Goal: Task Accomplishment & Management: Manage account settings

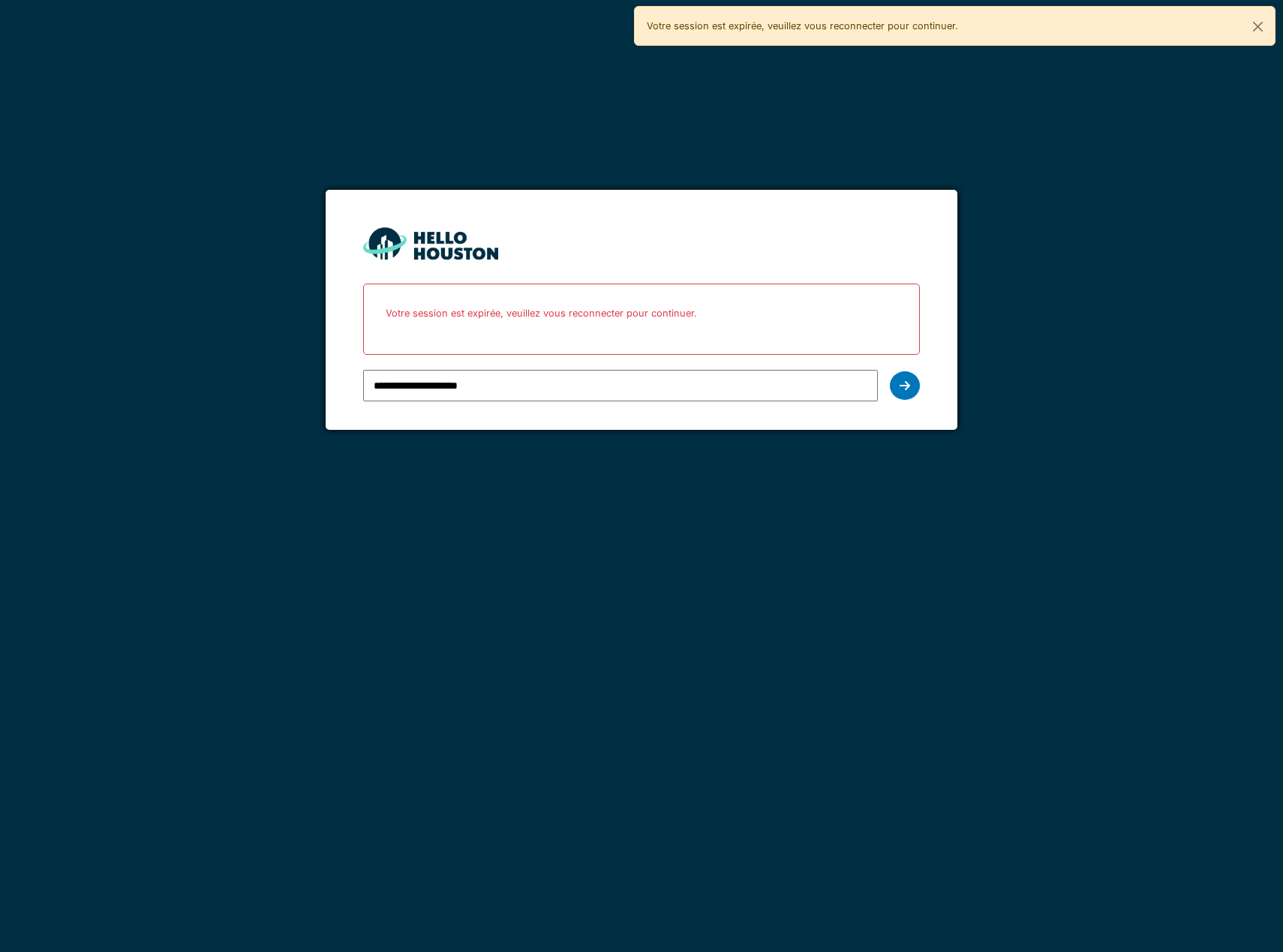
click at [498, 381] on input "**********" at bounding box center [620, 386] width 515 height 32
click at [911, 389] on div at bounding box center [905, 386] width 30 height 29
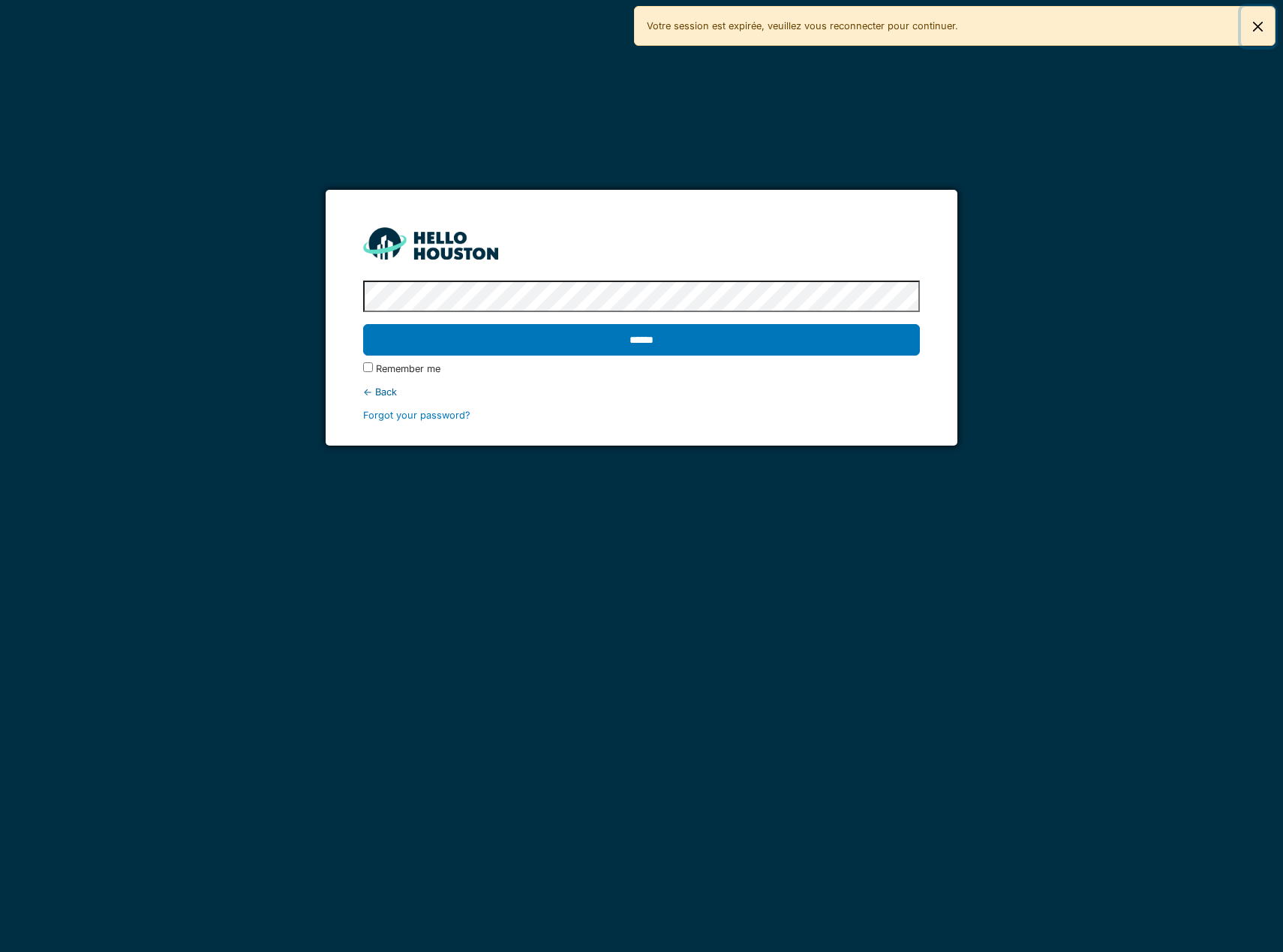
click at [1257, 26] on button "Fermer" at bounding box center [1258, 26] width 34 height 40
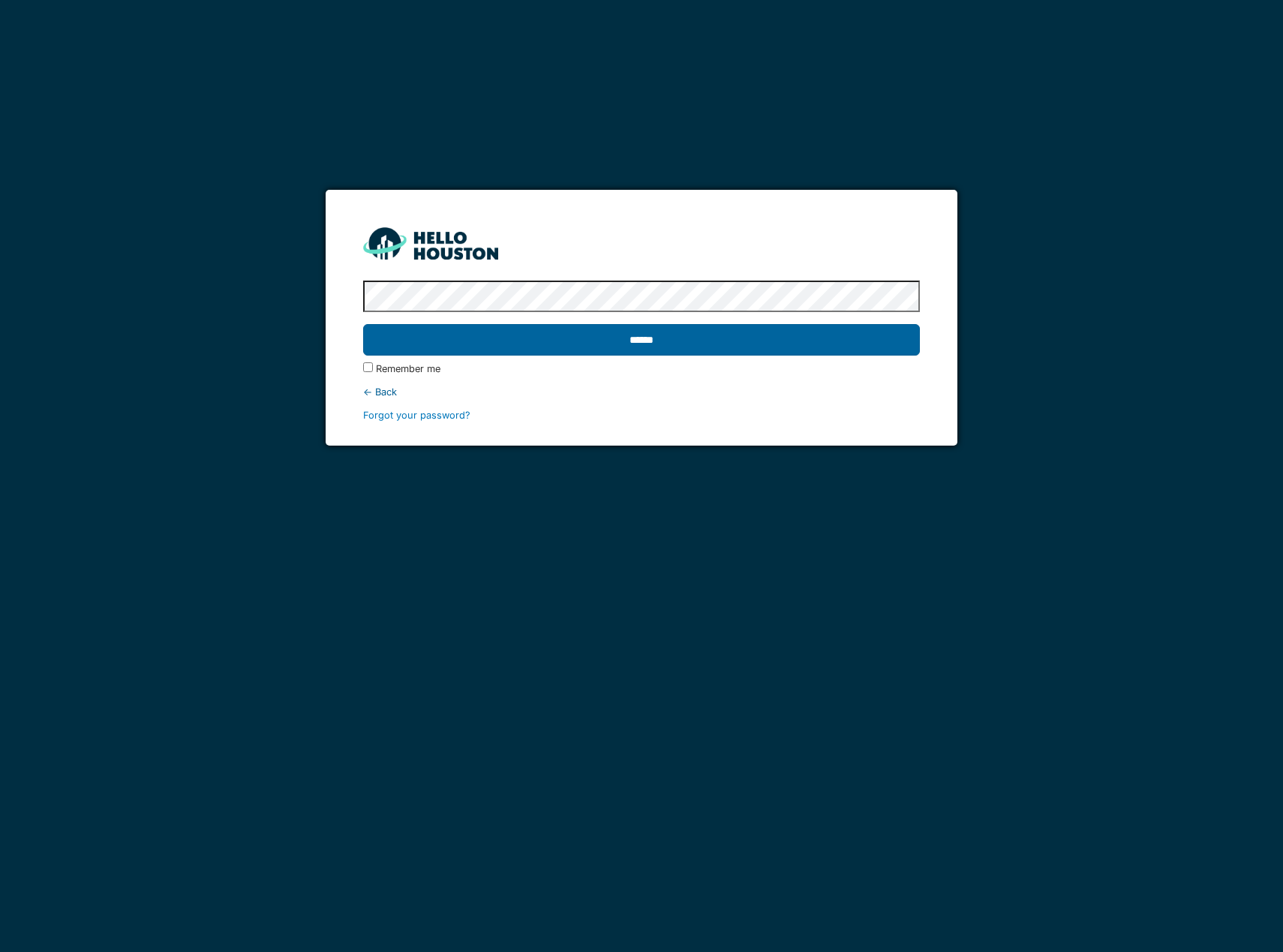
click at [607, 348] on input "******" at bounding box center [642, 340] width 557 height 32
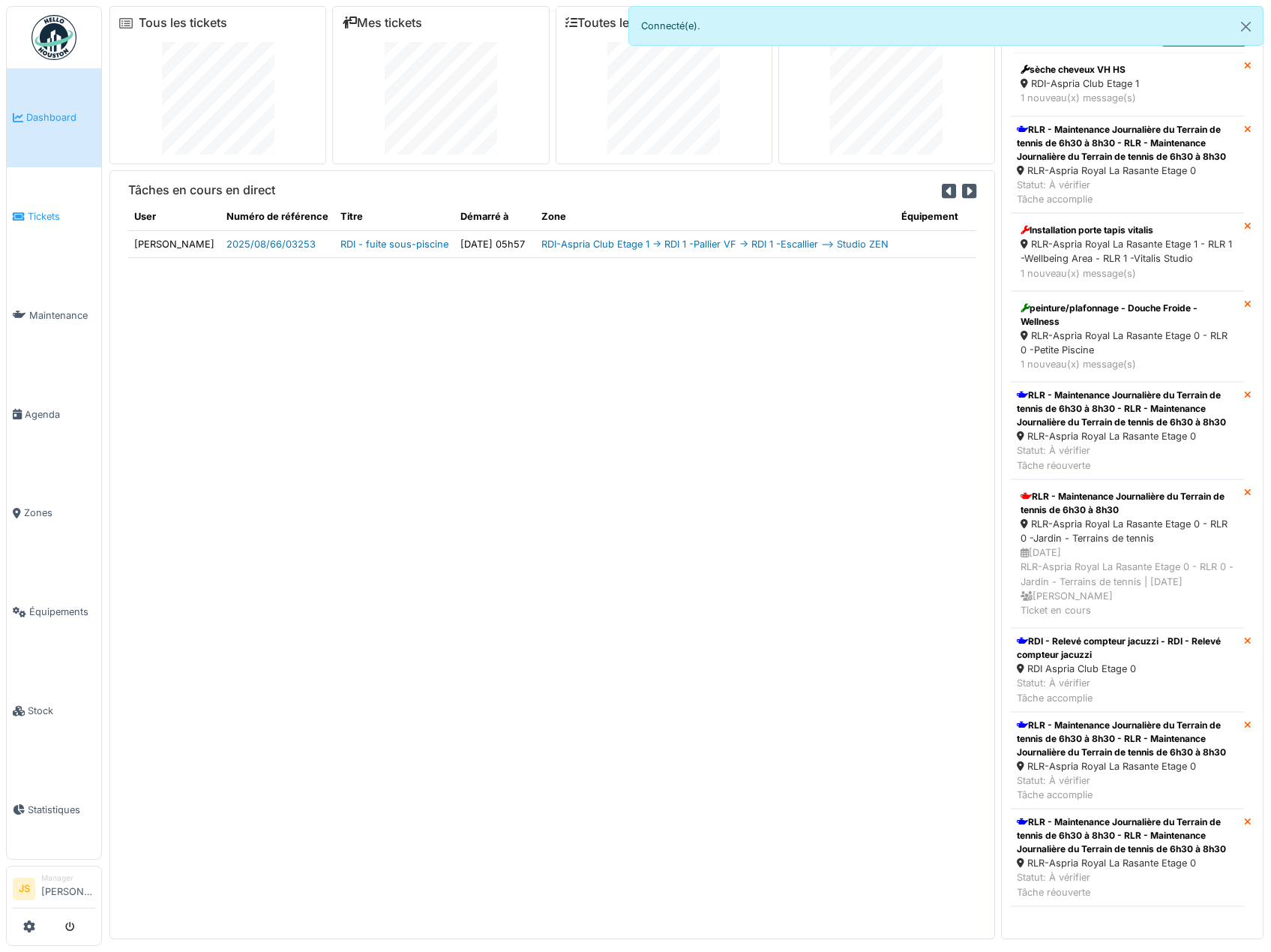
click at [38, 213] on span "Tickets" at bounding box center [62, 216] width 68 height 14
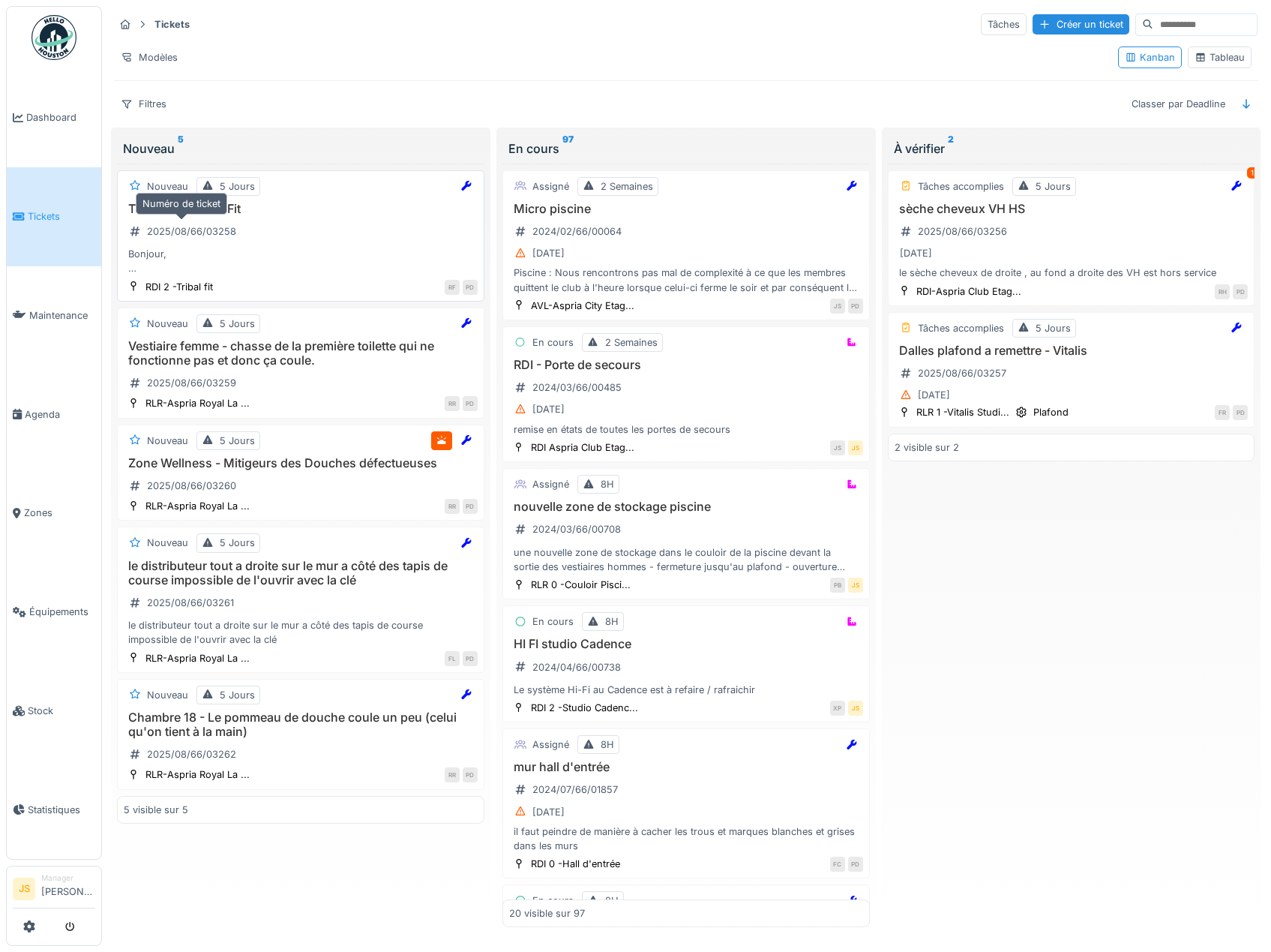
click at [200, 231] on div "2025/08/66/03258" at bounding box center [191, 231] width 89 height 14
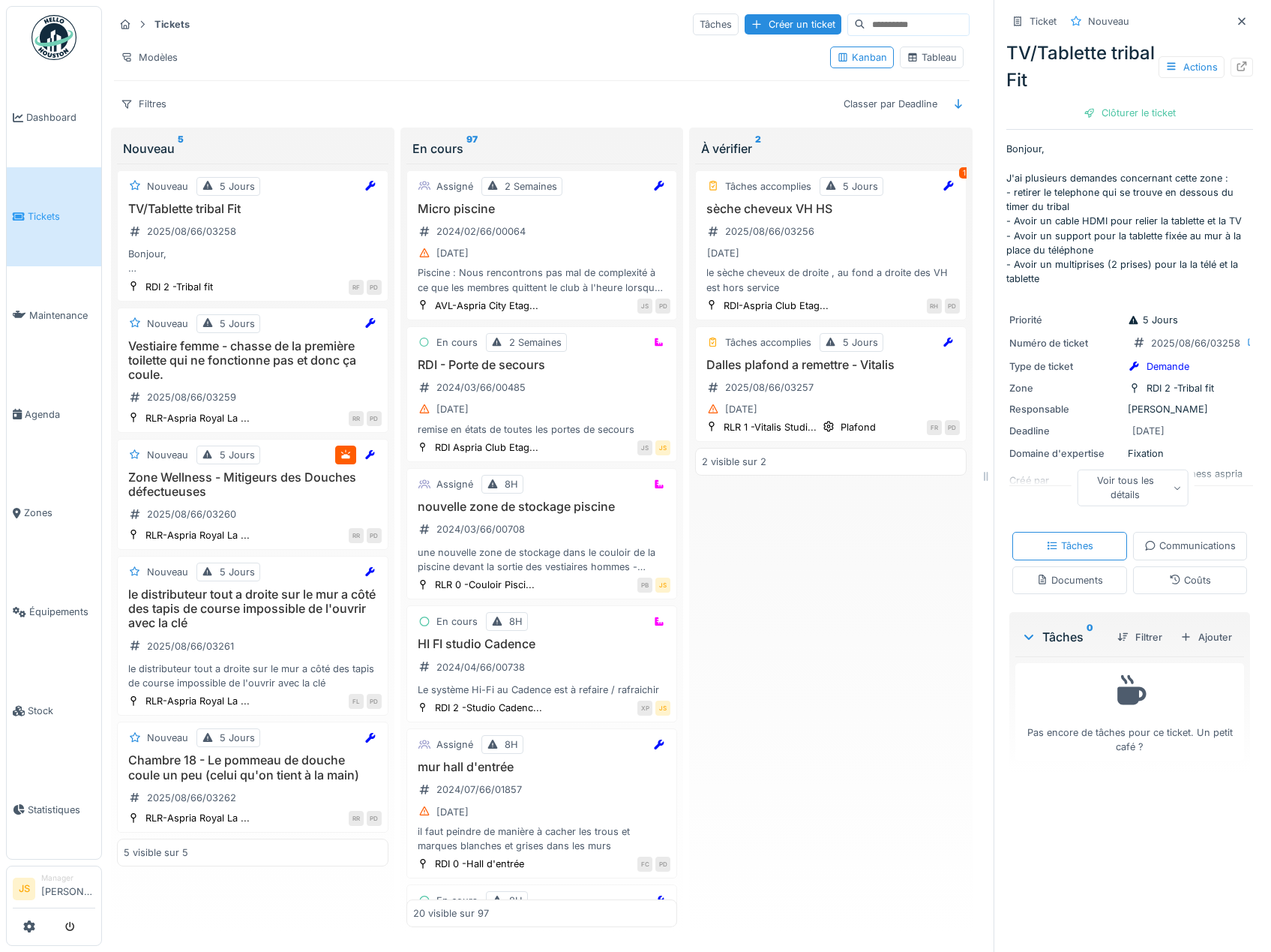
click at [1175, 490] on icon at bounding box center [1178, 488] width 6 height 4
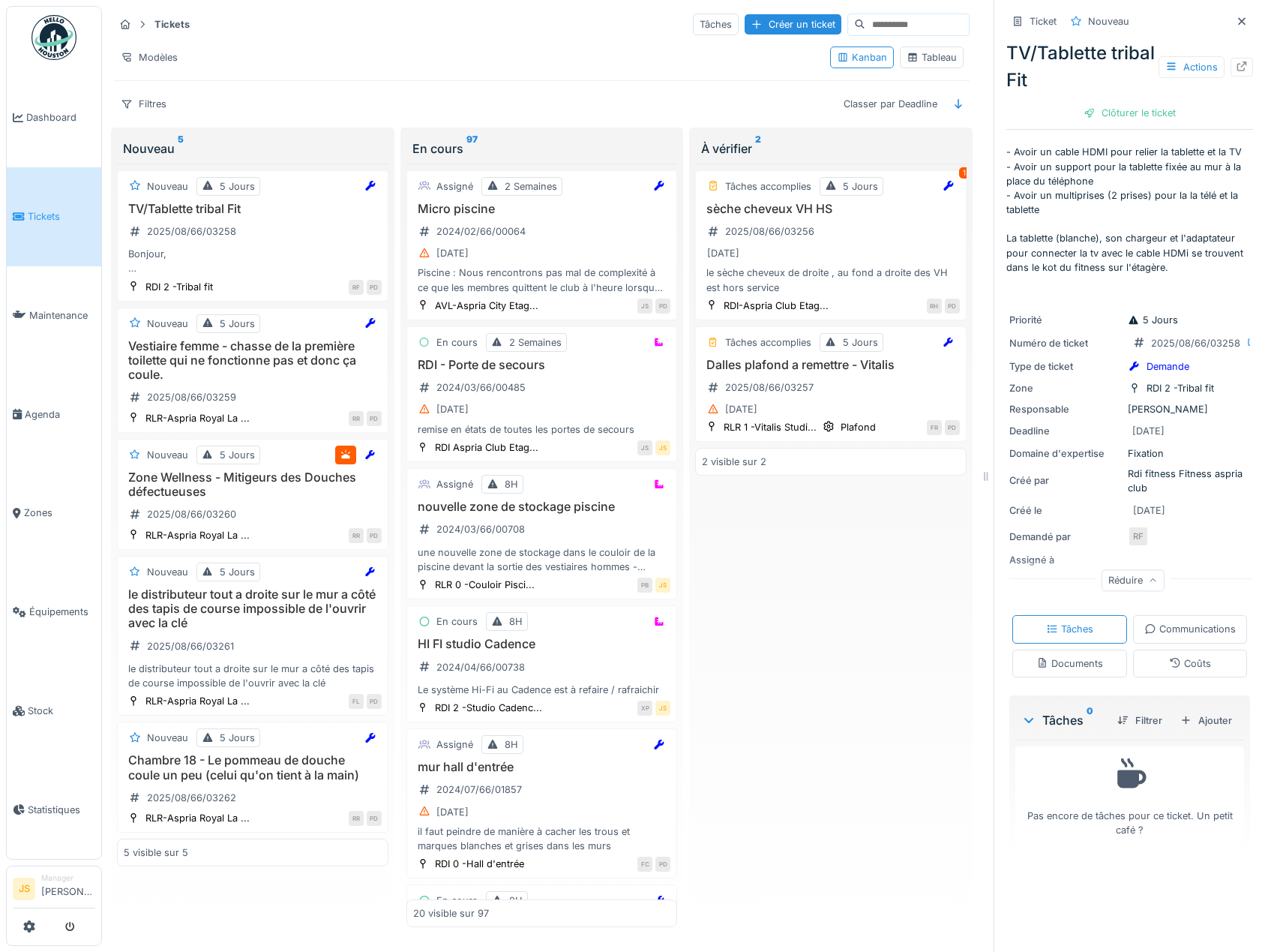
scroll to position [63, 0]
click at [307, 359] on h3 "Vestiaire femme - chasse de la première toilette qui ne fonctionne pas et donc …" at bounding box center [253, 361] width 258 height 44
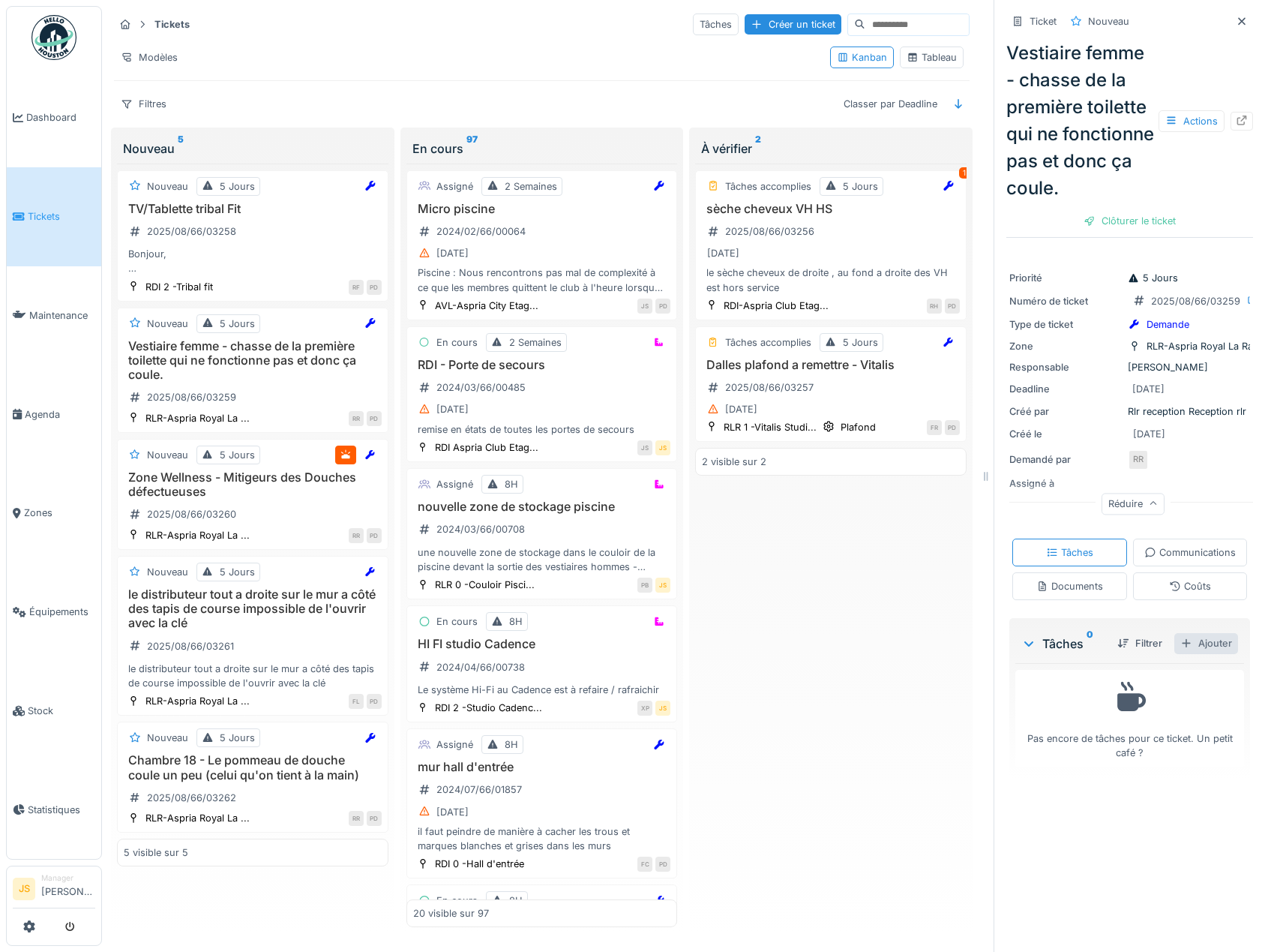
click at [1192, 653] on div "Ajouter" at bounding box center [1206, 643] width 64 height 20
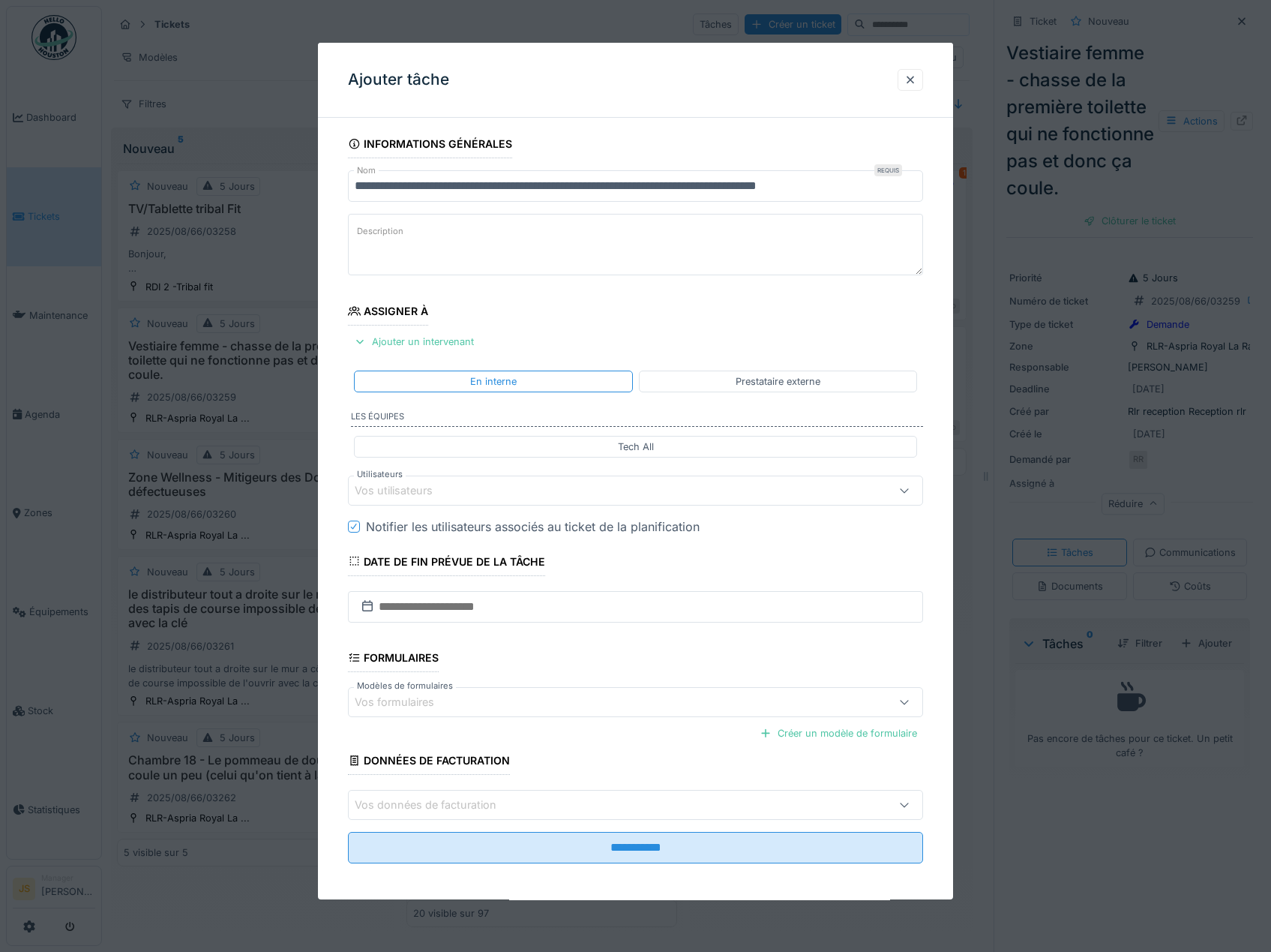
click at [412, 487] on div "Vos utilisateurs" at bounding box center [405, 490] width 99 height 17
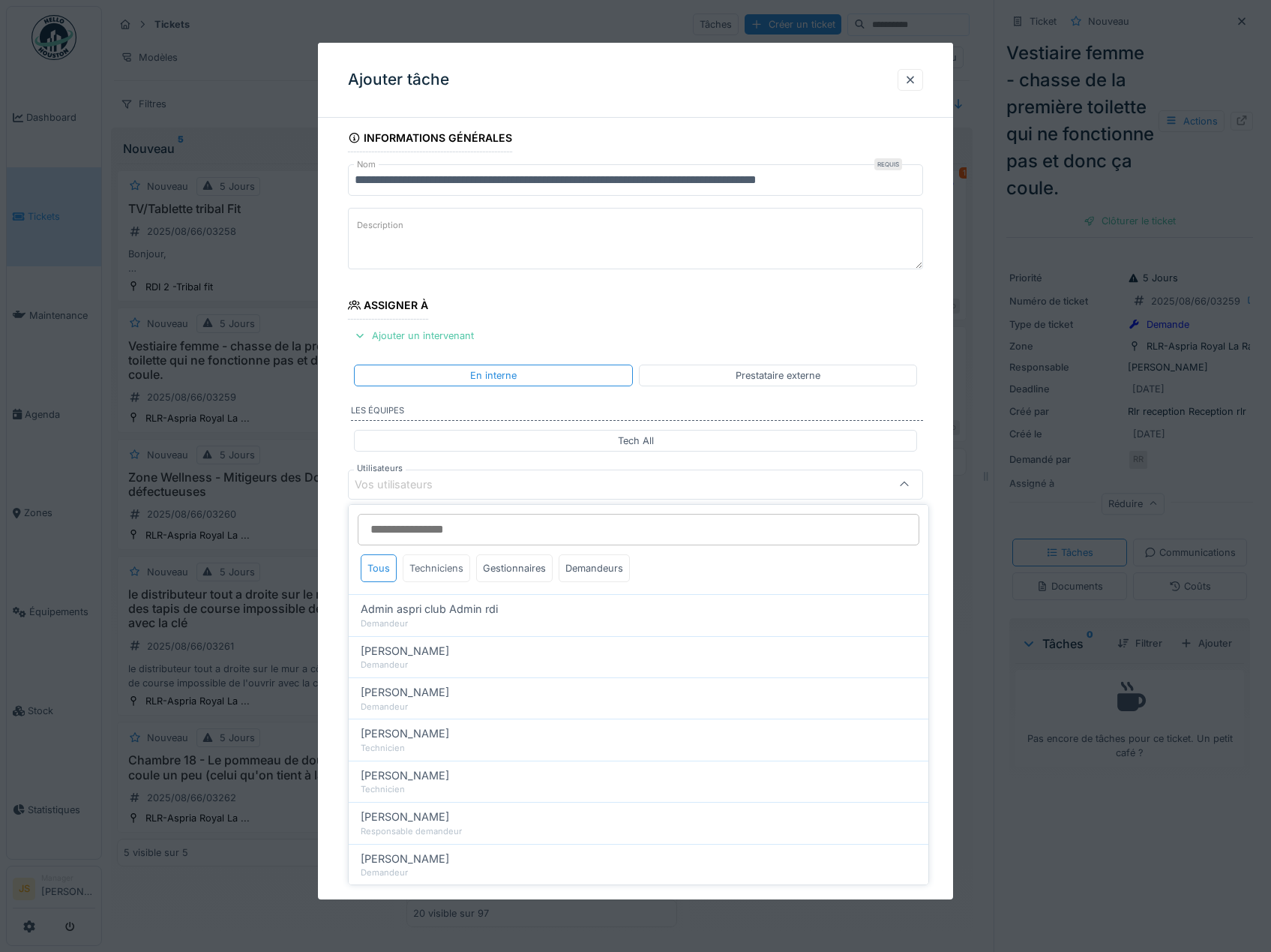
click at [437, 568] on div "Techniciens" at bounding box center [437, 568] width 68 height 28
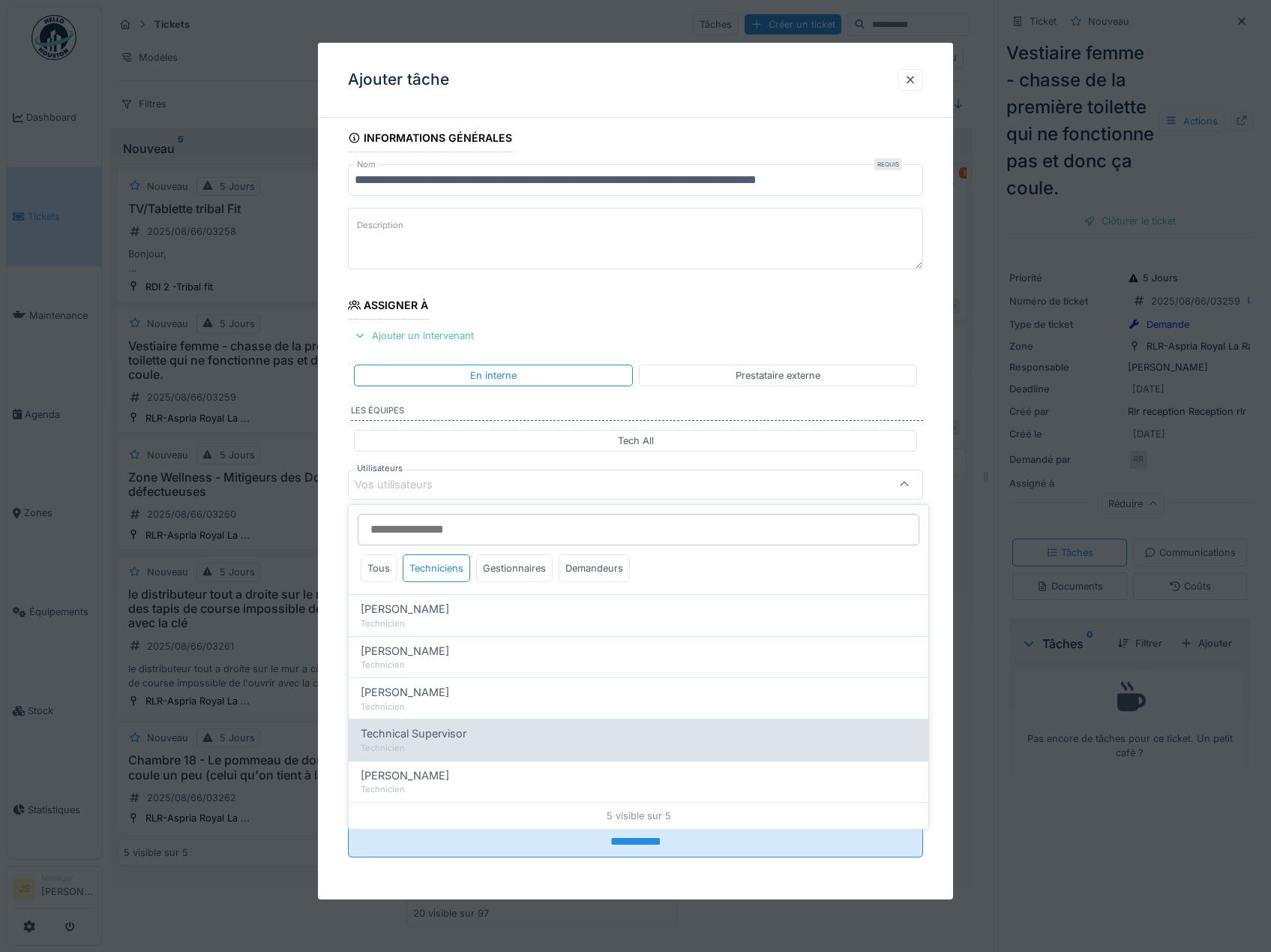
click at [452, 745] on div "Technicien" at bounding box center [639, 748] width 556 height 13
type input "****"
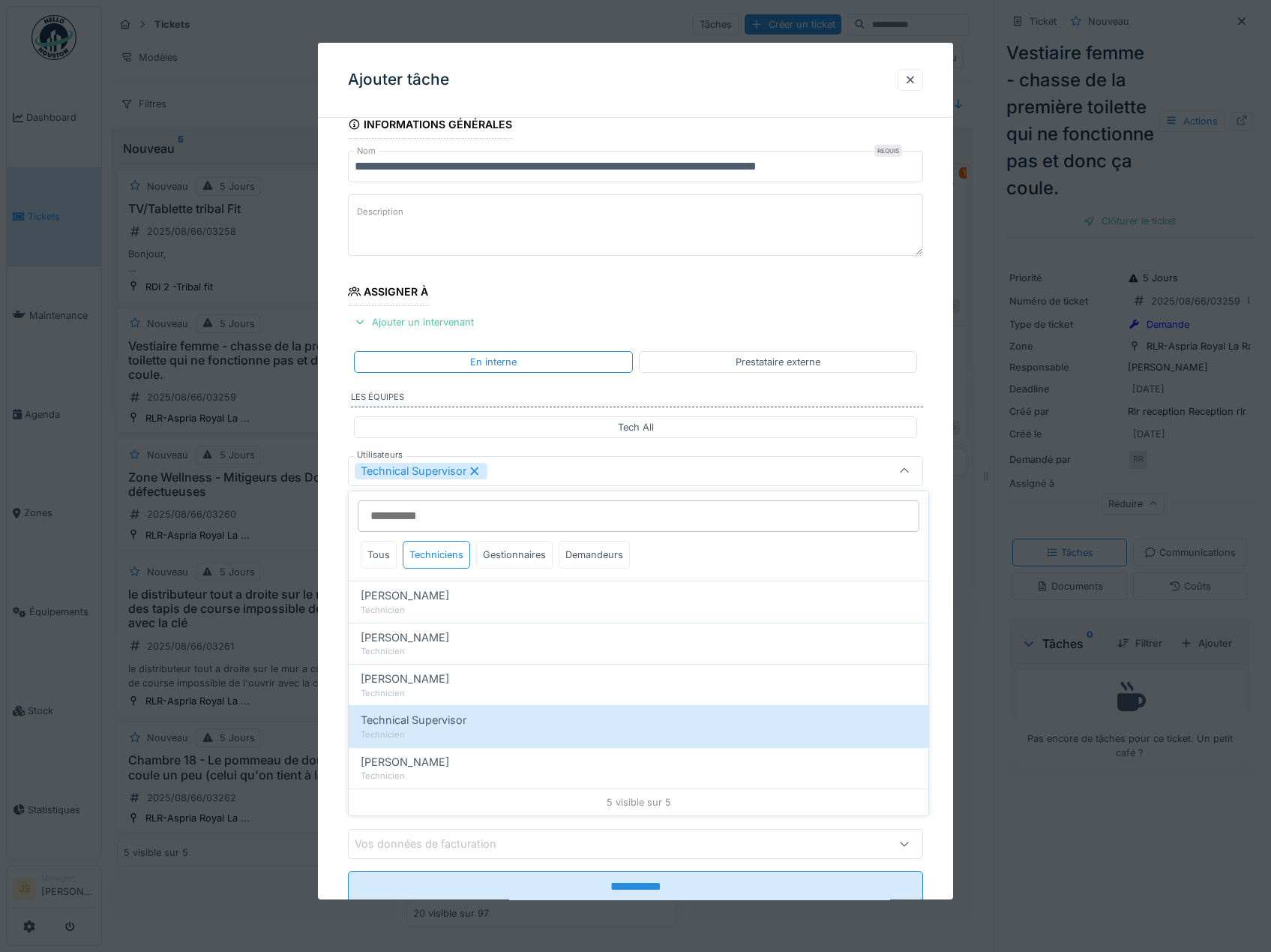
click at [335, 723] on div "**********" at bounding box center [636, 527] width 636 height 834
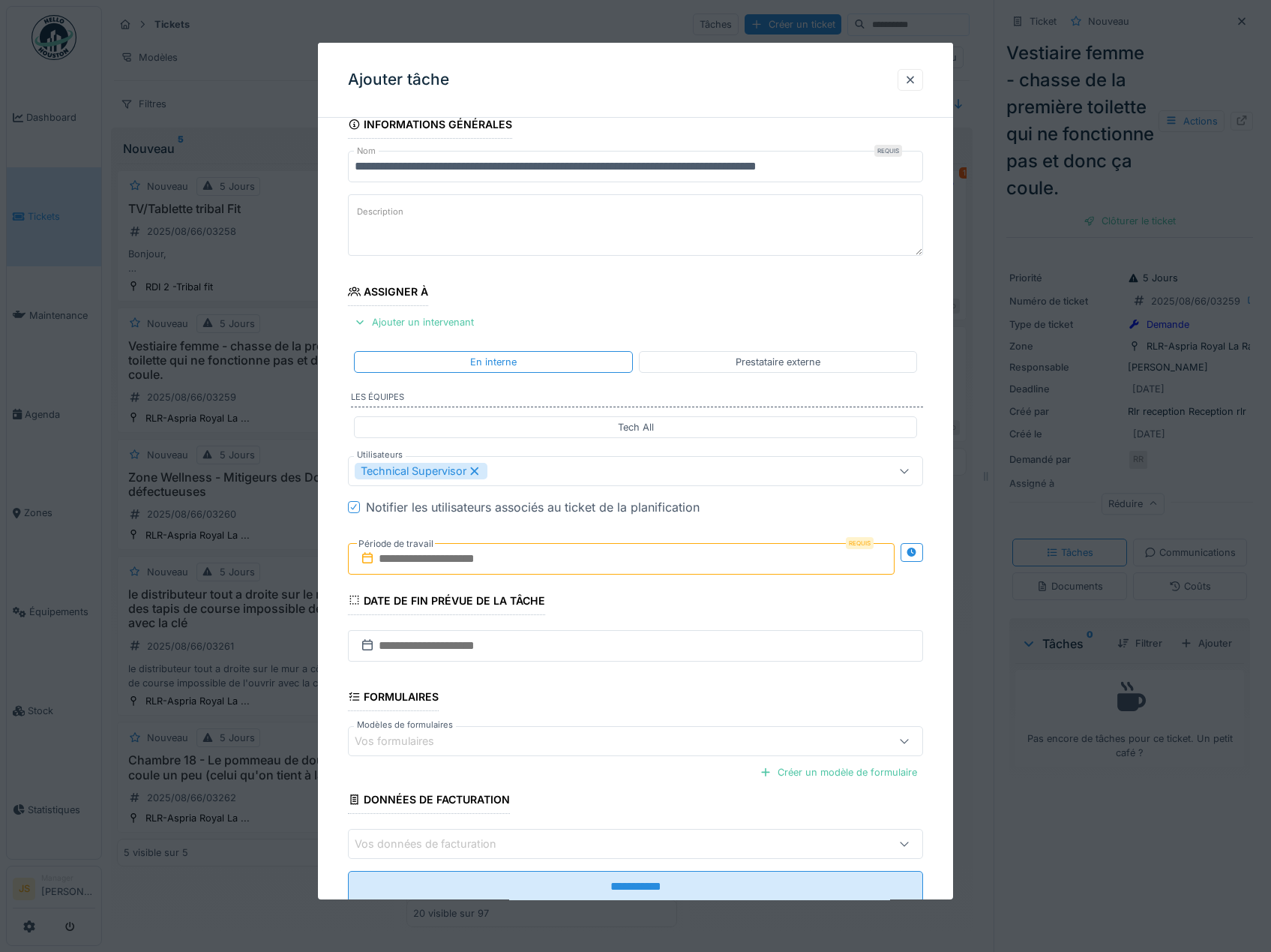
click at [444, 556] on input "text" at bounding box center [622, 559] width 547 height 32
click at [595, 753] on div "27" at bounding box center [599, 754] width 20 height 22
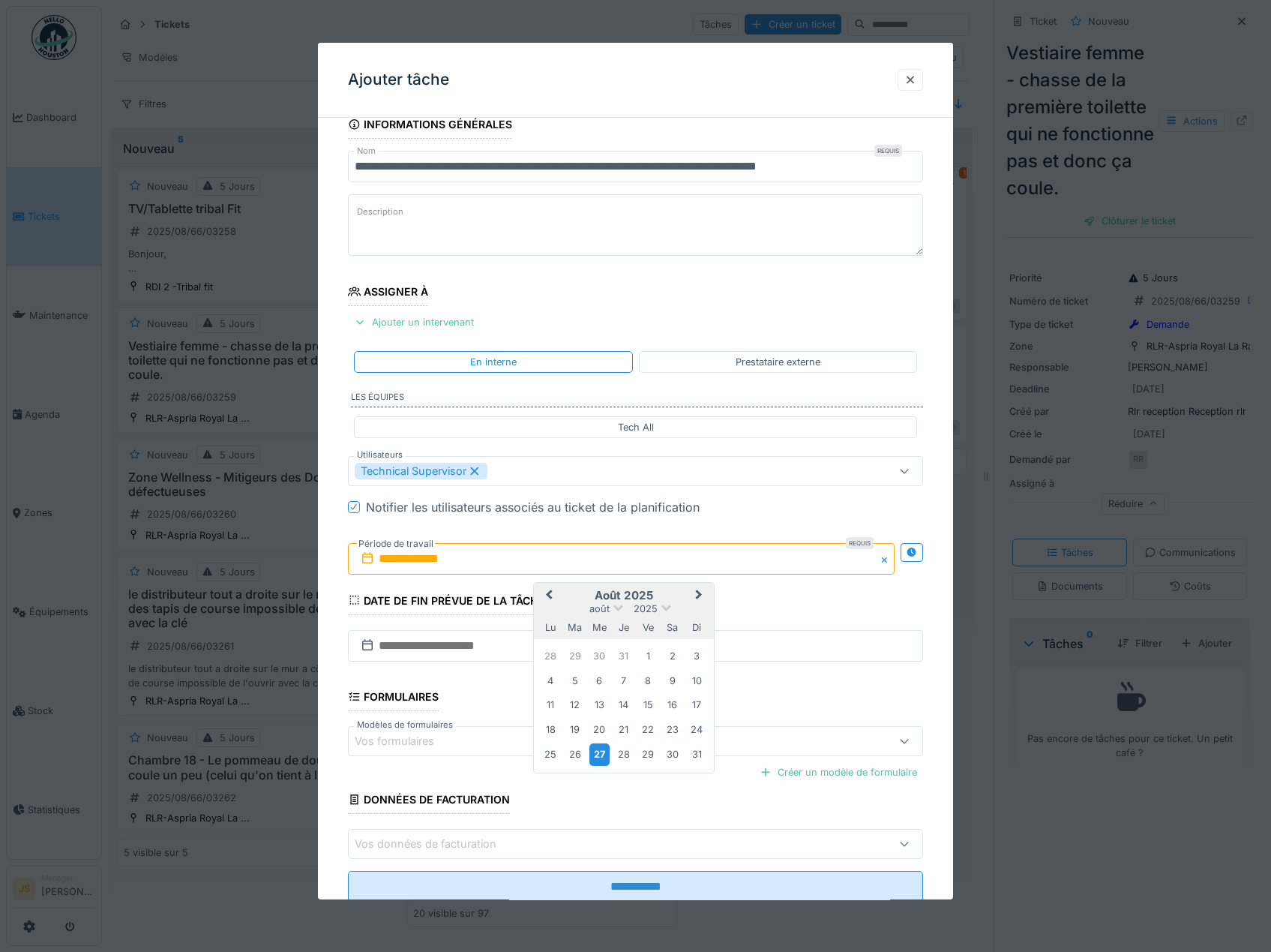
click at [596, 753] on div "27" at bounding box center [599, 754] width 20 height 22
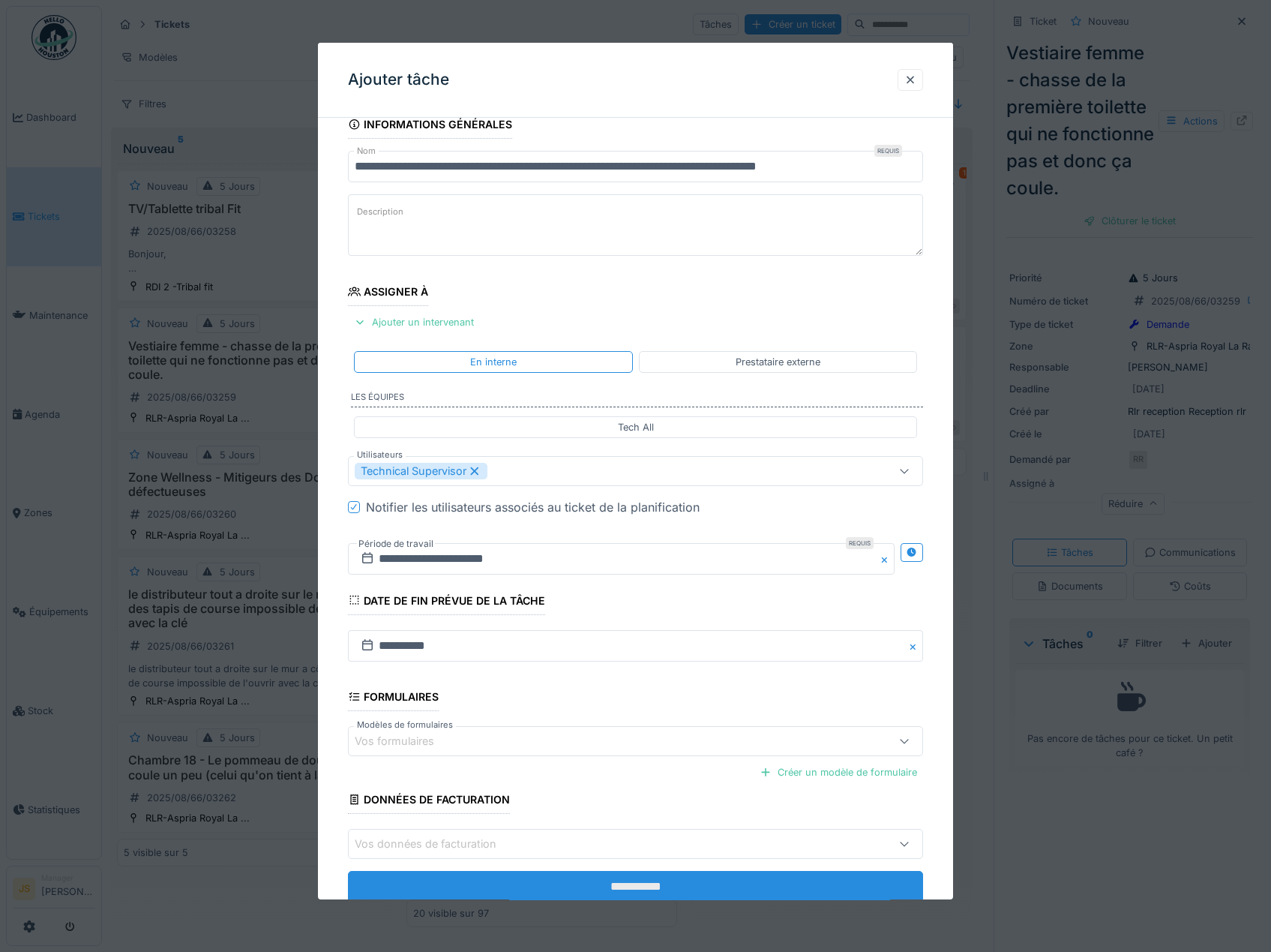
click at [670, 887] on input "**********" at bounding box center [636, 887] width 576 height 32
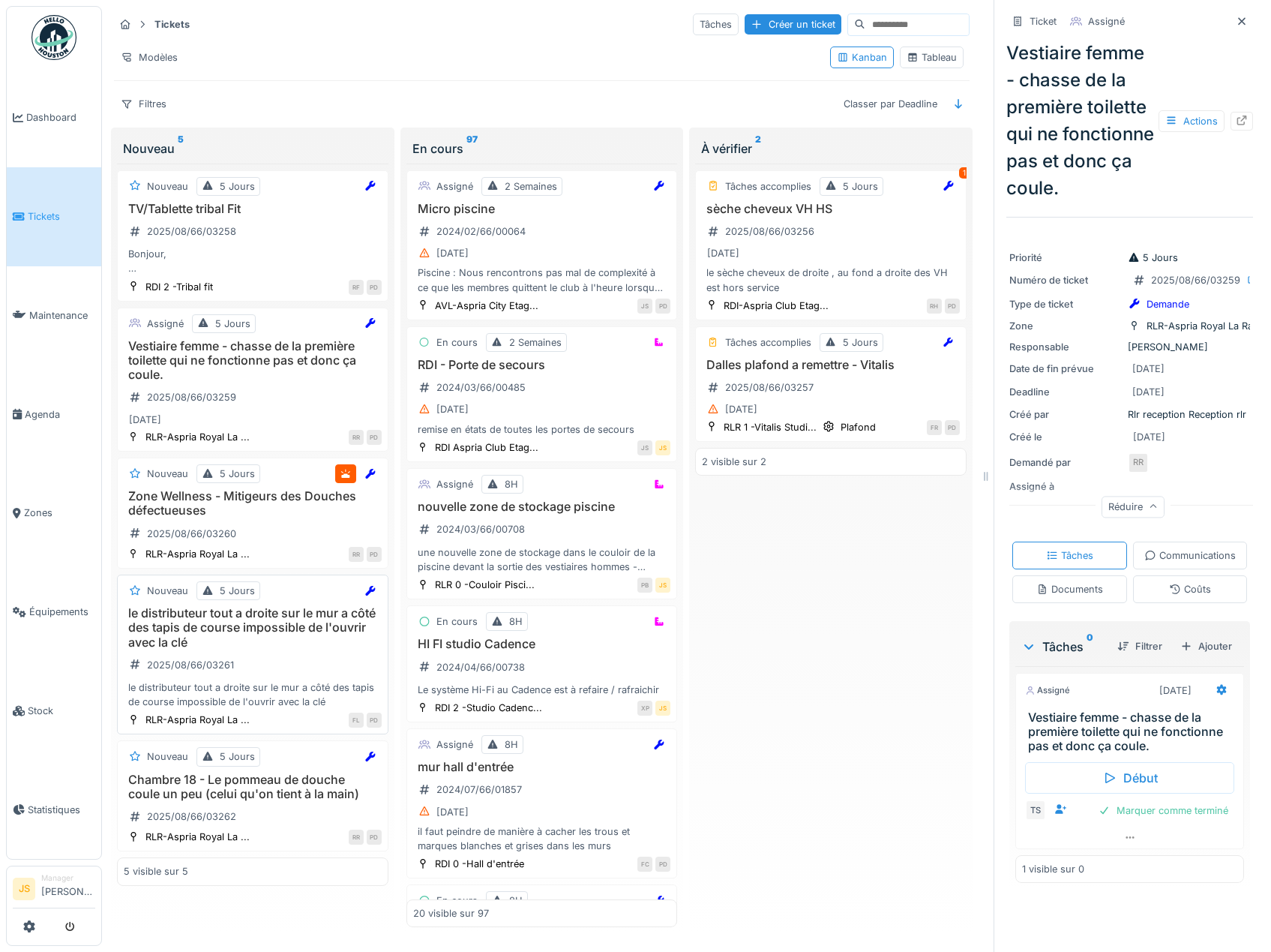
scroll to position [11, 0]
click at [239, 489] on h3 "Zone Wellness - Mitigeurs des Douches défectueuses" at bounding box center [253, 503] width 258 height 29
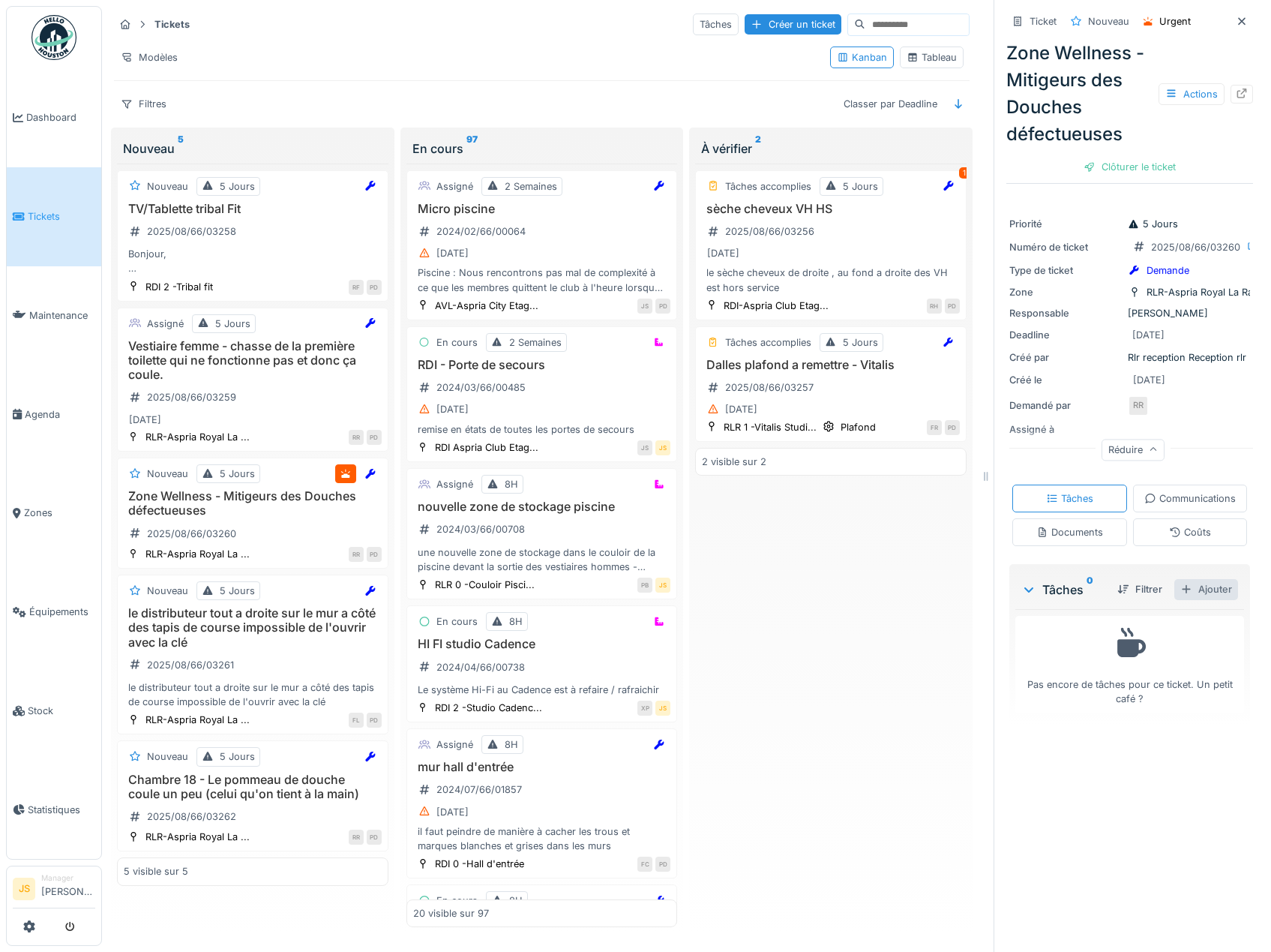
click at [1191, 599] on div "Ajouter" at bounding box center [1206, 589] width 64 height 20
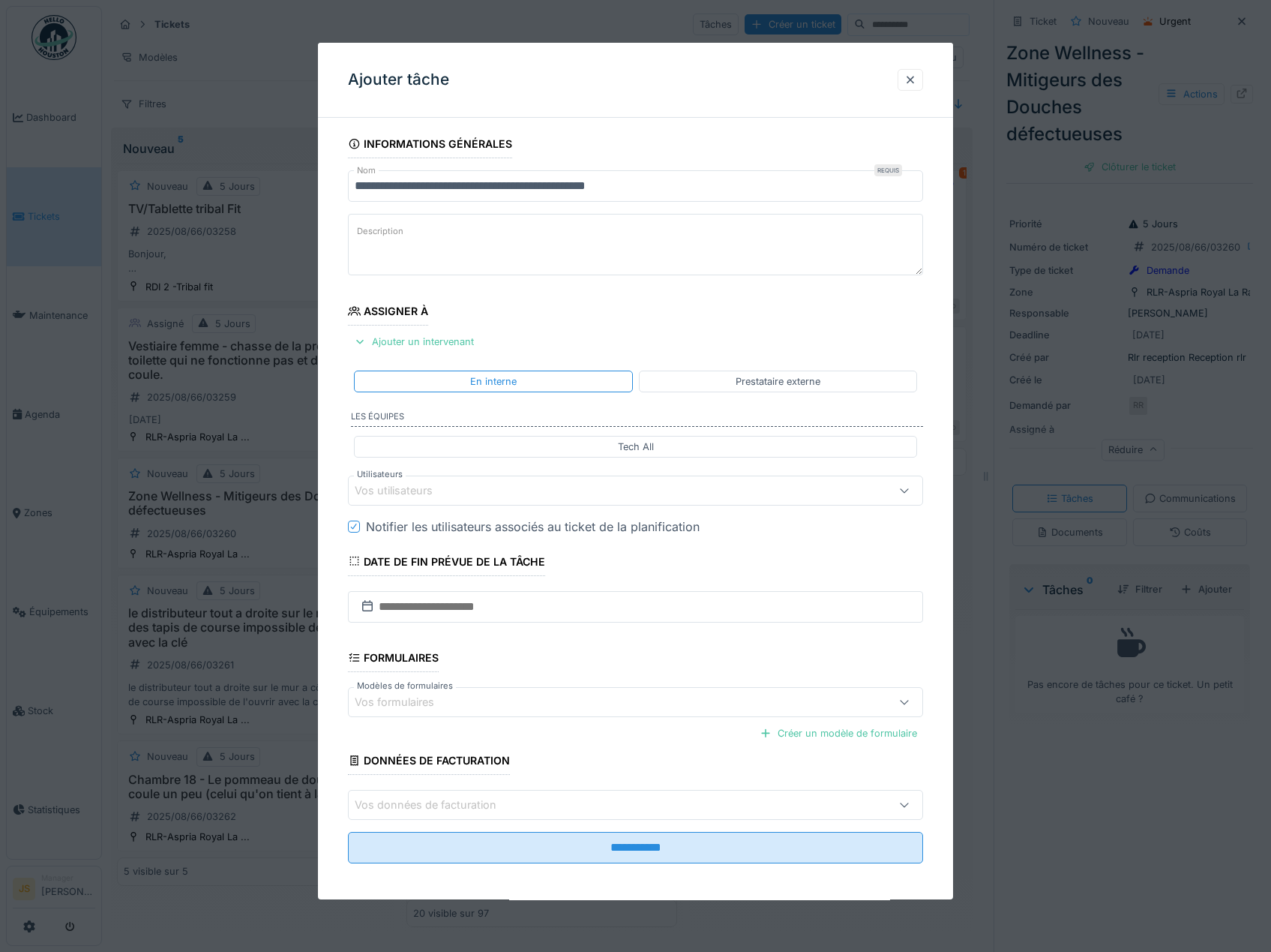
click at [442, 484] on div "Vos utilisateurs" at bounding box center [405, 490] width 99 height 17
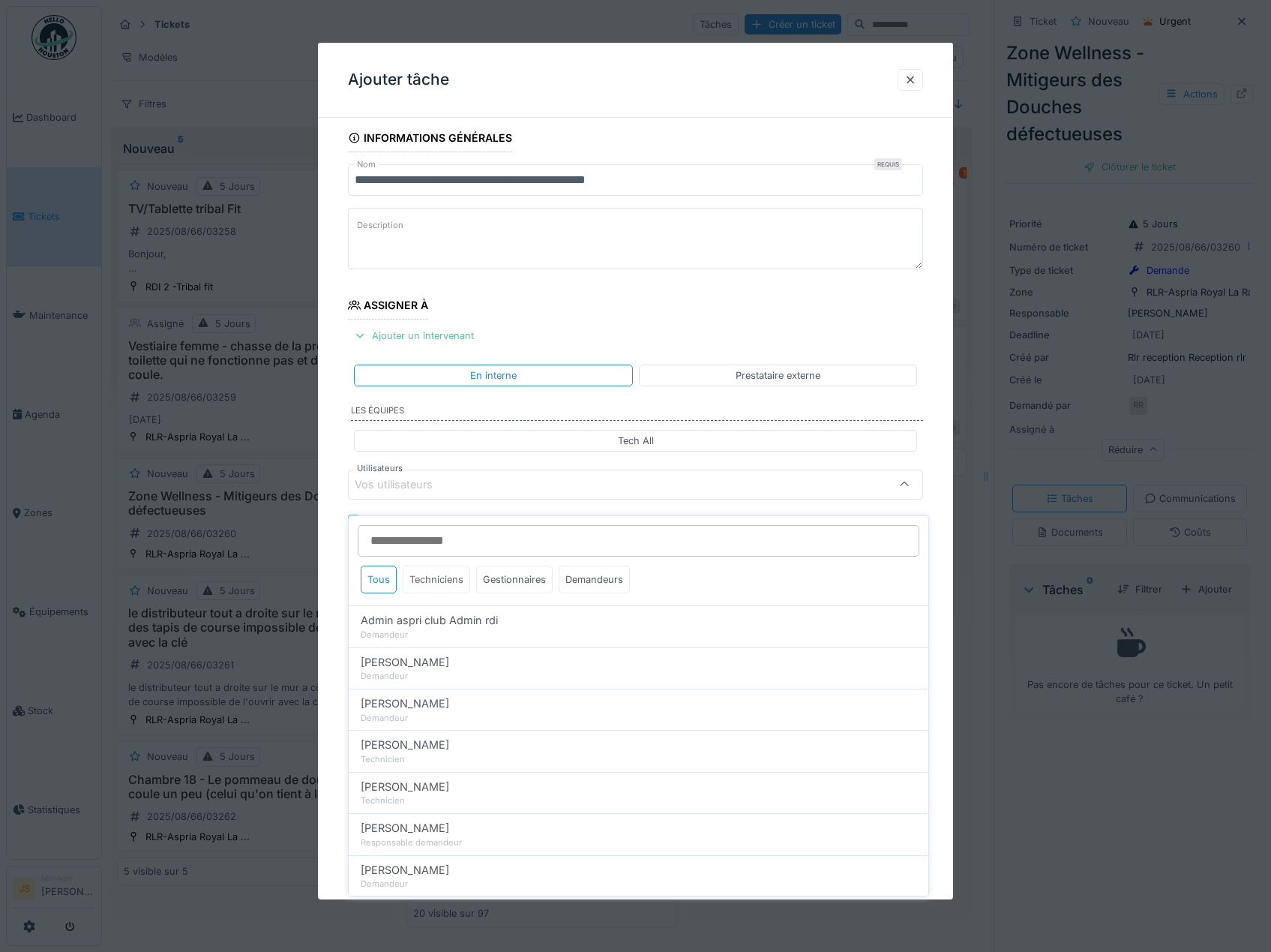
click at [432, 565] on div "Techniciens" at bounding box center [437, 579] width 68 height 28
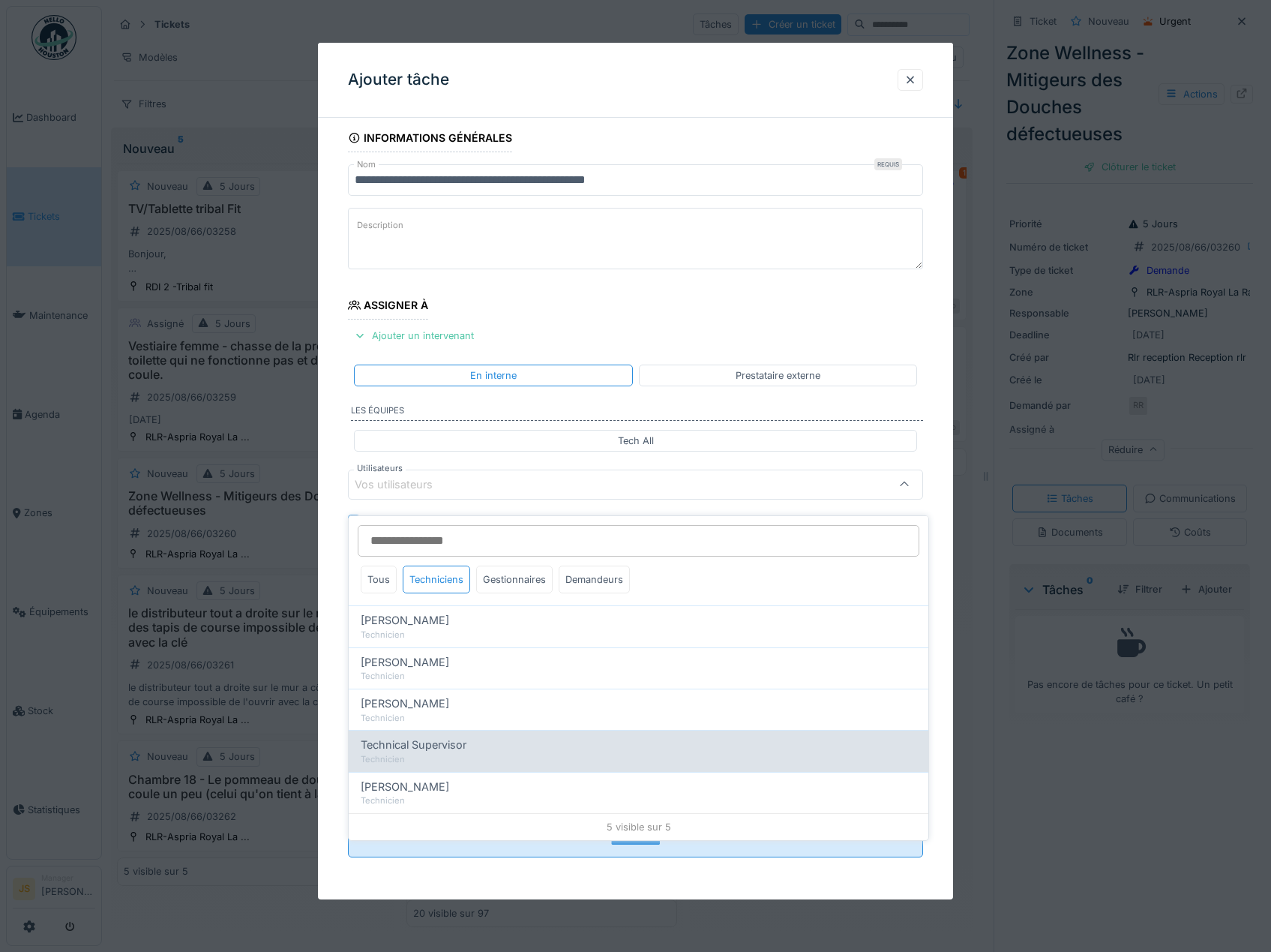
click at [424, 737] on span "Technical Supervisor" at bounding box center [414, 745] width 106 height 17
type input "****"
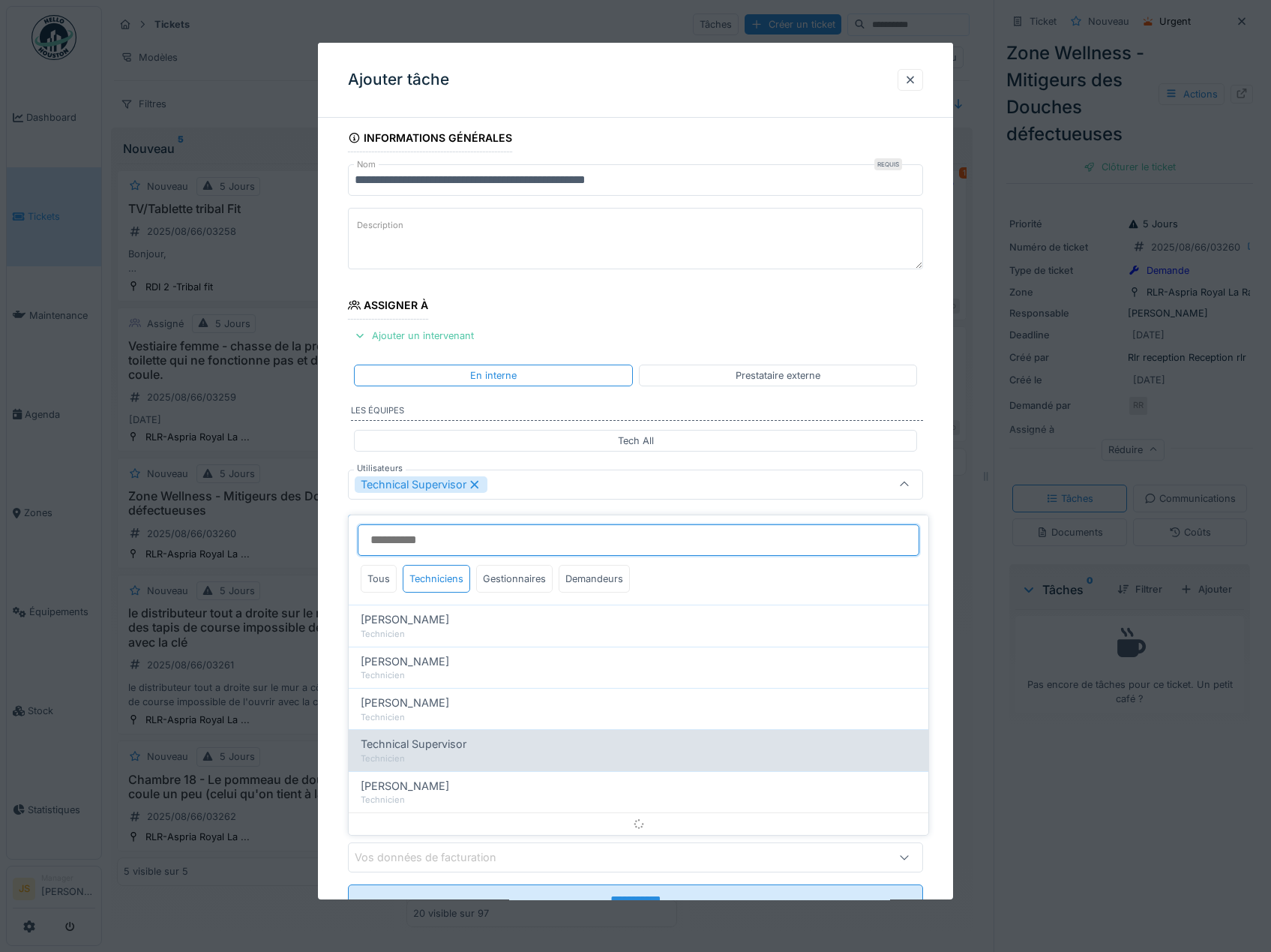
scroll to position [20, 0]
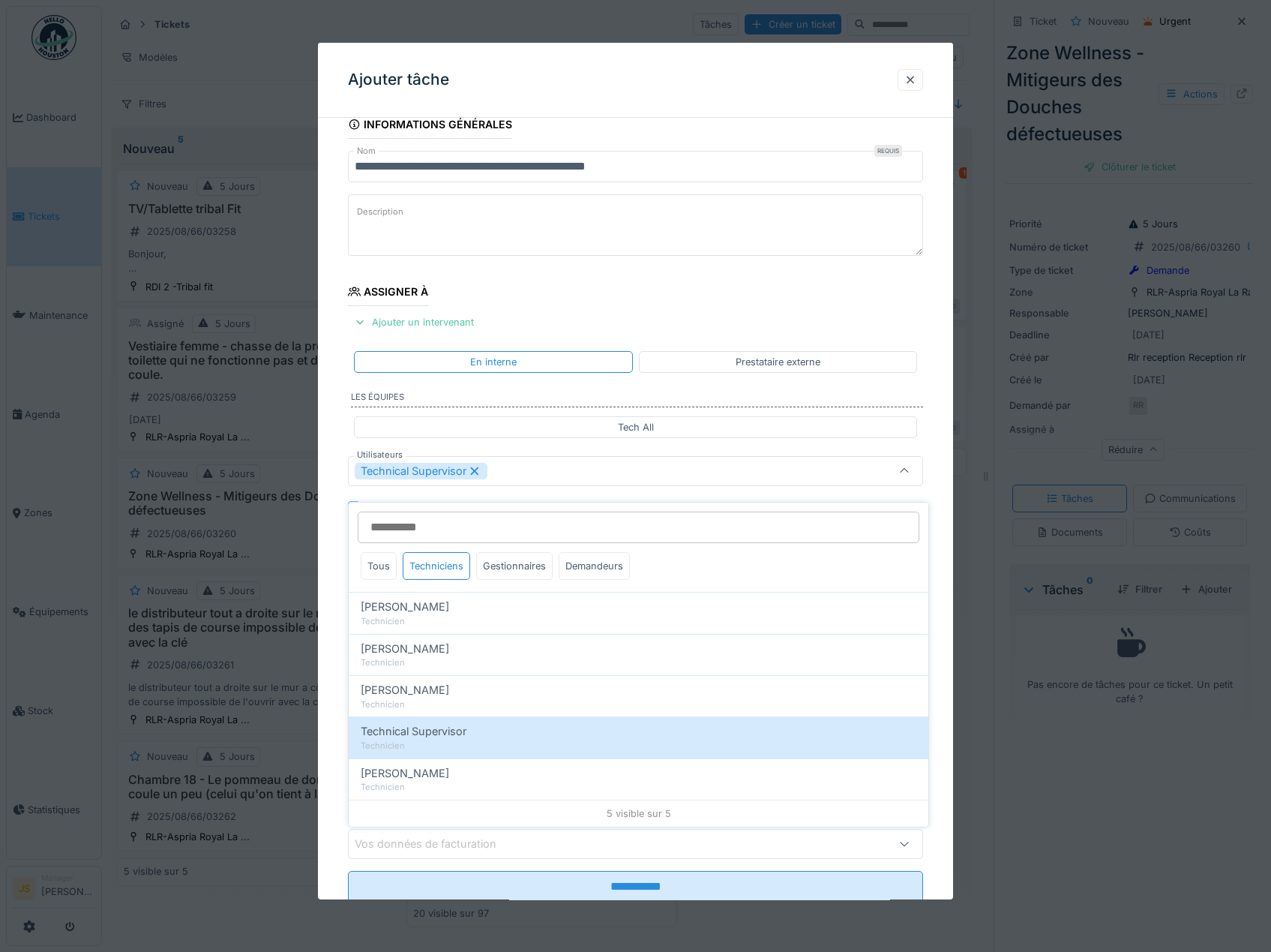
click at [336, 683] on div "**********" at bounding box center [636, 527] width 636 height 834
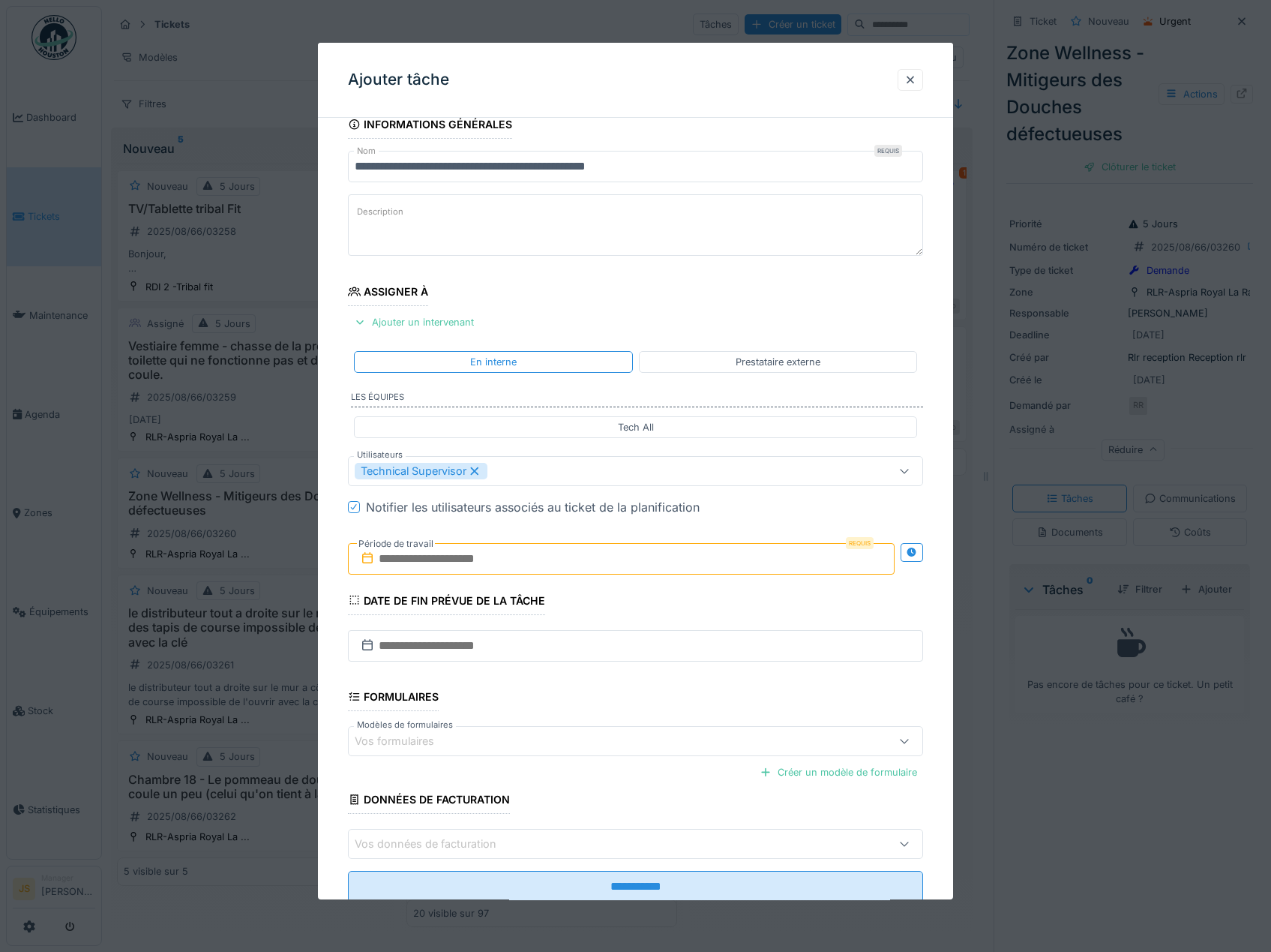
click at [457, 564] on input "text" at bounding box center [622, 559] width 547 height 32
click at [597, 758] on div "27" at bounding box center [599, 754] width 20 height 22
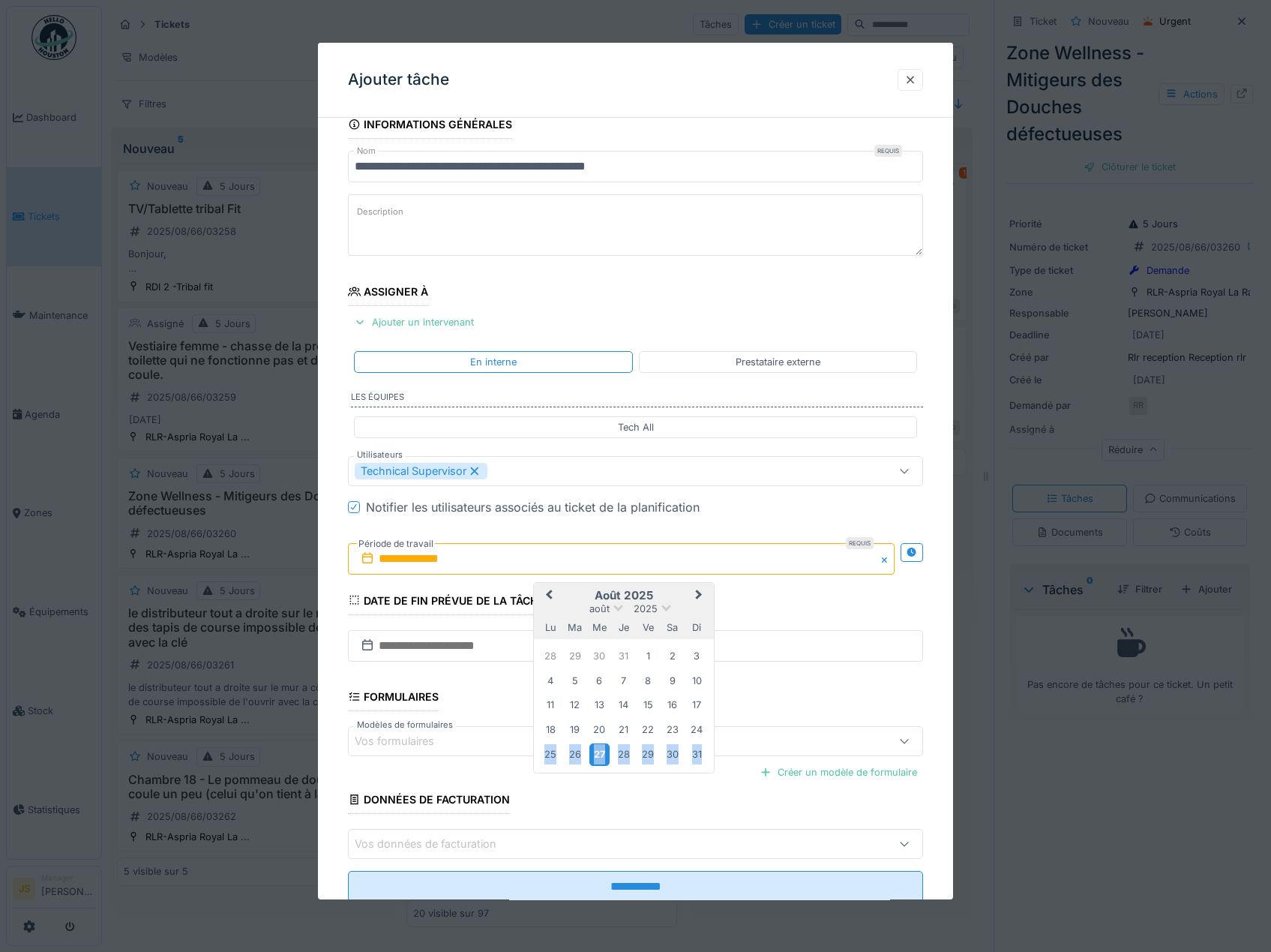
click at [597, 758] on div "27" at bounding box center [599, 754] width 20 height 22
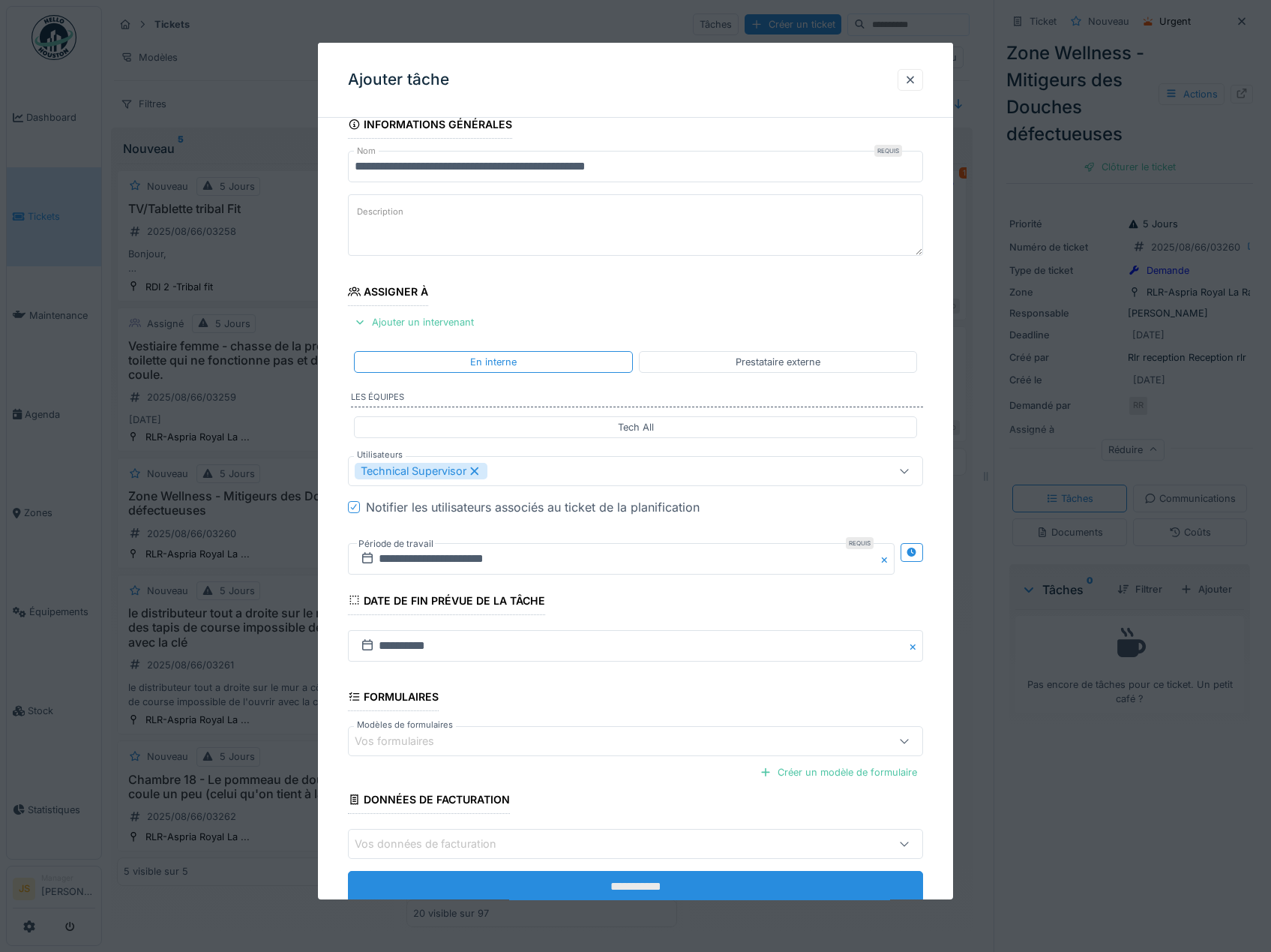
click at [659, 886] on input "**********" at bounding box center [636, 887] width 576 height 32
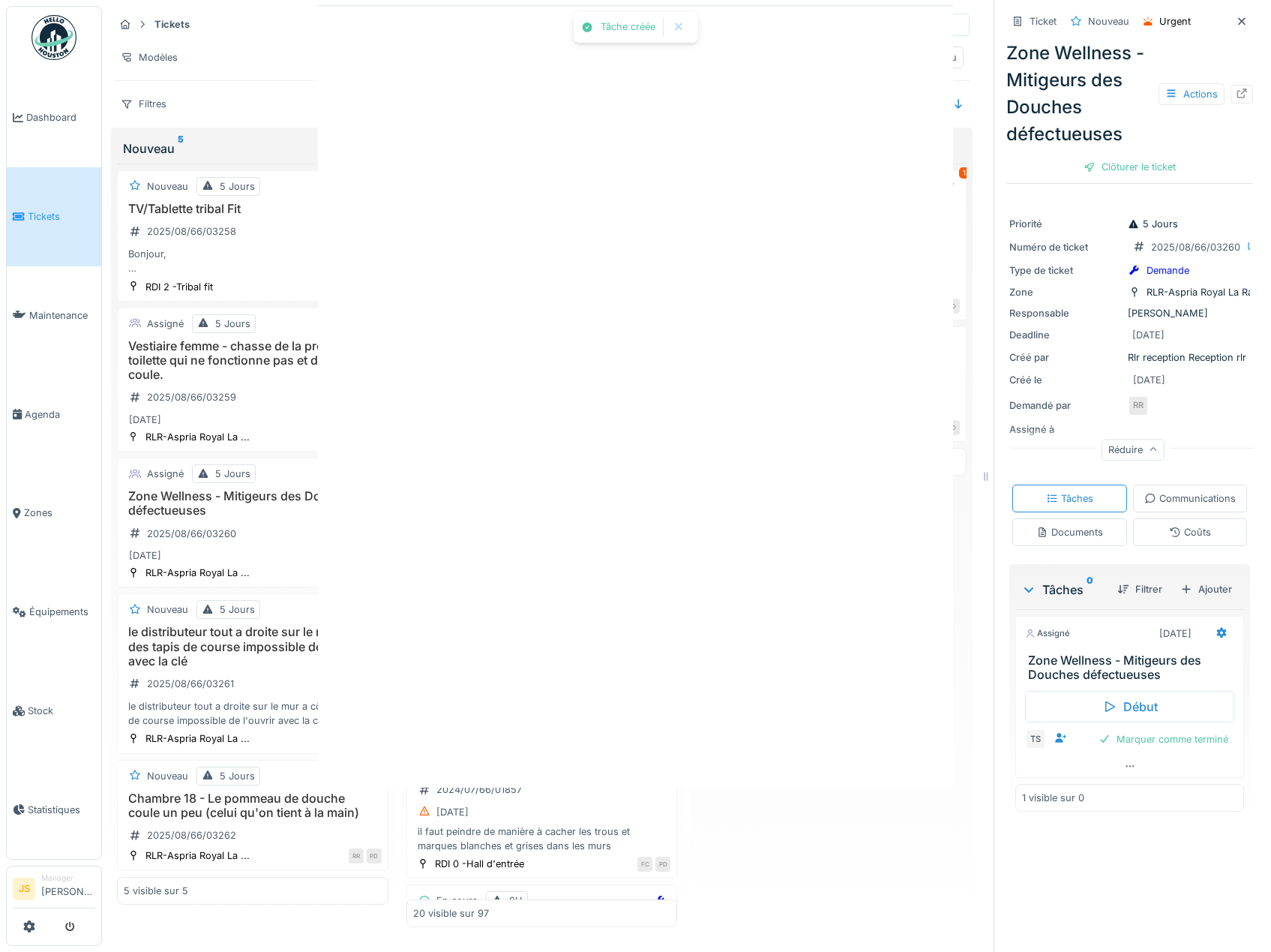
scroll to position [0, 0]
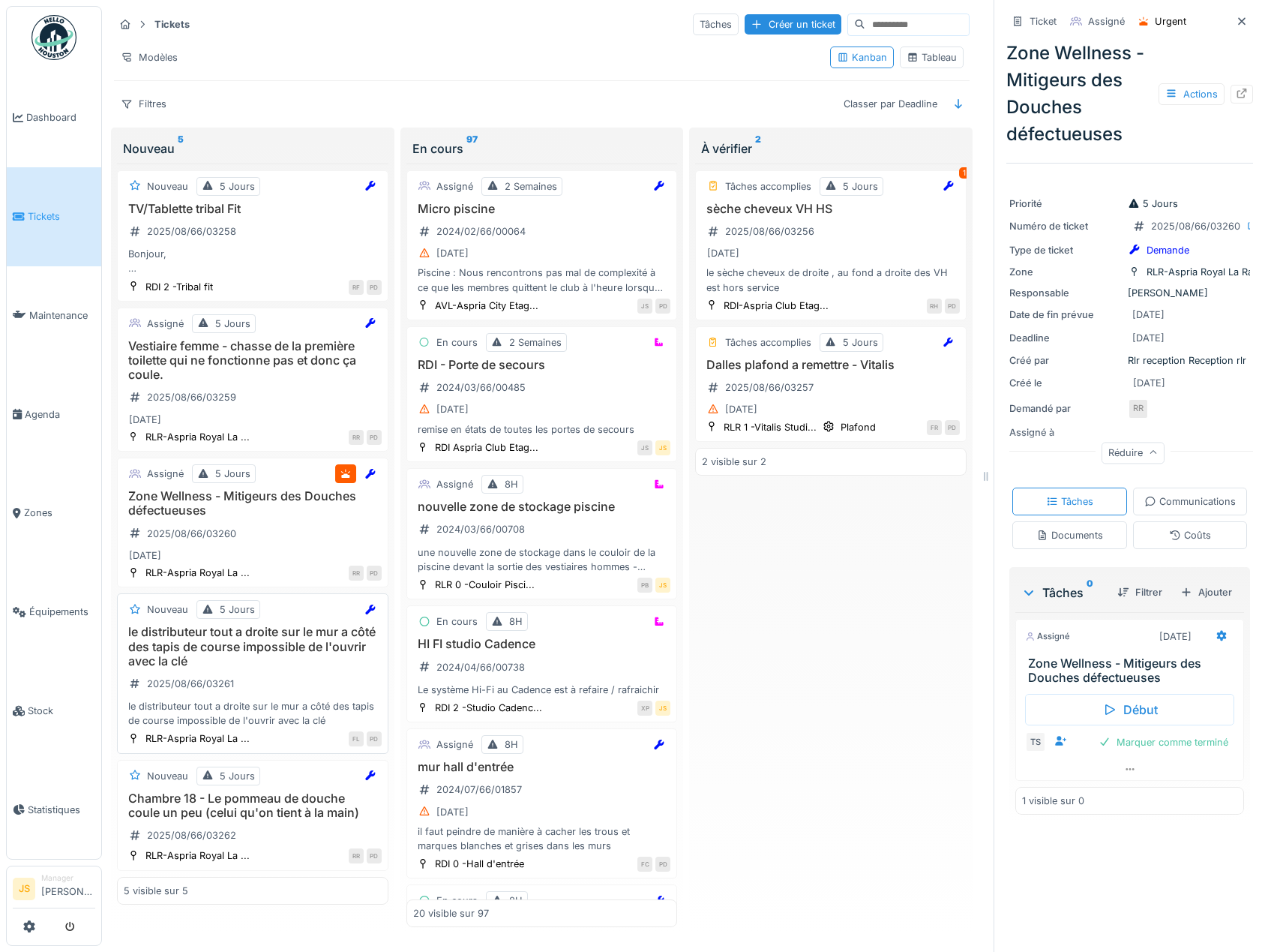
click at [279, 634] on h3 "le distributeur tout a droite sur le mur a côté des tapis de course impossible …" at bounding box center [253, 646] width 258 height 44
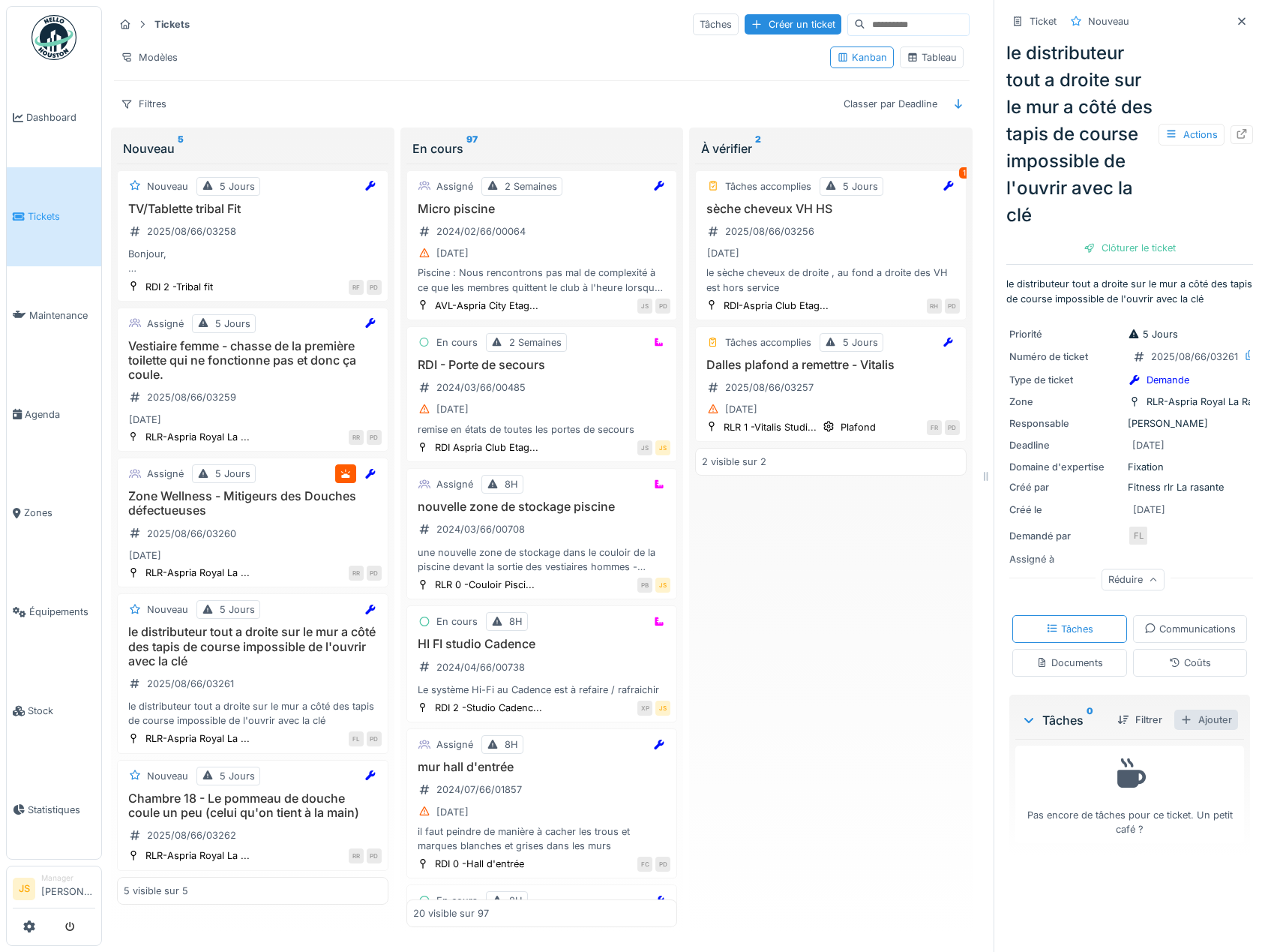
click at [1182, 730] on div "Ajouter" at bounding box center [1206, 719] width 64 height 20
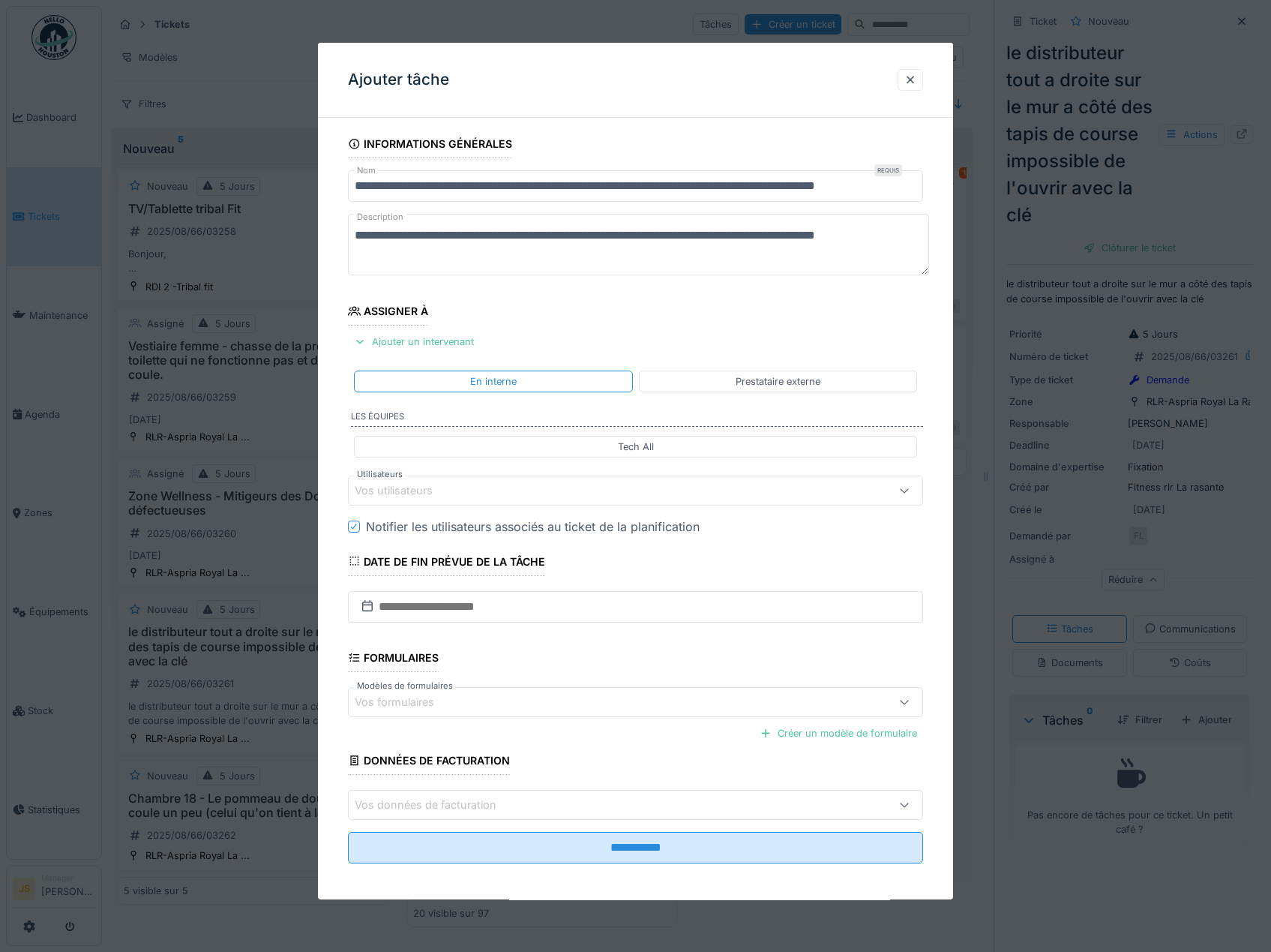
click at [423, 490] on div "Vos utilisateurs" at bounding box center [405, 490] width 99 height 17
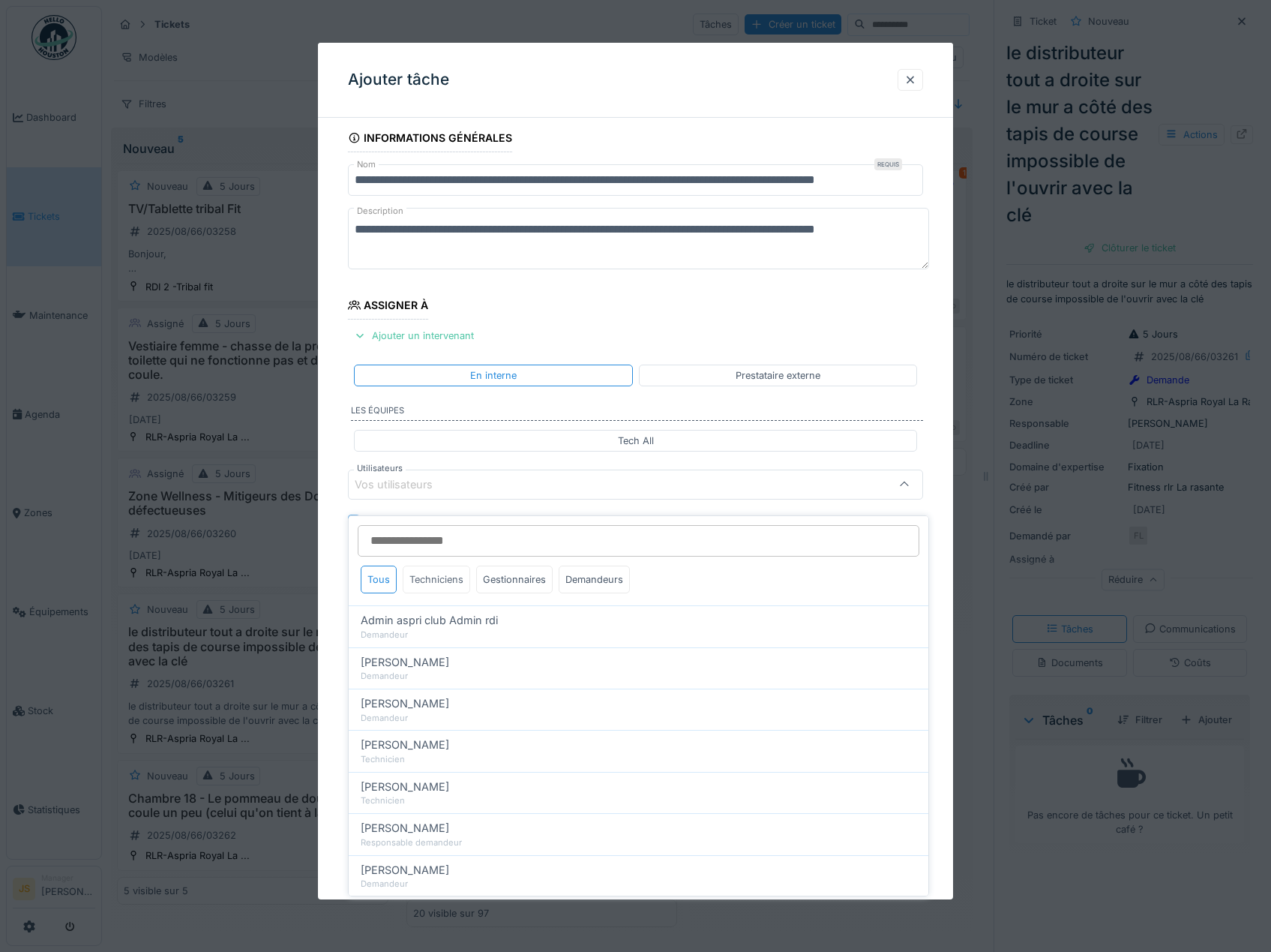
click at [444, 565] on div "Techniciens" at bounding box center [437, 579] width 68 height 28
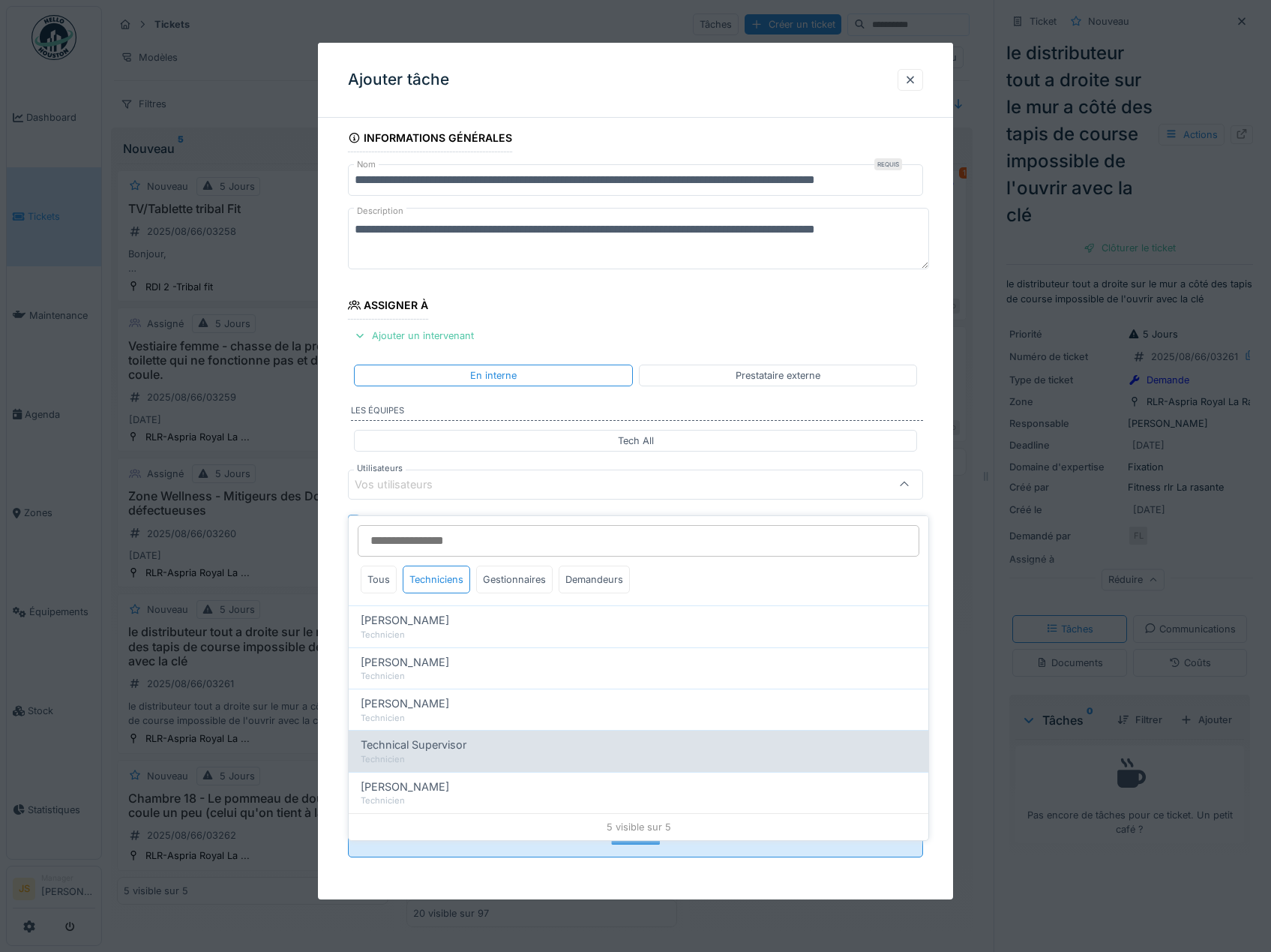
click at [476, 739] on div "Technical Supervisor" at bounding box center [639, 745] width 556 height 17
type input "****"
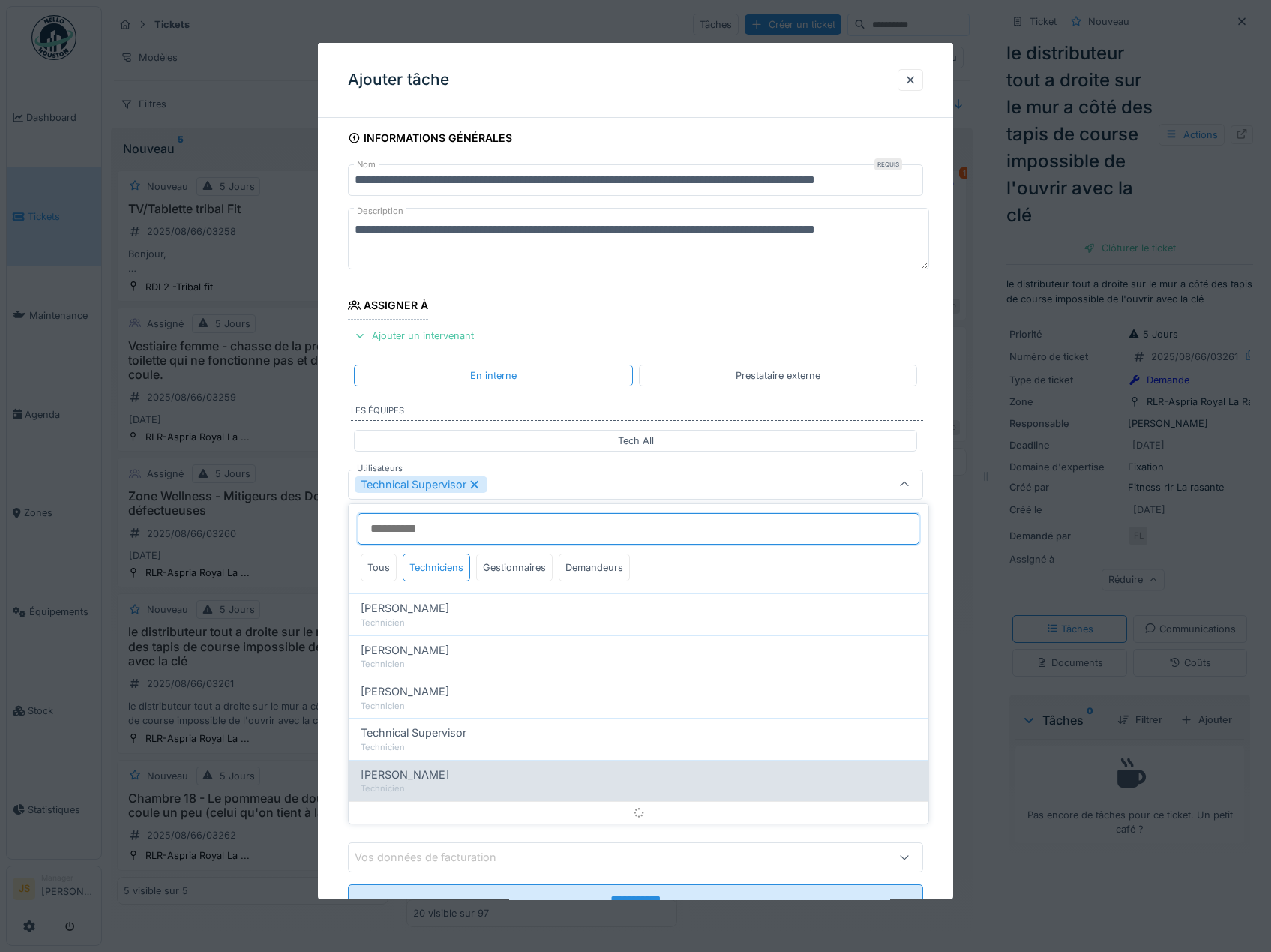
scroll to position [20, 0]
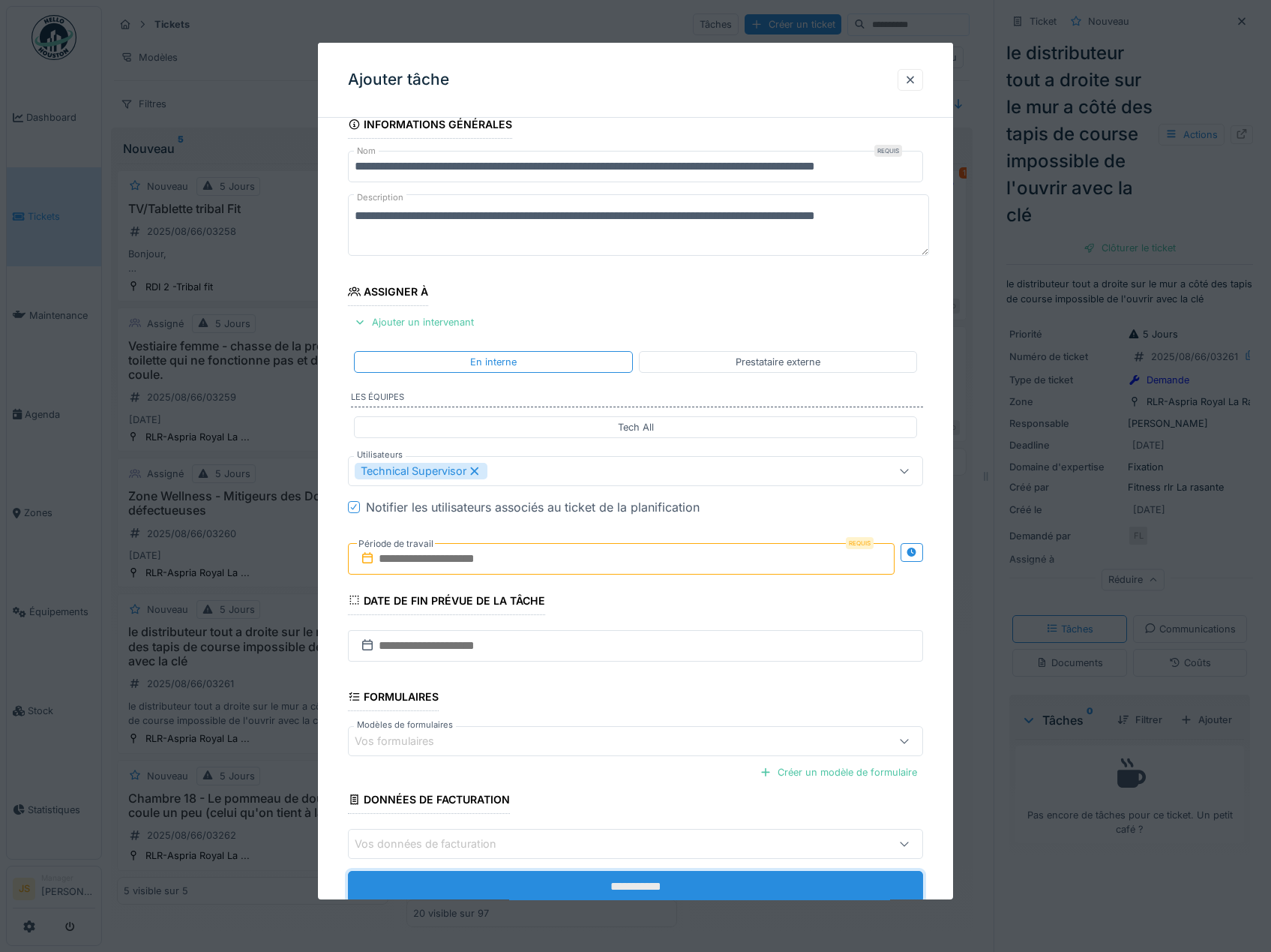
click at [640, 885] on input "**********" at bounding box center [636, 887] width 576 height 32
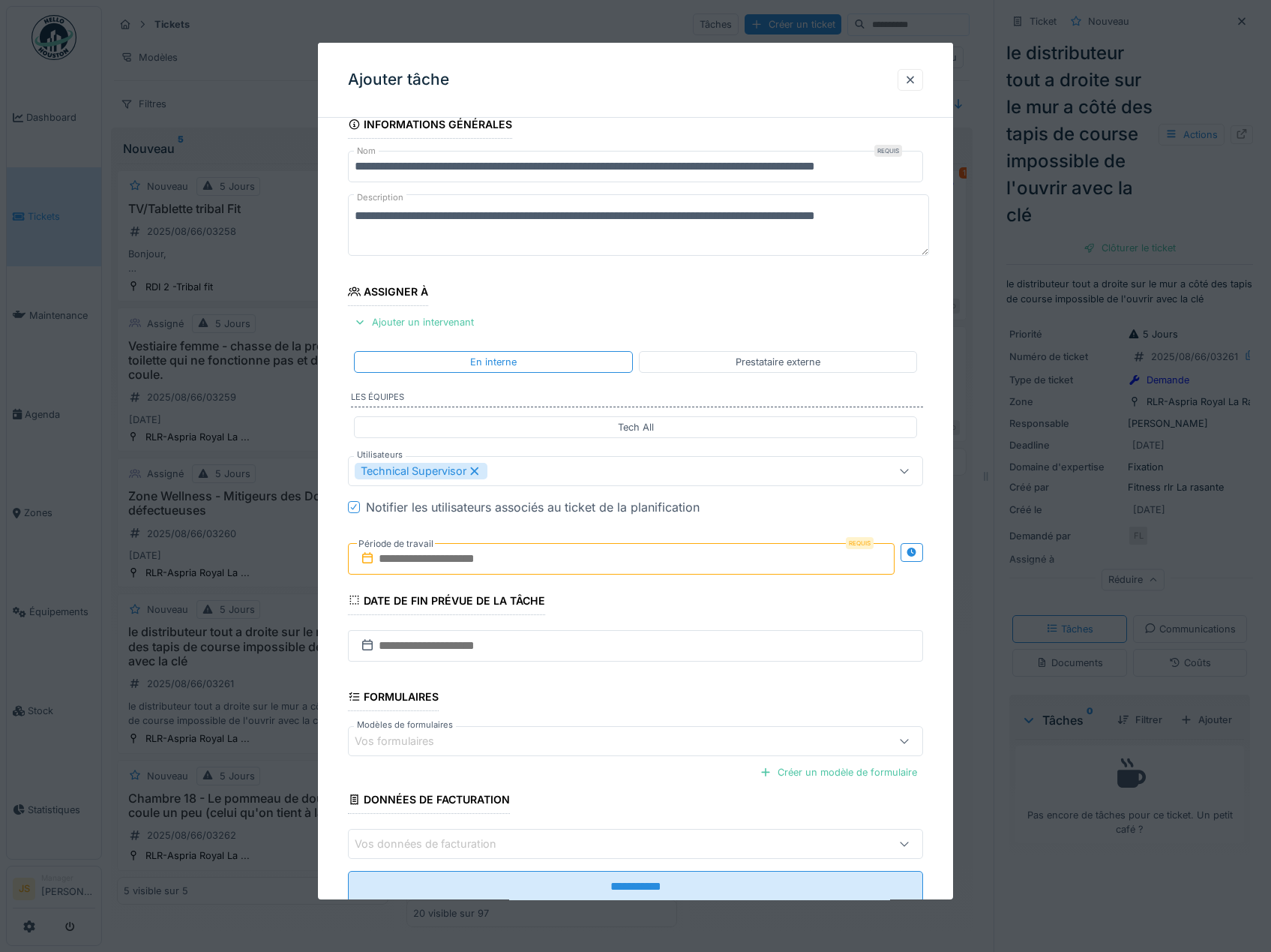
click at [427, 550] on label "Période de travail" at bounding box center [396, 544] width 78 height 17
click at [434, 557] on input "text" at bounding box center [622, 559] width 547 height 32
click at [594, 749] on div "27" at bounding box center [599, 754] width 20 height 22
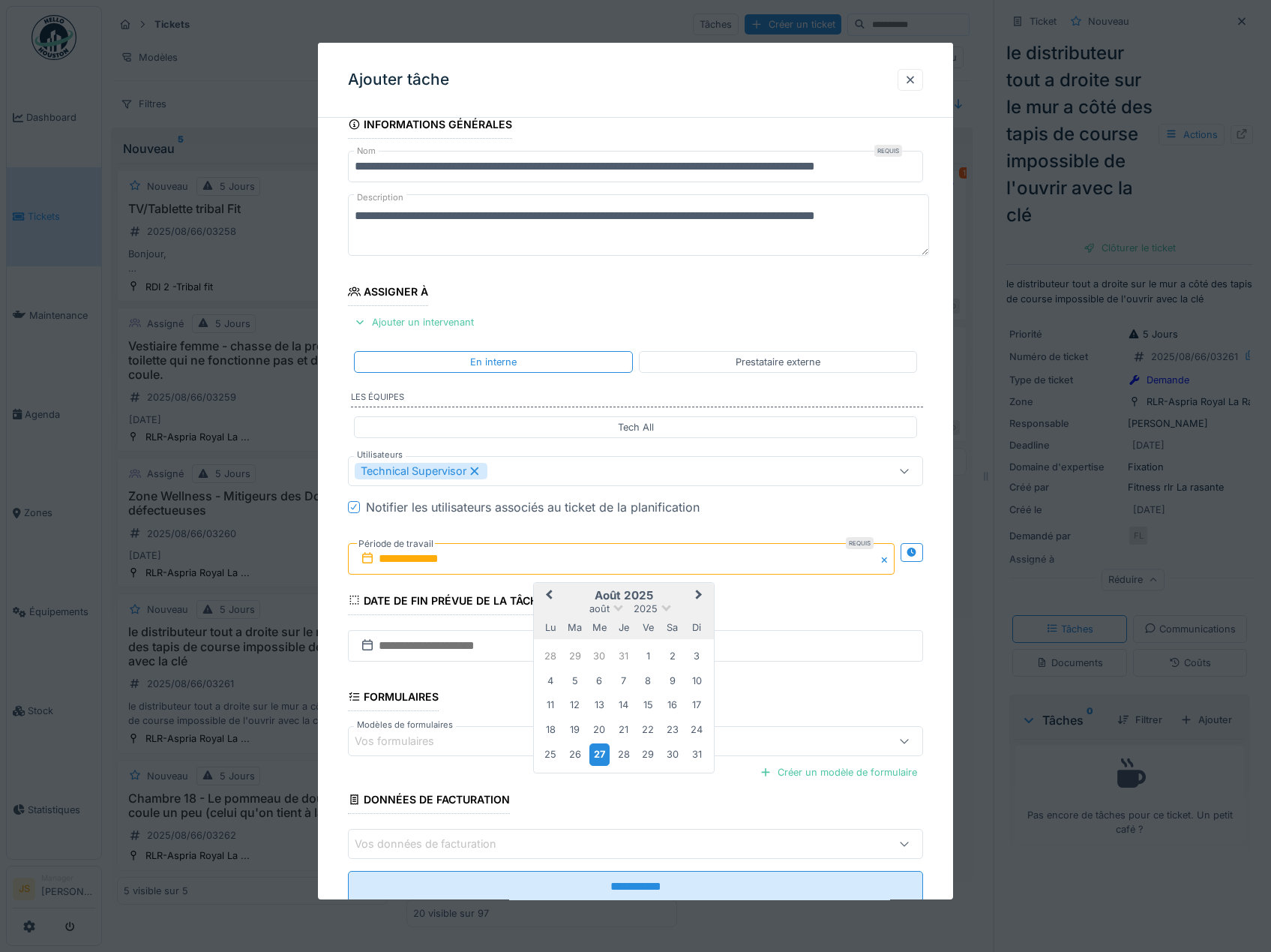
click at [595, 754] on div "27" at bounding box center [599, 754] width 20 height 22
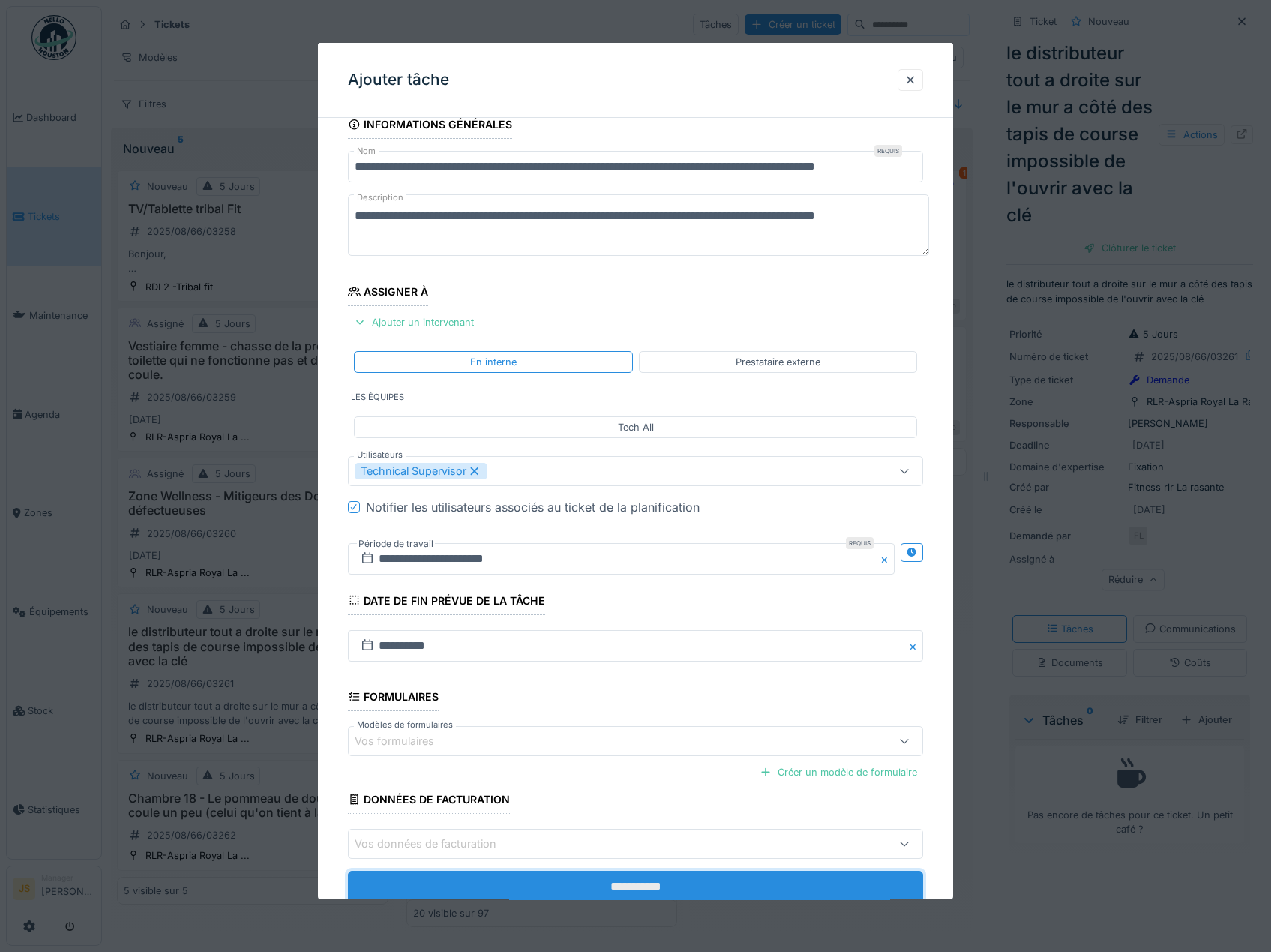
click at [642, 884] on input "**********" at bounding box center [636, 887] width 576 height 32
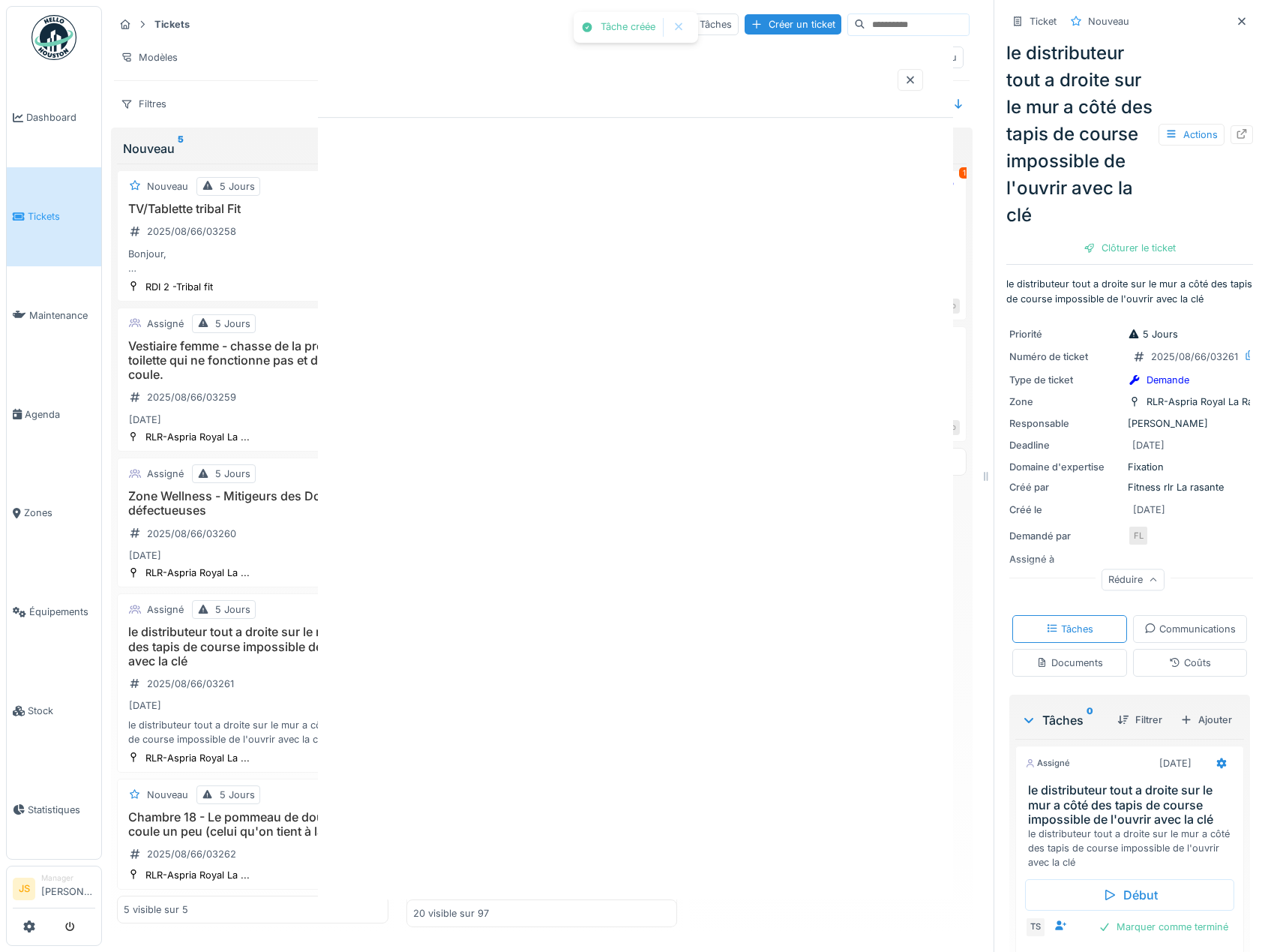
scroll to position [0, 0]
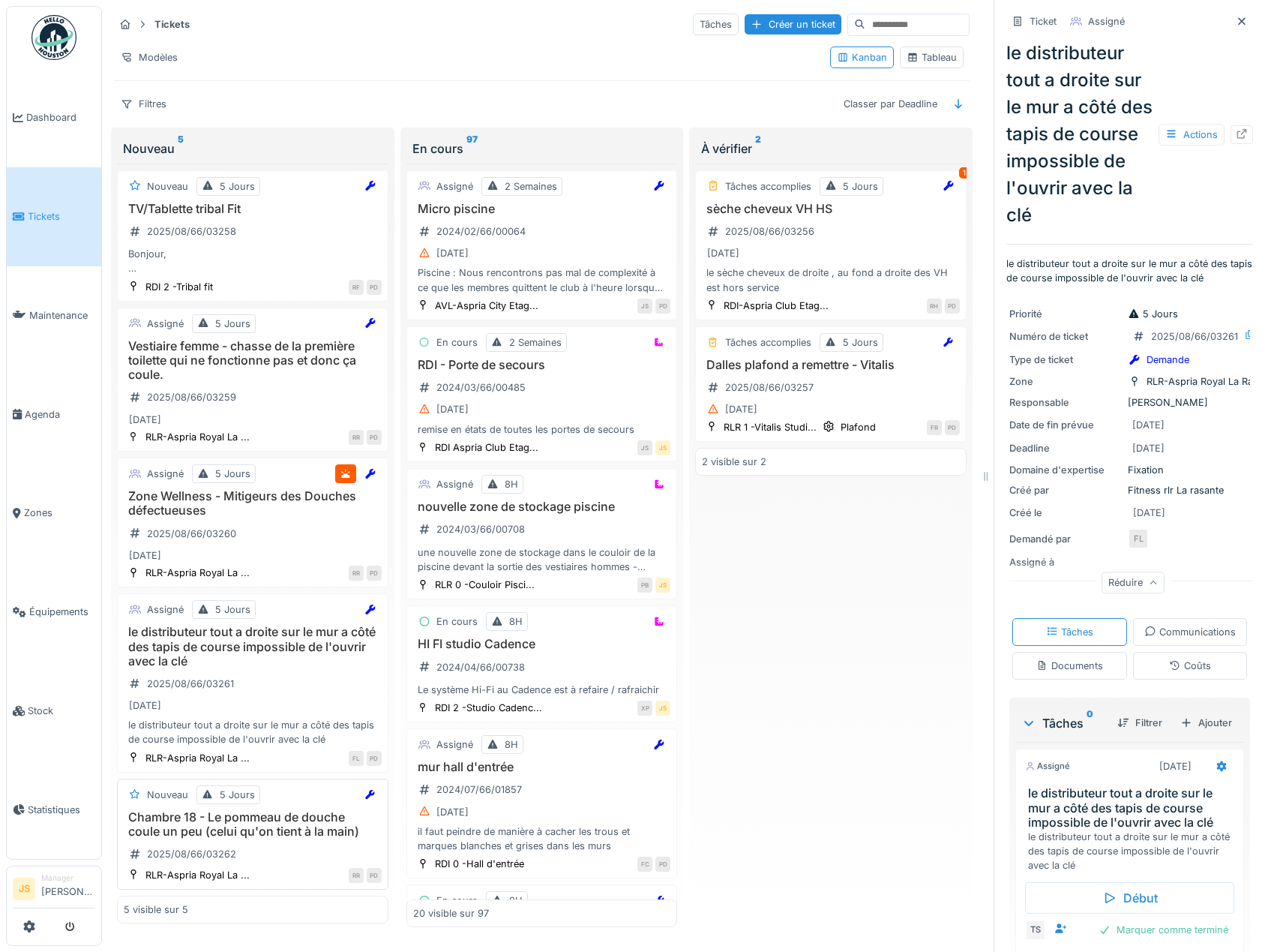
click at [254, 813] on h3 "Chambre 18 - Le pommeau de douche coule un peu (celui qu'on tient à la main)" at bounding box center [253, 824] width 258 height 29
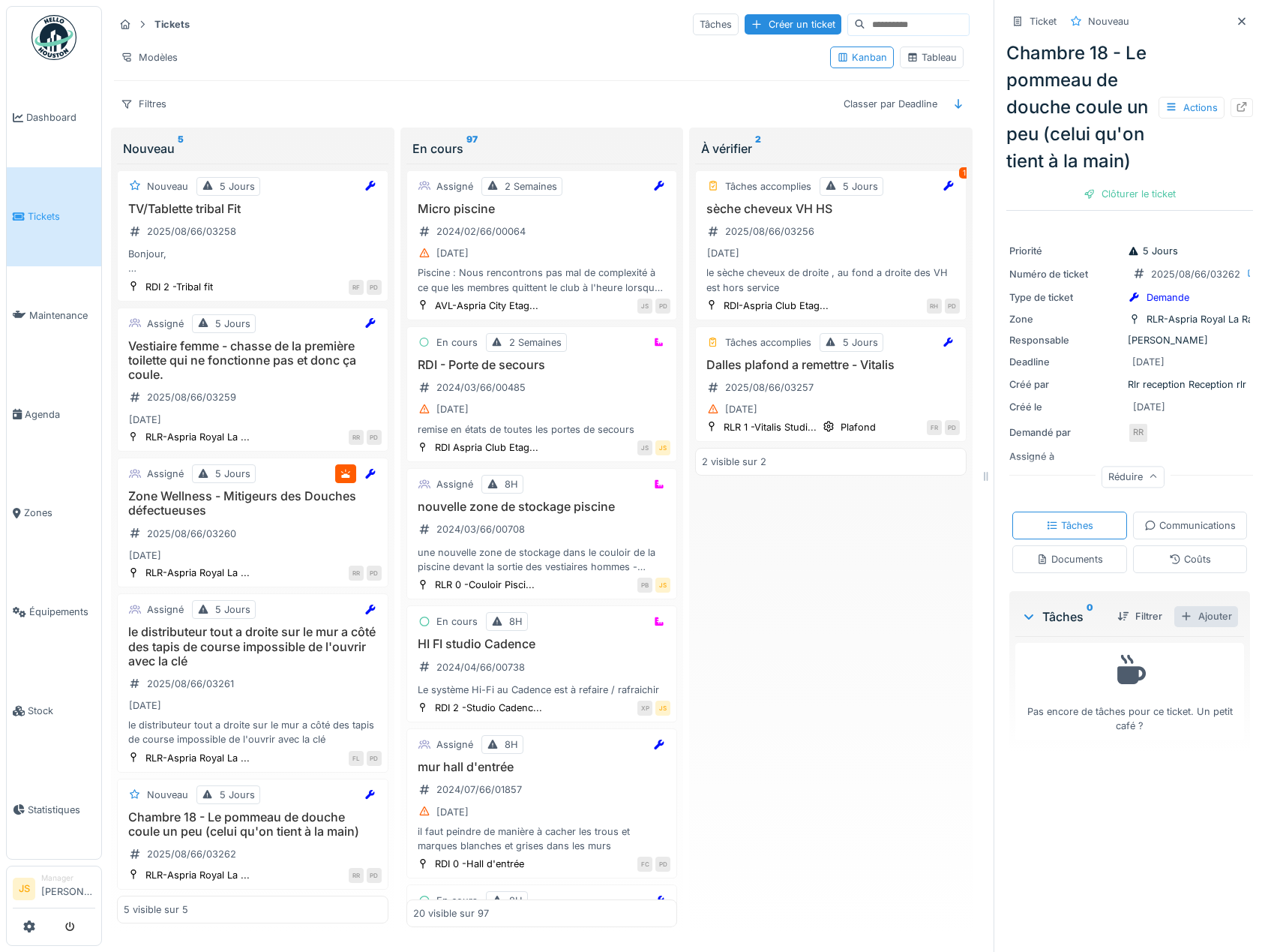
click at [1198, 626] on div "Ajouter" at bounding box center [1206, 616] width 64 height 20
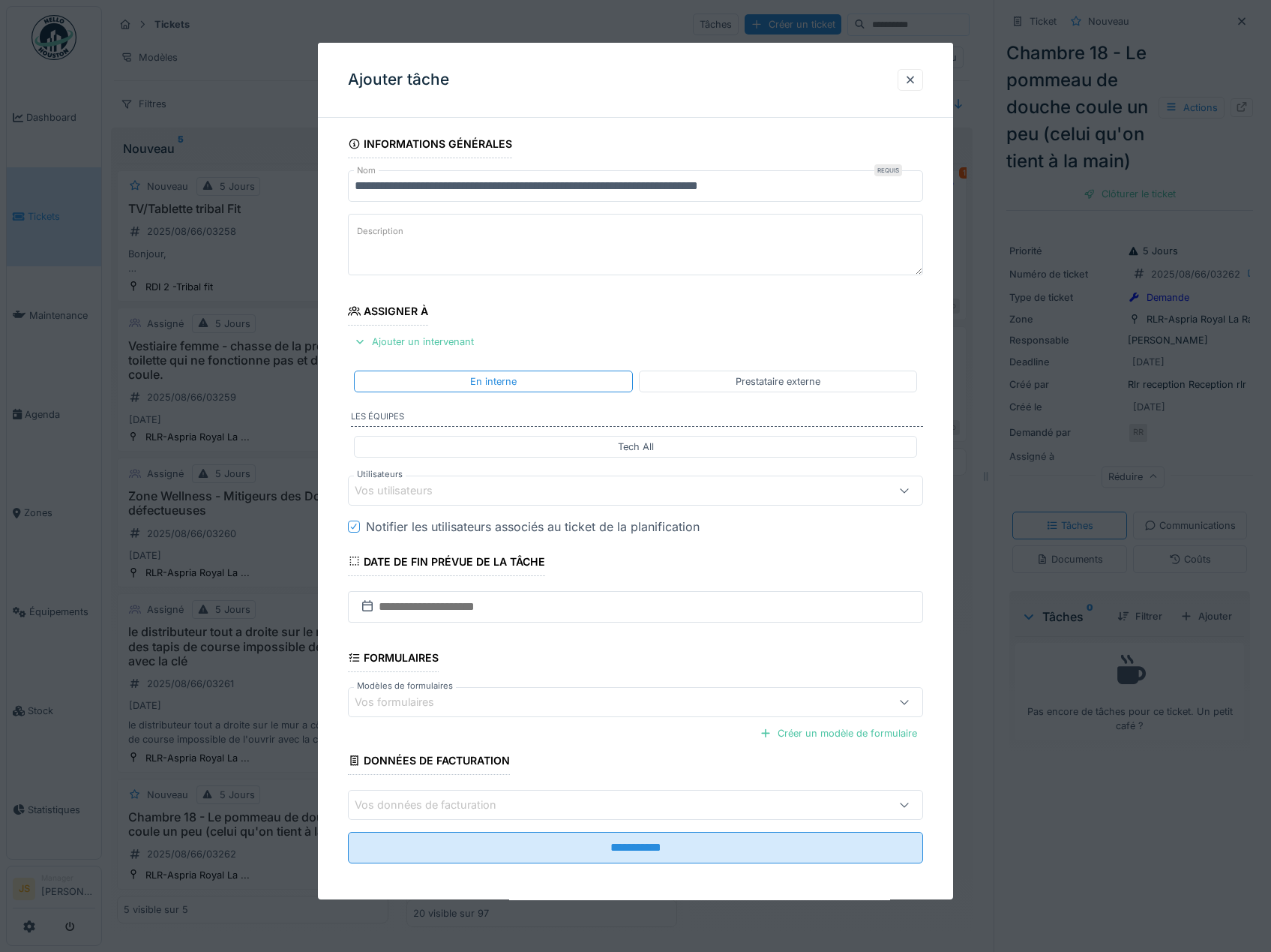
click at [426, 487] on div "Vos utilisateurs" at bounding box center [405, 490] width 99 height 17
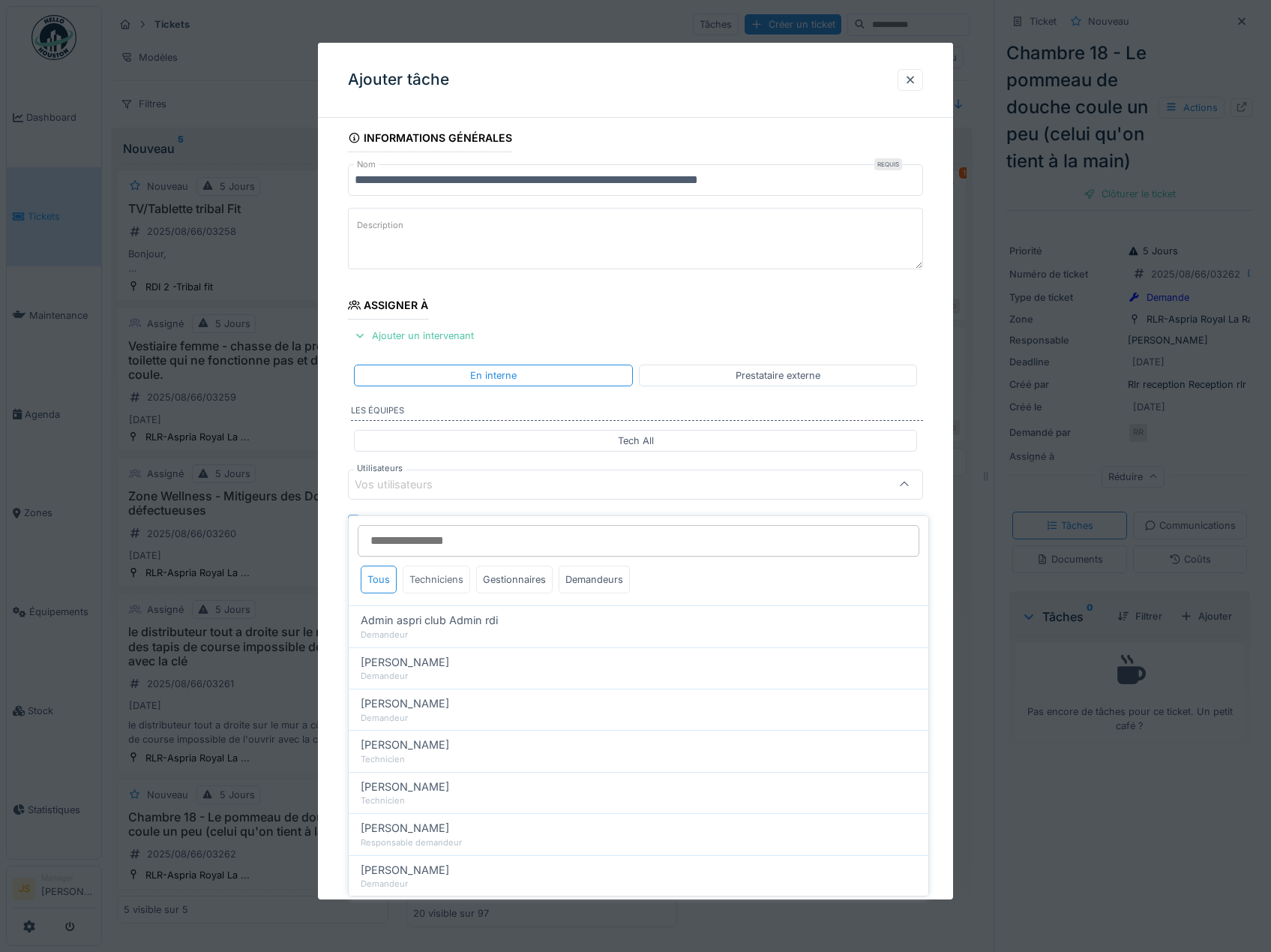
click at [453, 574] on div "Techniciens" at bounding box center [437, 579] width 68 height 28
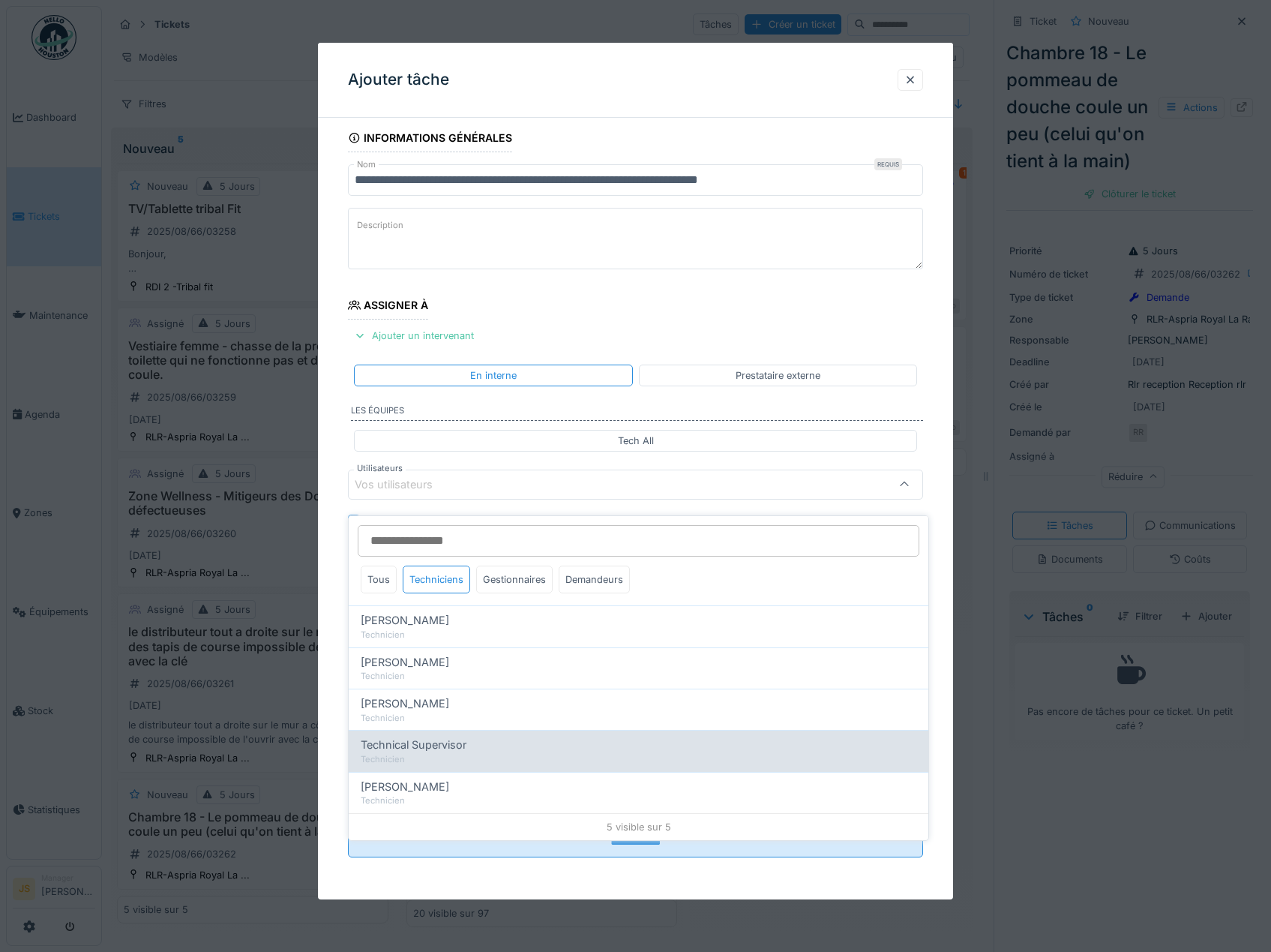
click at [402, 737] on span "Technical Supervisor" at bounding box center [414, 745] width 106 height 17
type input "****"
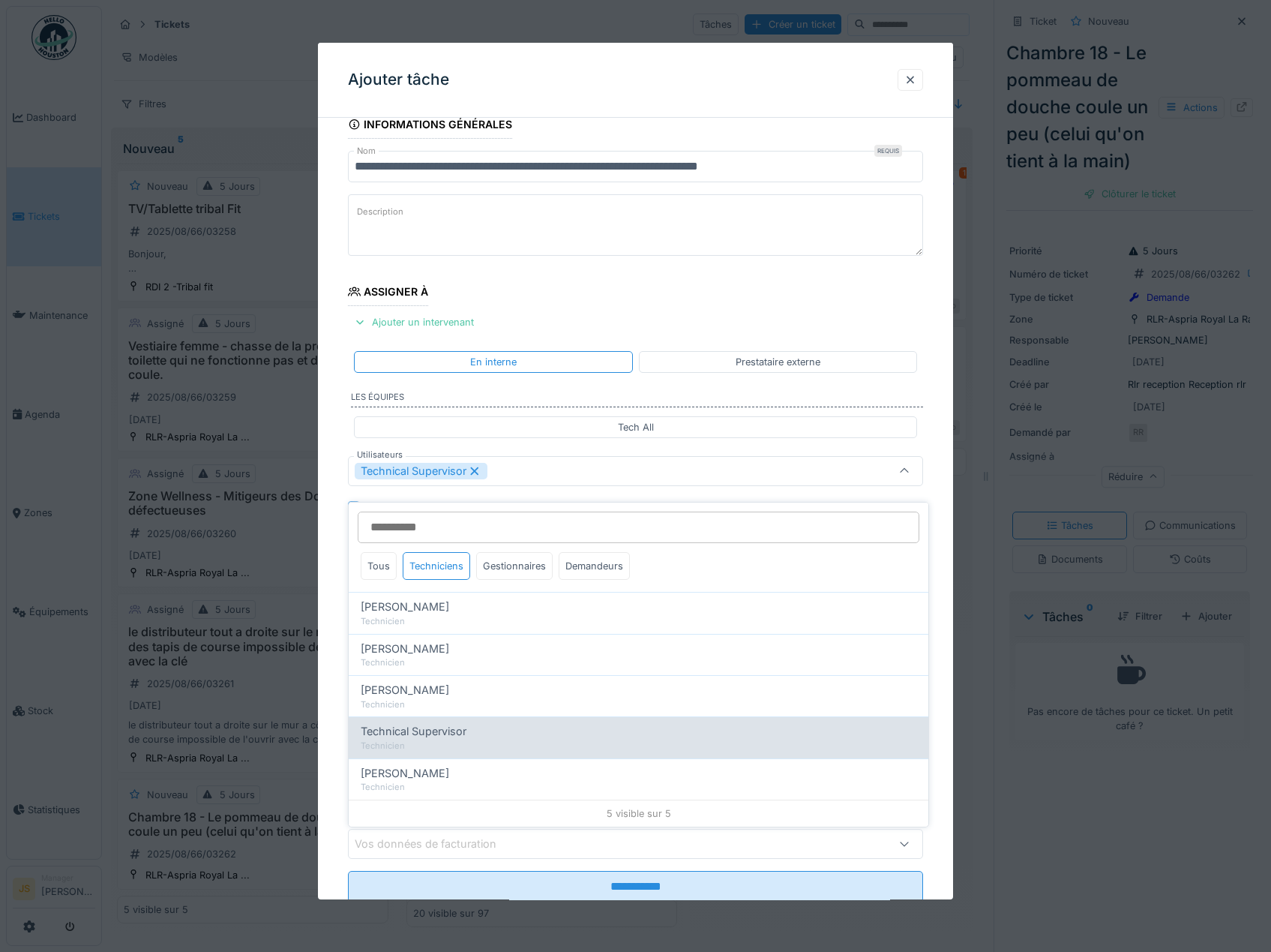
click at [427, 724] on span "Technical Supervisor" at bounding box center [414, 731] width 106 height 17
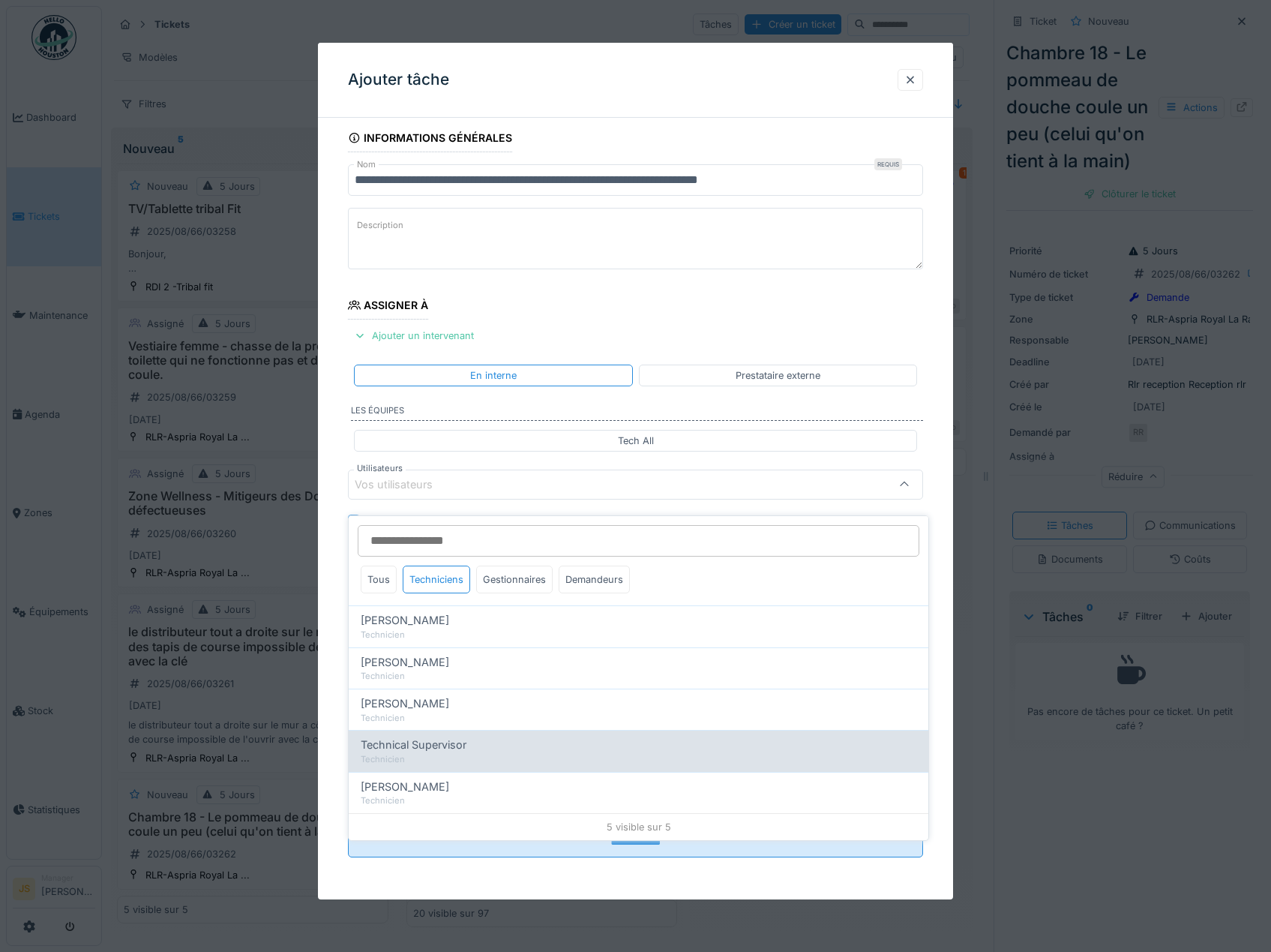
click at [444, 740] on span "Technical Supervisor" at bounding box center [414, 745] width 106 height 17
type input "****"
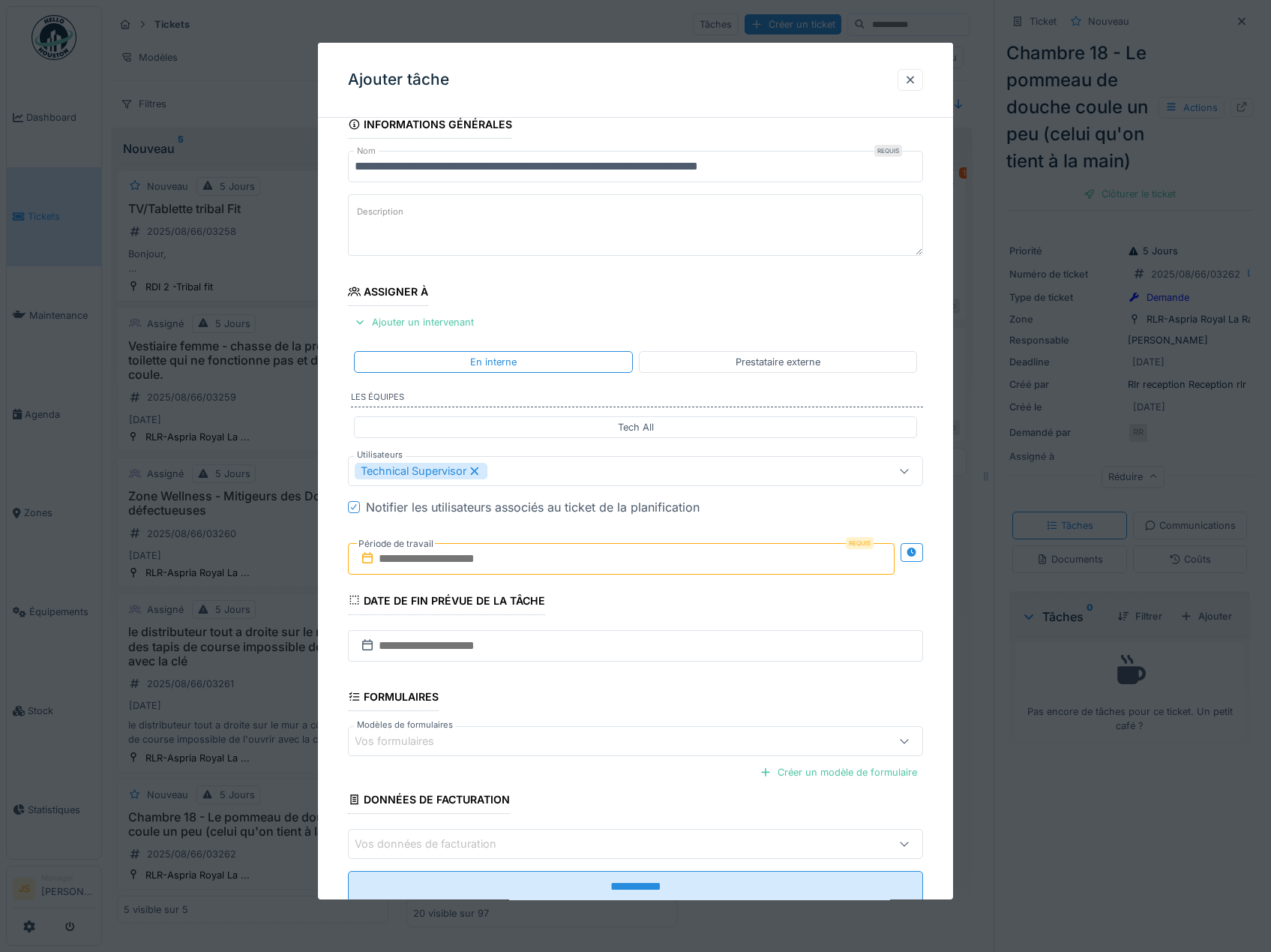
click at [327, 694] on div "**********" at bounding box center [636, 527] width 636 height 834
click at [480, 560] on input "text" at bounding box center [622, 559] width 547 height 32
click at [595, 758] on div "27" at bounding box center [599, 754] width 20 height 22
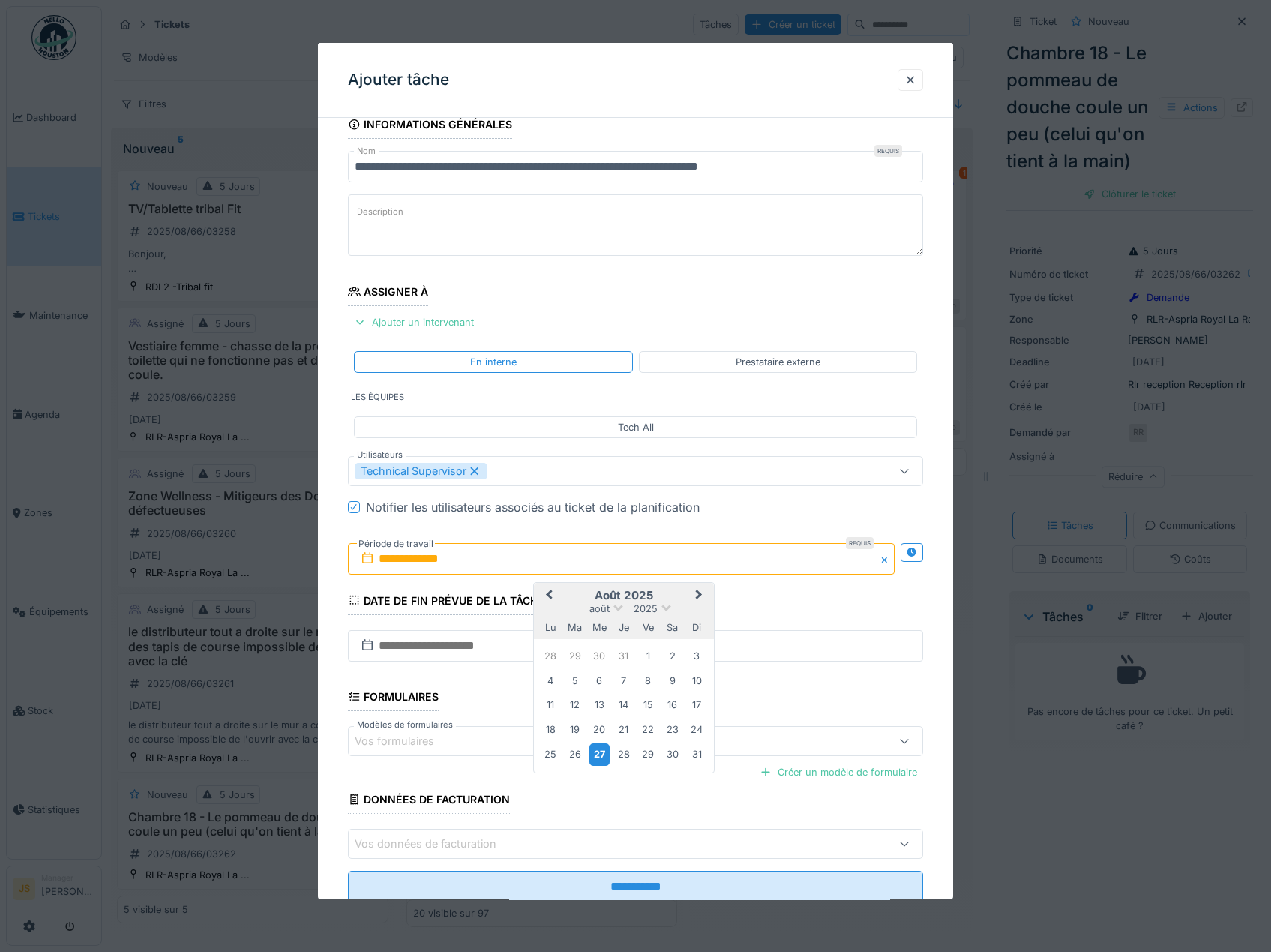
drag, startPoint x: 595, startPoint y: 756, endPoint x: 601, endPoint y: 792, distance: 36.5
click at [596, 756] on div "27" at bounding box center [599, 754] width 20 height 22
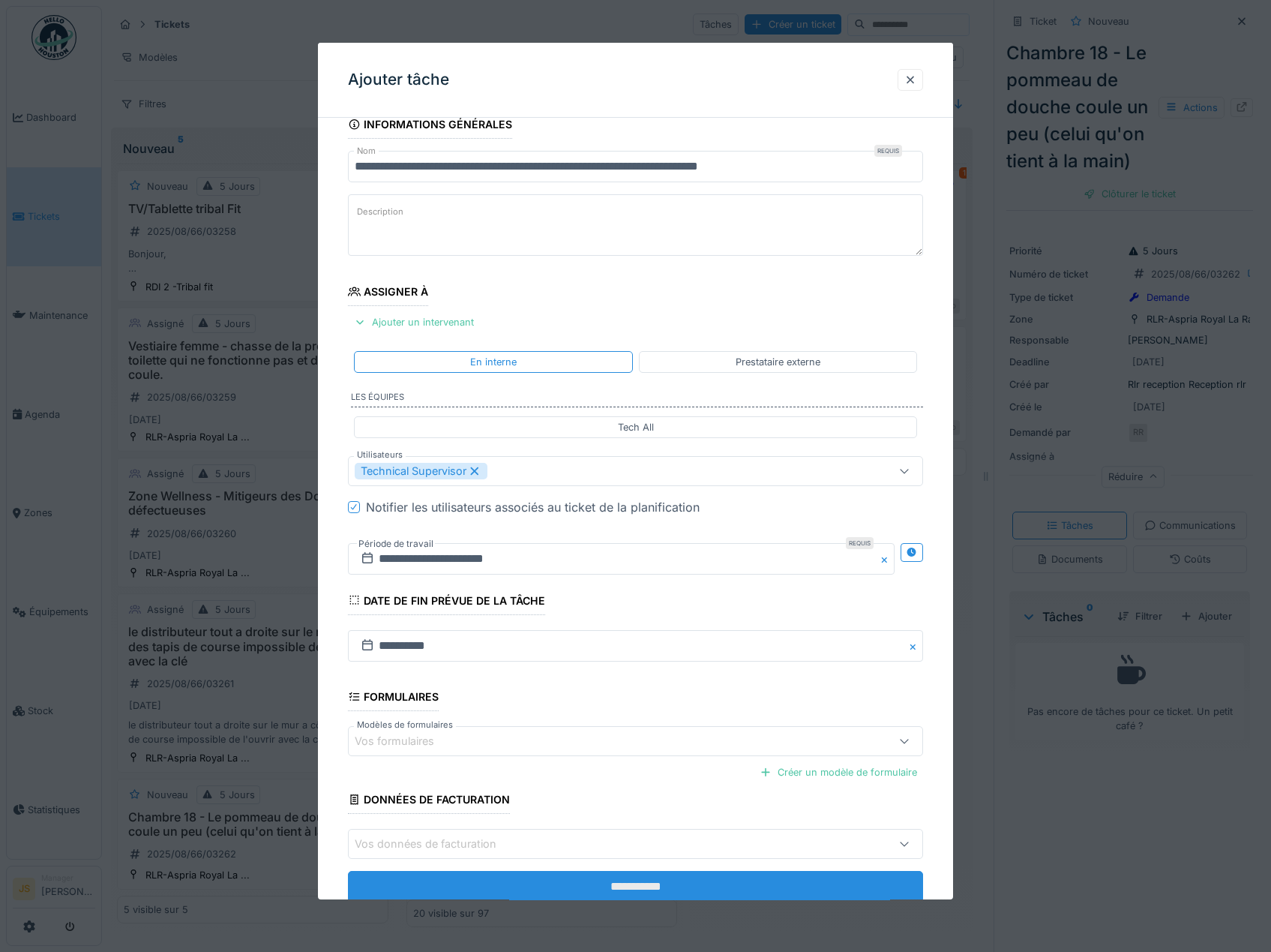
click at [652, 884] on input "**********" at bounding box center [636, 887] width 576 height 32
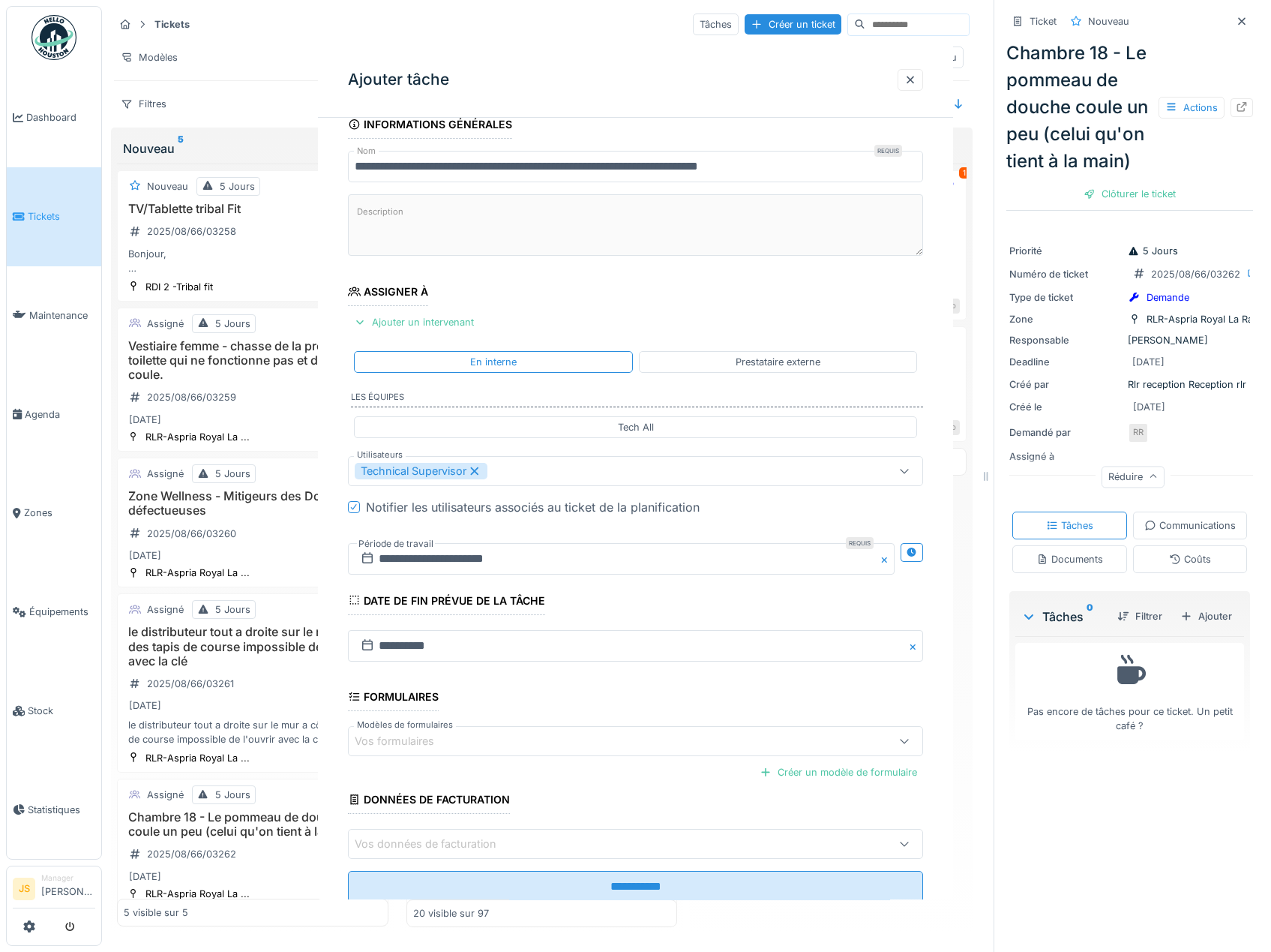
scroll to position [0, 0]
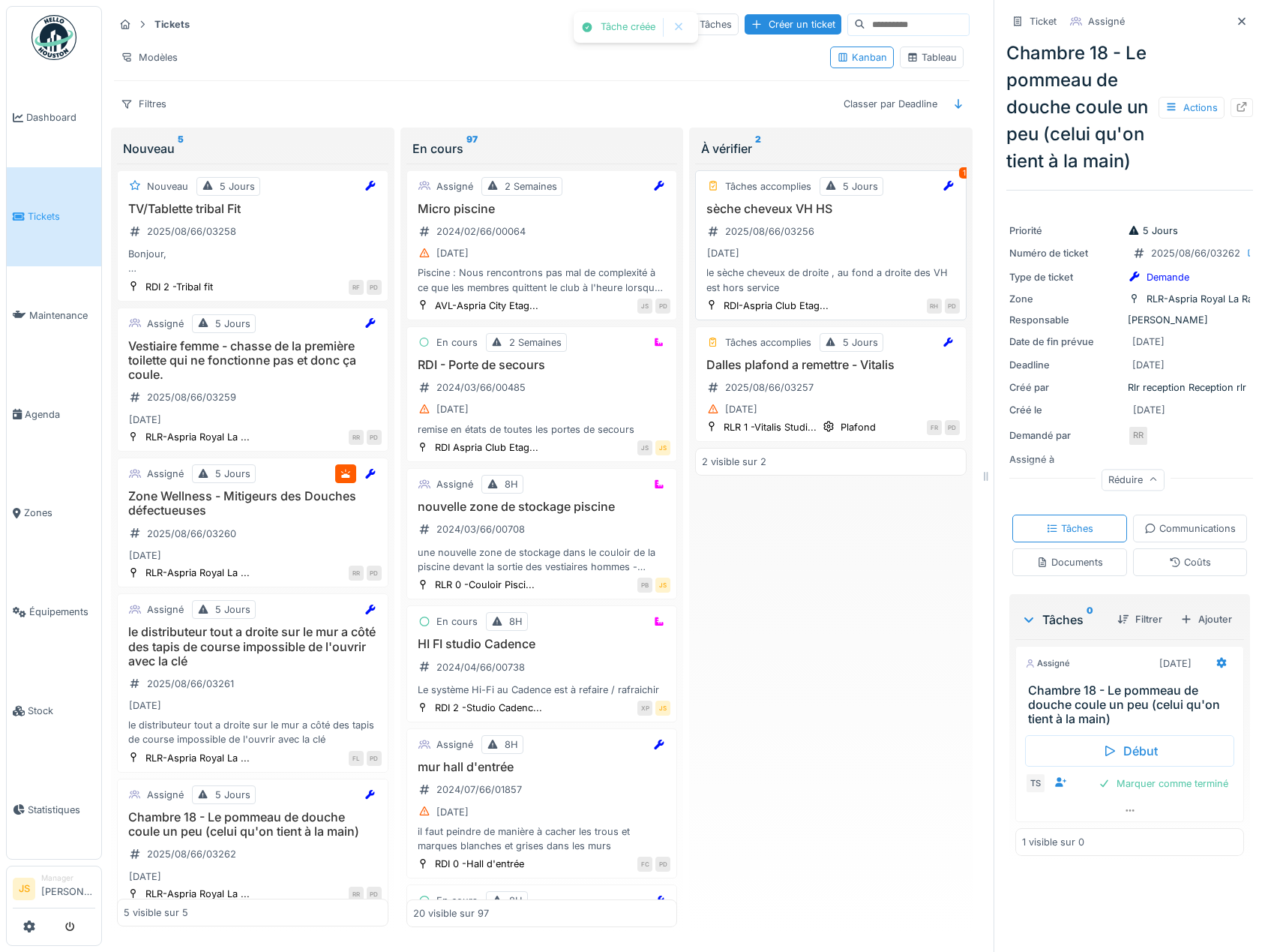
click at [776, 204] on h3 "sèche cheveux VH HS" at bounding box center [831, 209] width 258 height 14
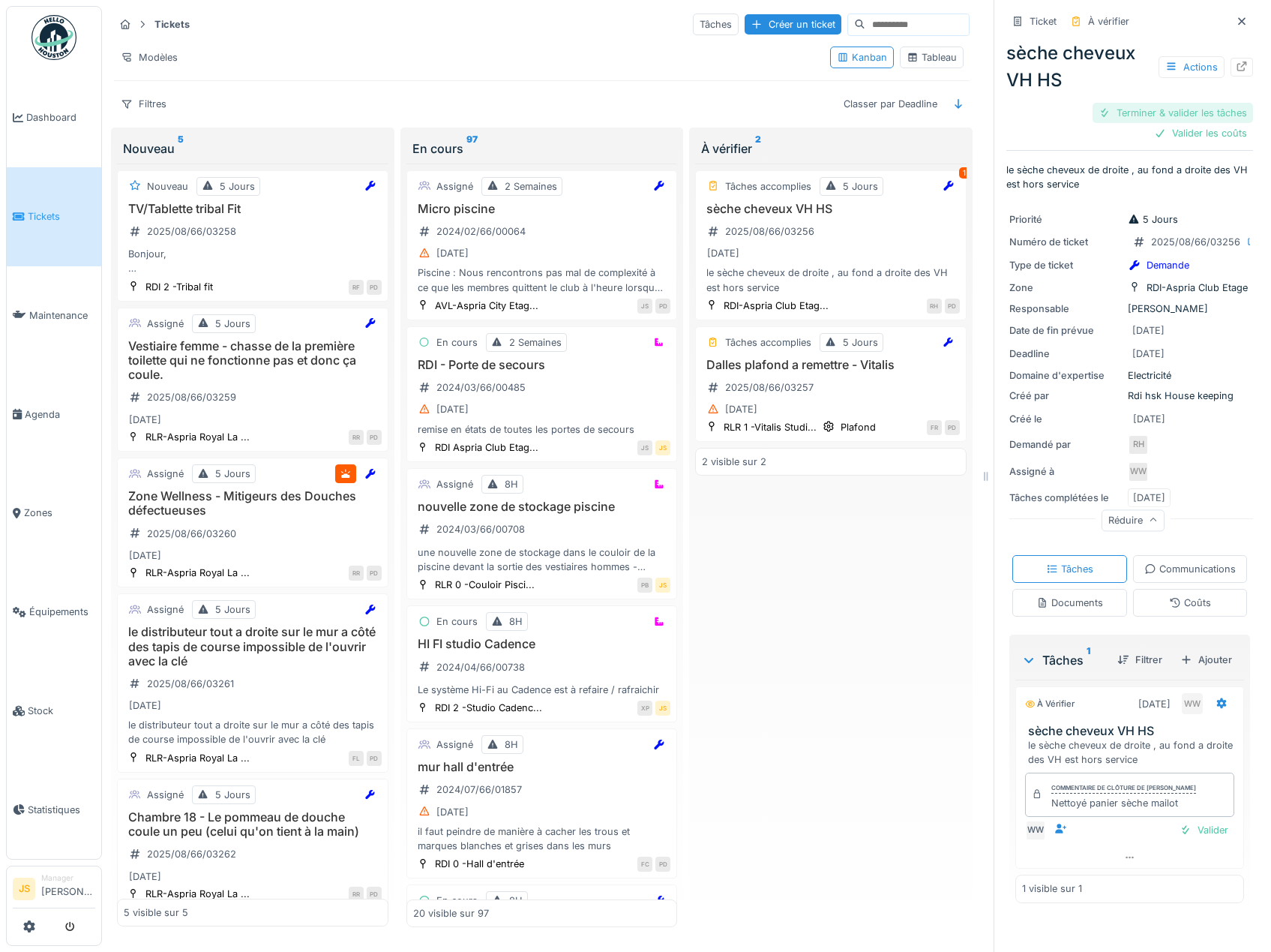
click at [1198, 103] on div "Terminer & valider les tâches" at bounding box center [1173, 113] width 161 height 20
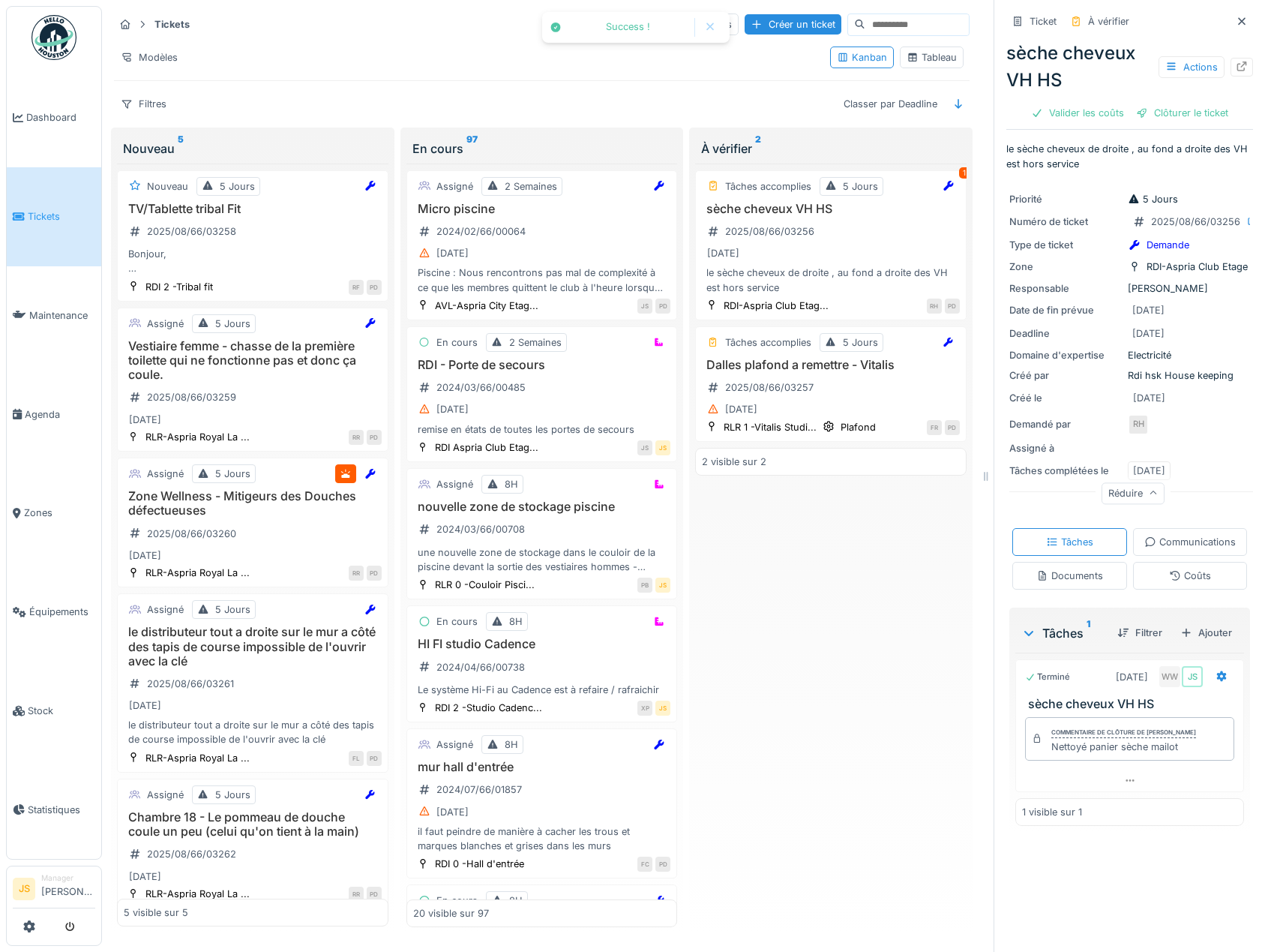
click at [1199, 103] on div "Clôturer le ticket" at bounding box center [1182, 113] width 104 height 20
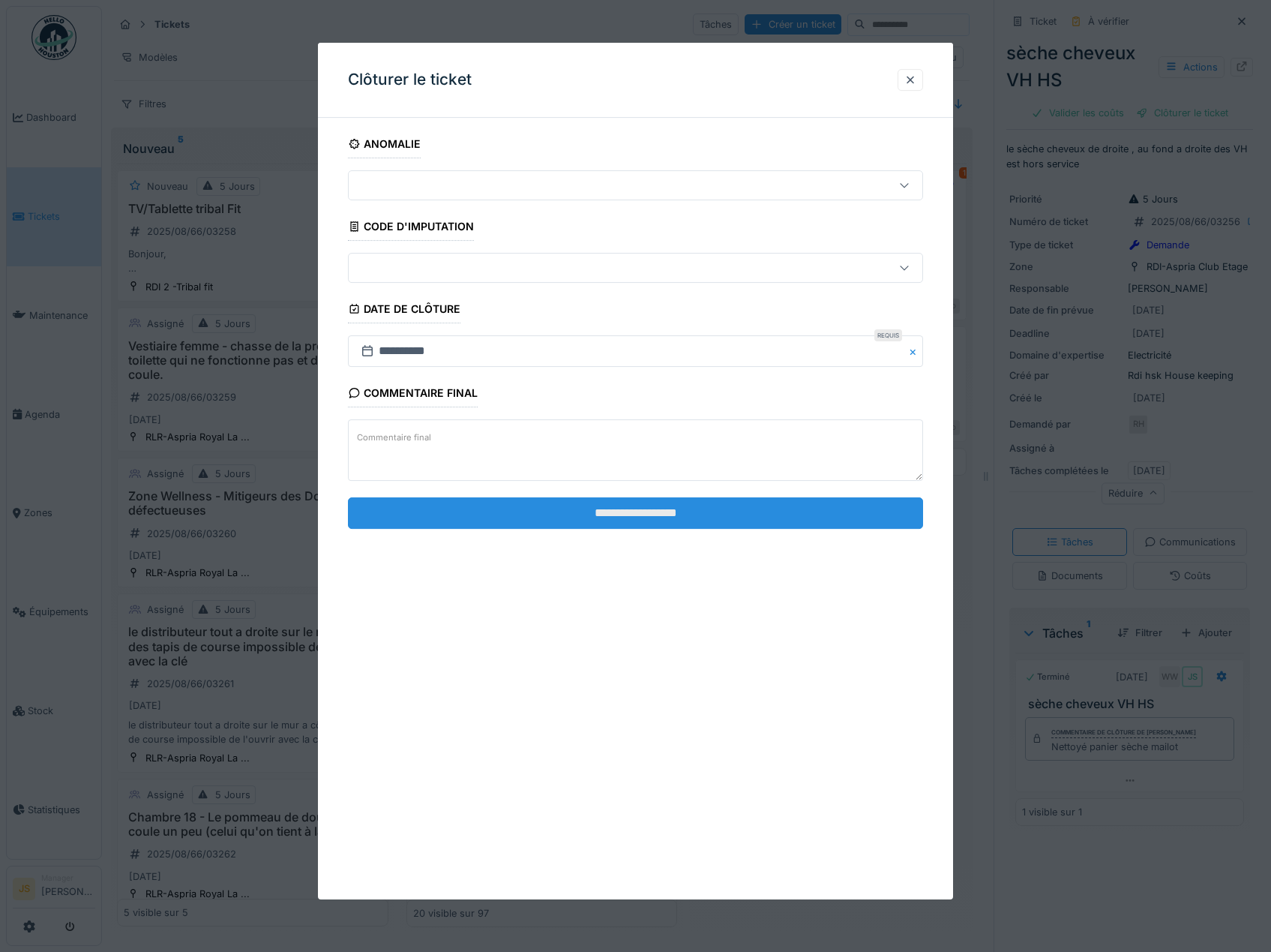
click at [676, 523] on input "**********" at bounding box center [636, 513] width 576 height 32
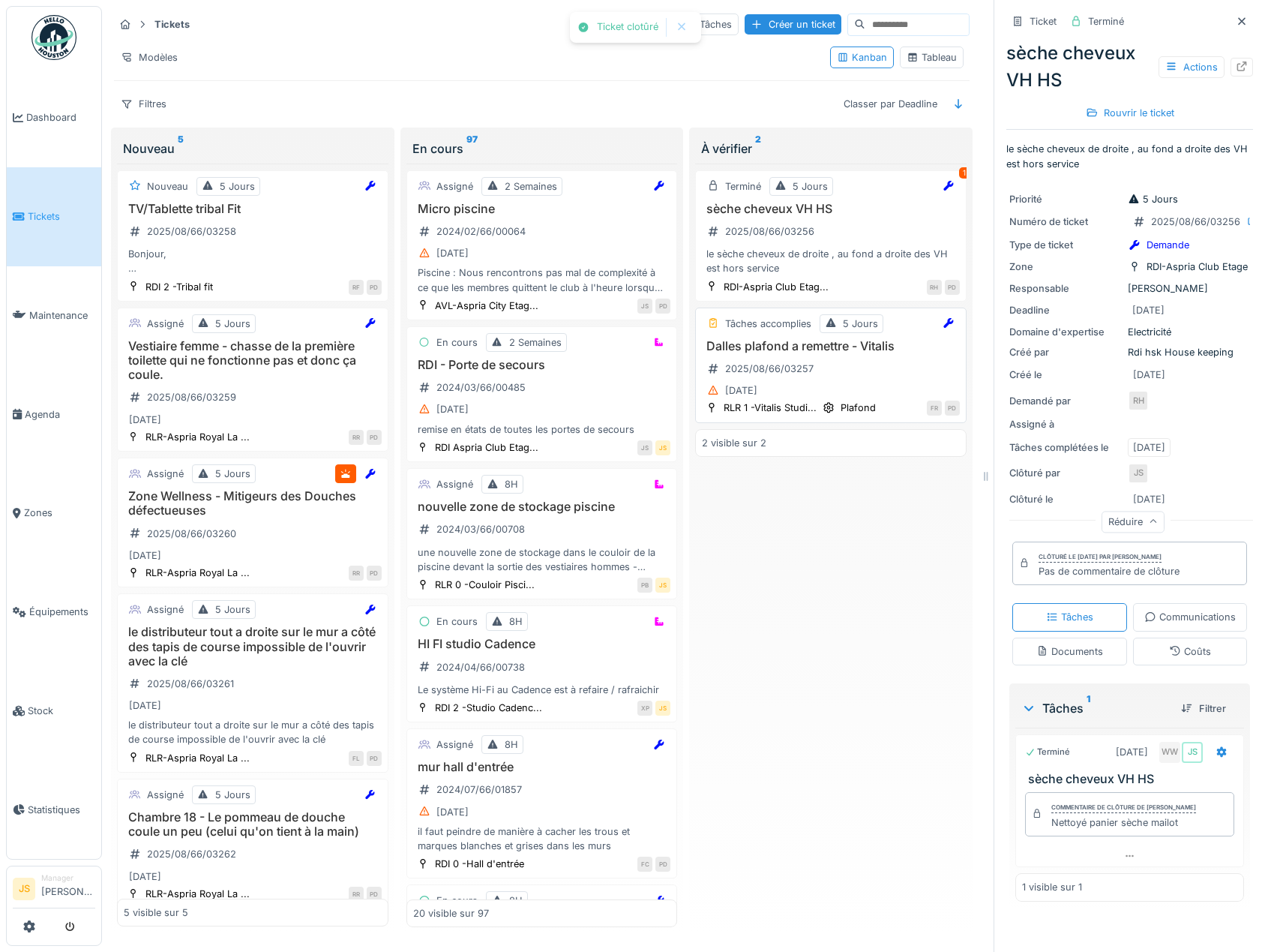
click at [773, 339] on h3 "Dalles plafond a remettre - Vitalis" at bounding box center [831, 346] width 258 height 14
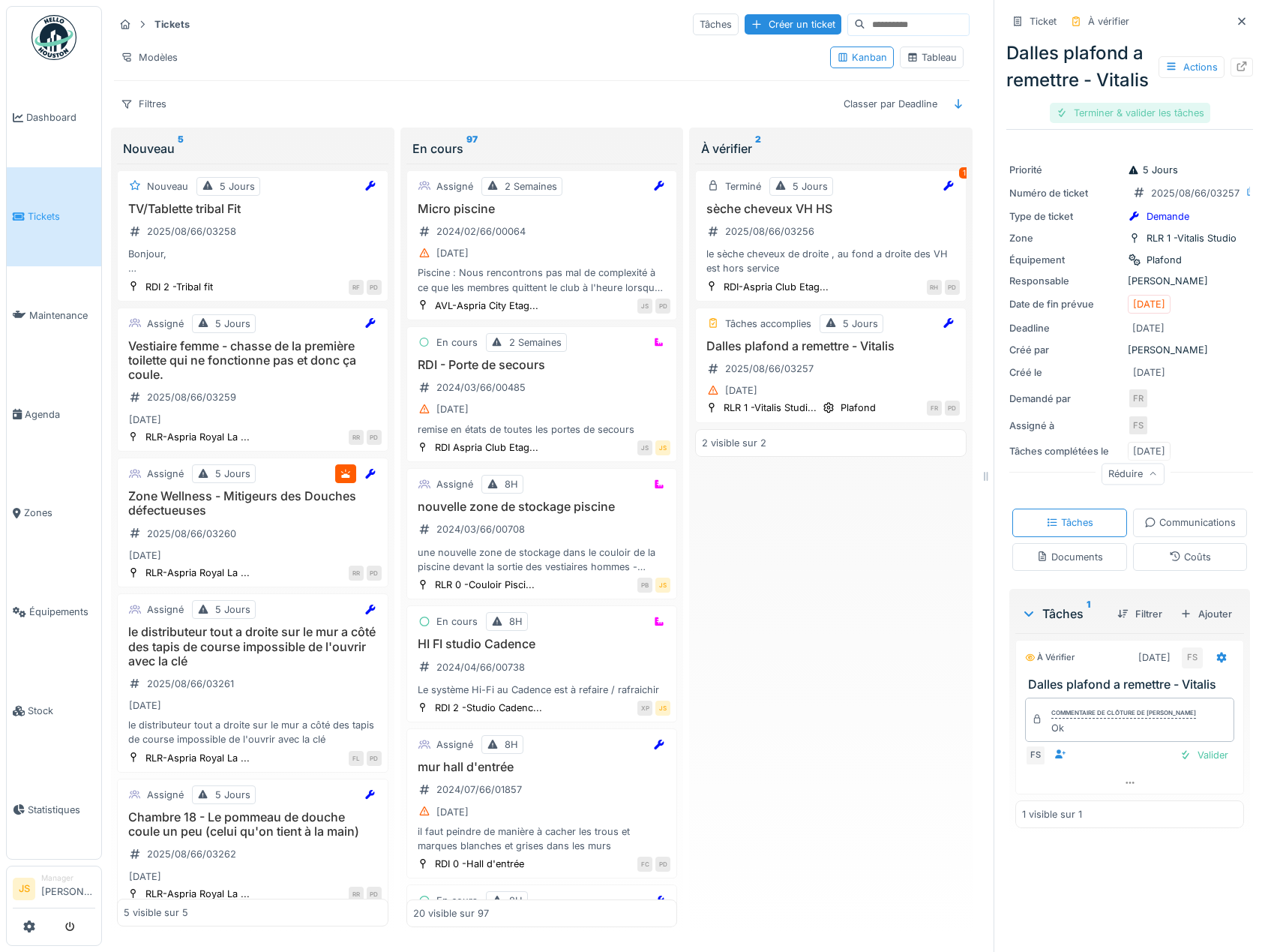
click at [1132, 123] on div "Terminer & valider les tâches" at bounding box center [1131, 113] width 161 height 20
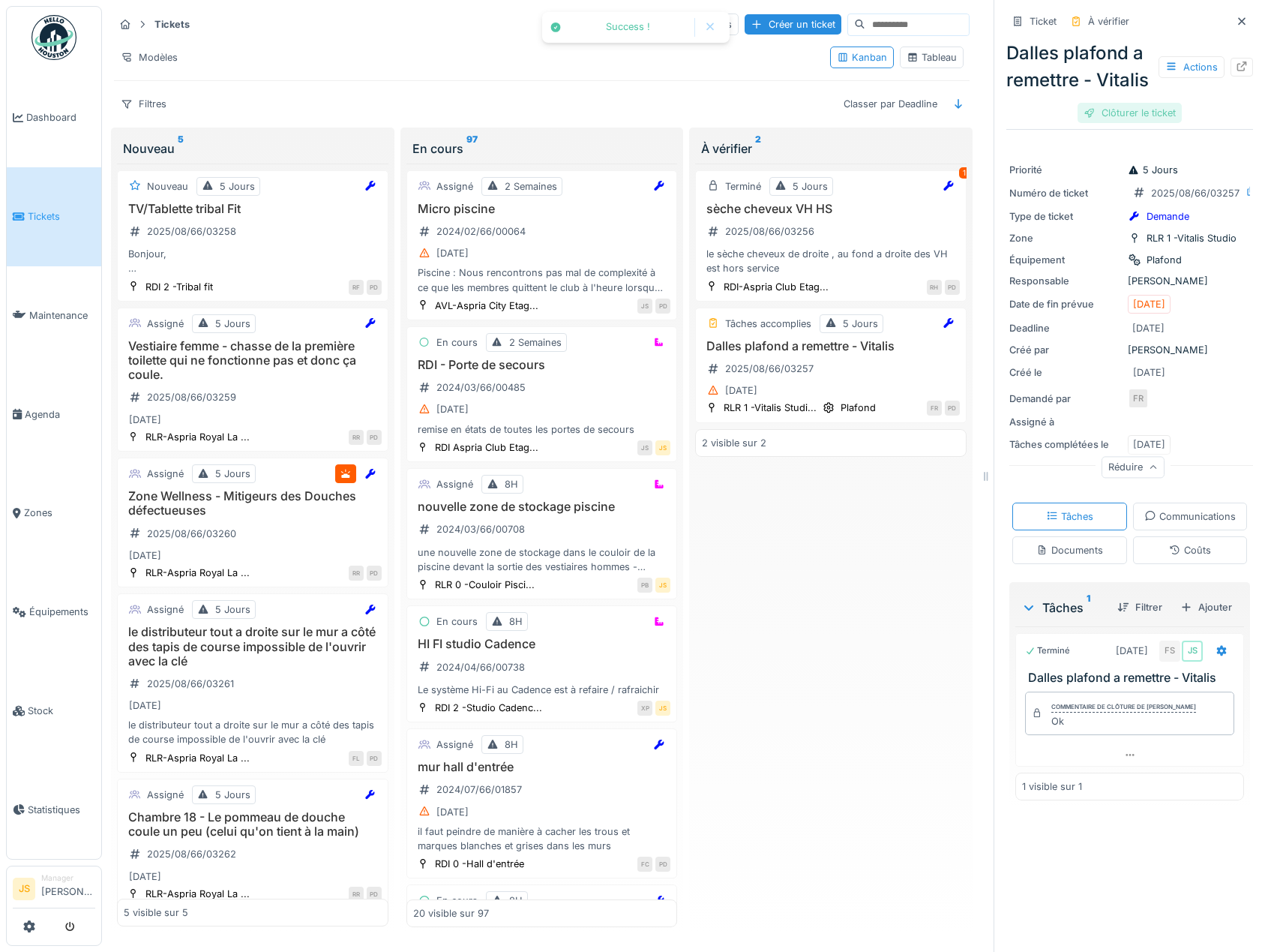
click at [1131, 123] on div "Clôturer le ticket" at bounding box center [1130, 113] width 104 height 20
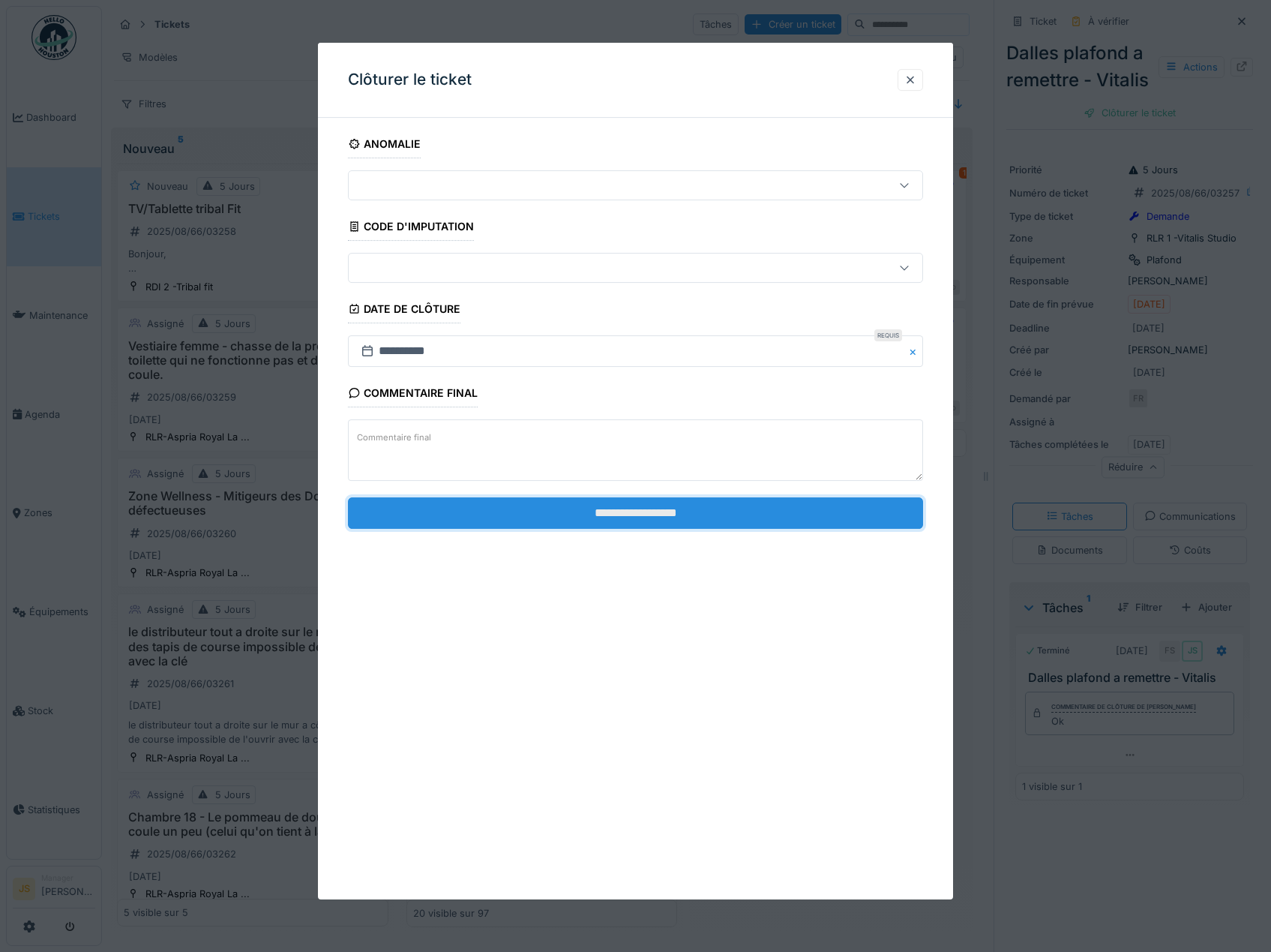
click at [683, 515] on input "**********" at bounding box center [636, 513] width 576 height 32
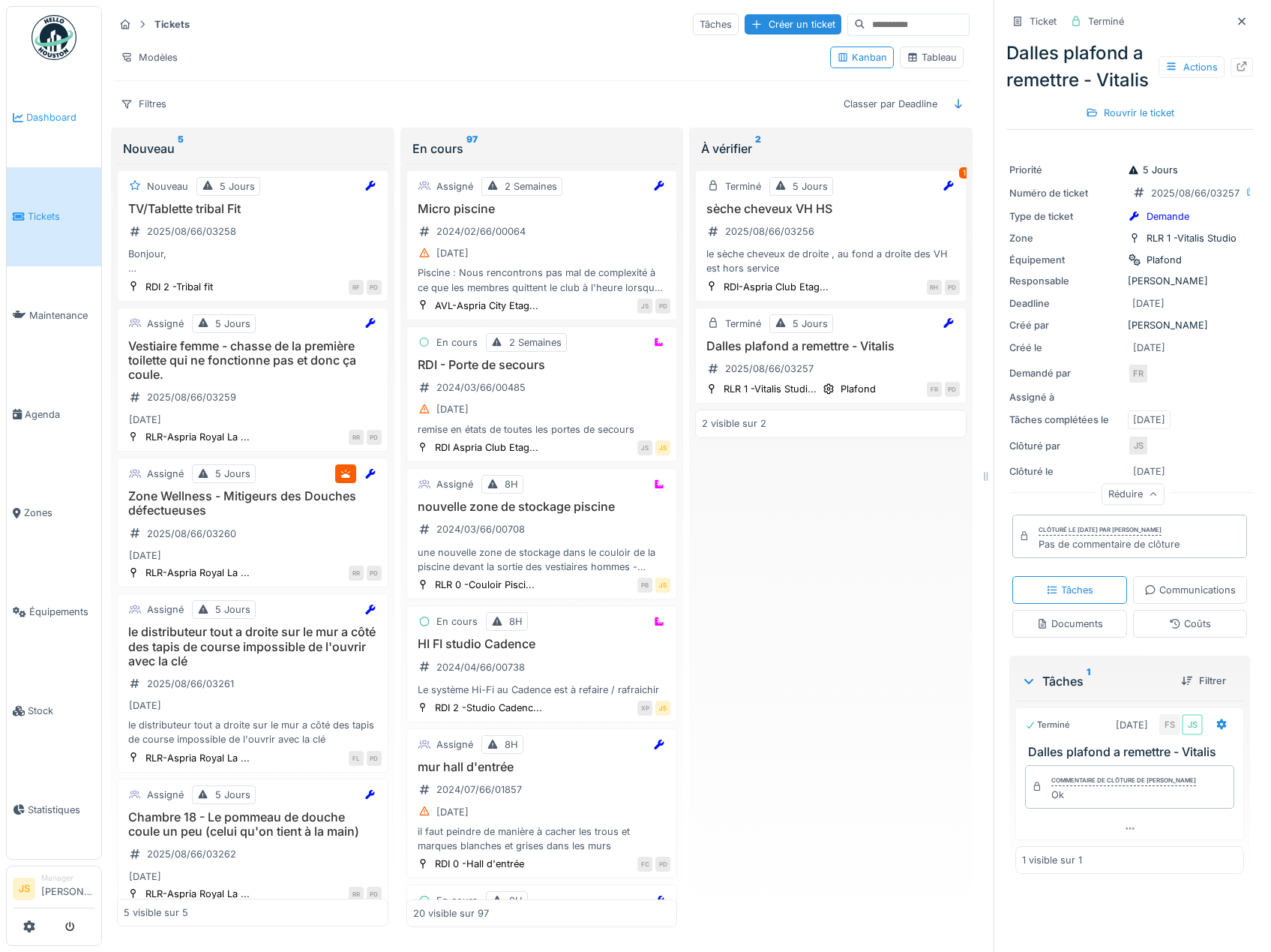
click at [54, 114] on span "Dashboard" at bounding box center [61, 117] width 69 height 14
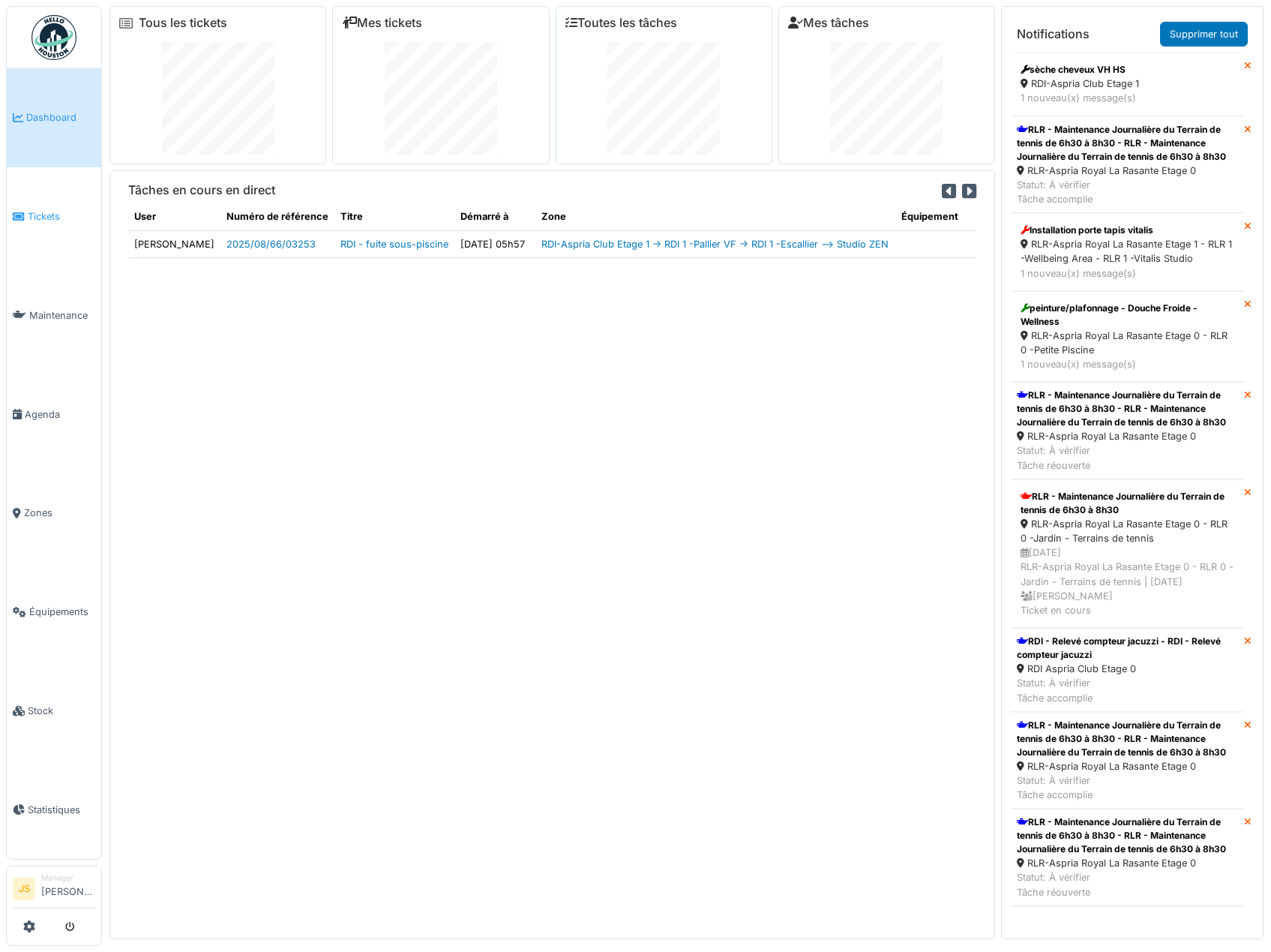
click at [44, 217] on span "Tickets" at bounding box center [62, 216] width 68 height 14
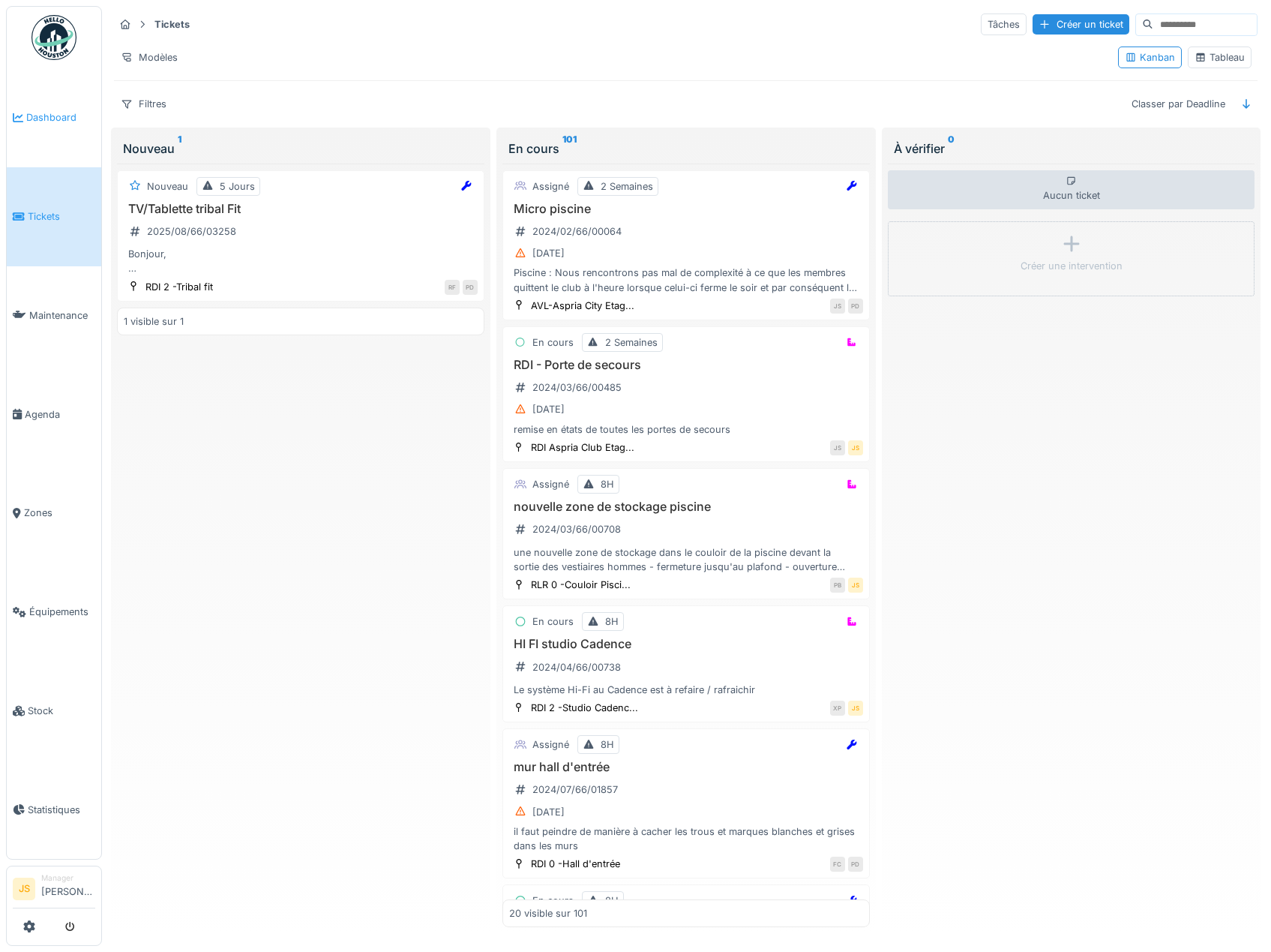
click at [59, 117] on span "Dashboard" at bounding box center [61, 117] width 69 height 14
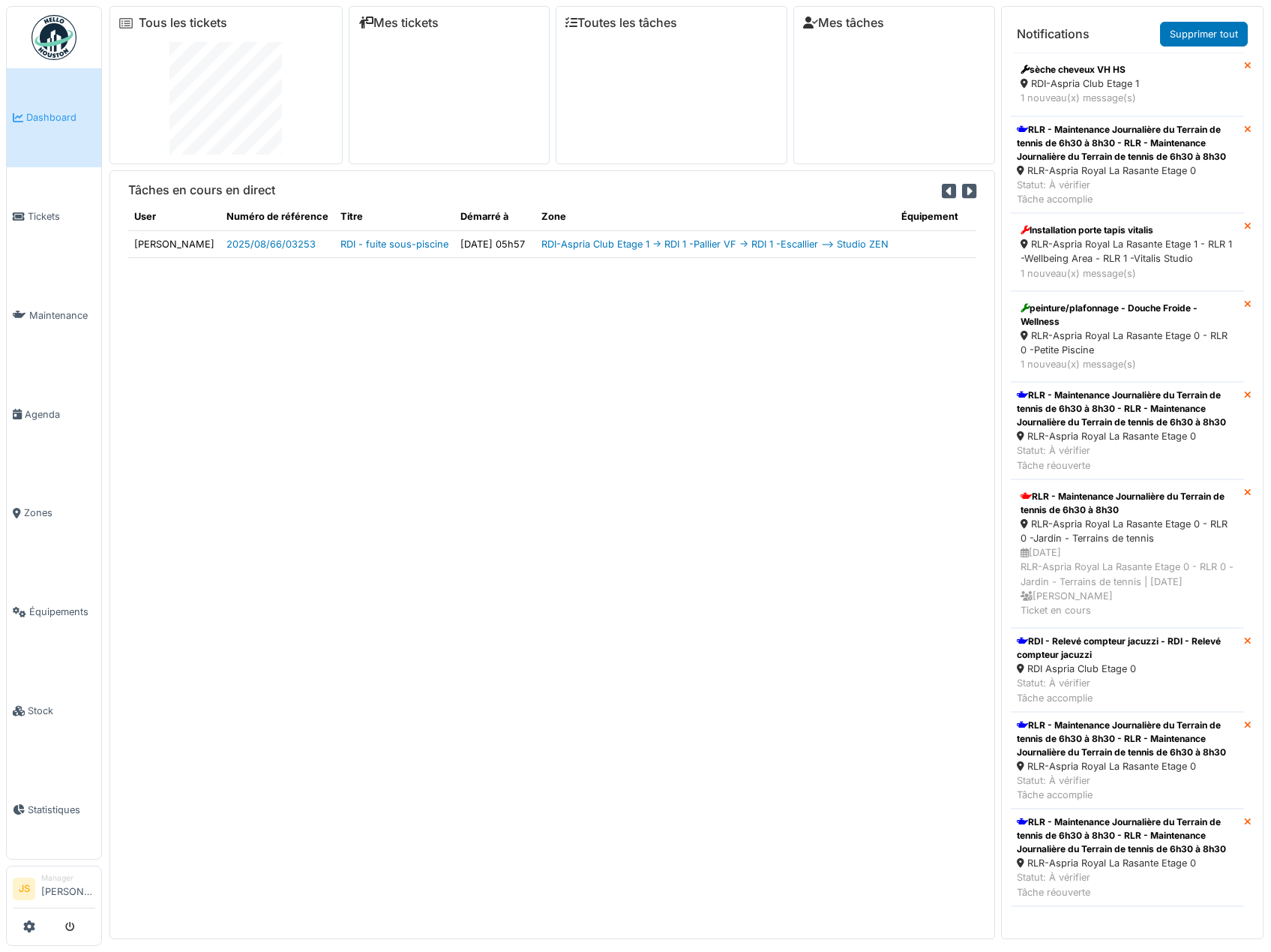
click at [50, 45] on img at bounding box center [54, 38] width 45 height 45
click at [64, 315] on span "Maintenance" at bounding box center [62, 315] width 66 height 14
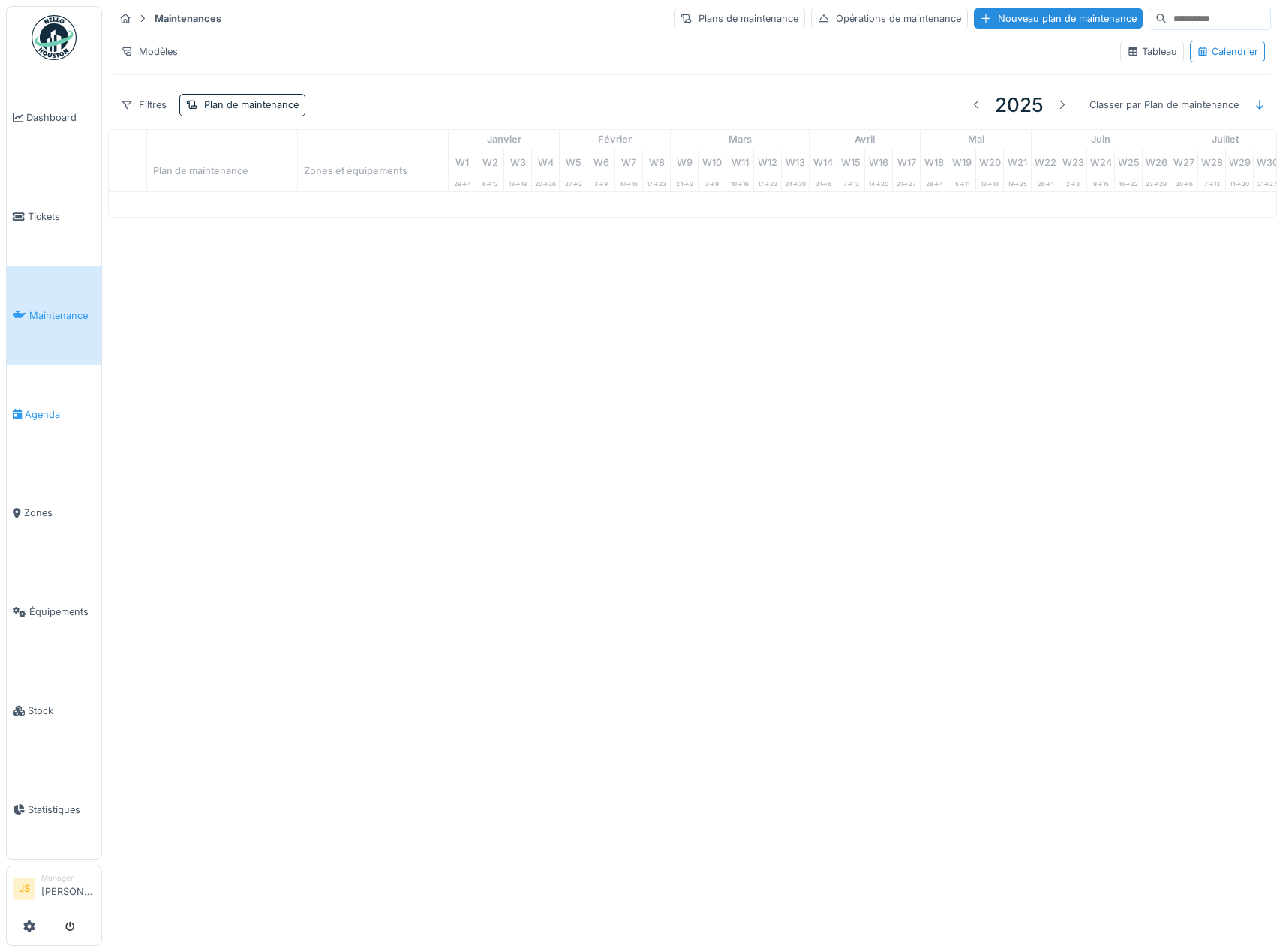
click at [54, 408] on span "Agenda" at bounding box center [60, 414] width 71 height 14
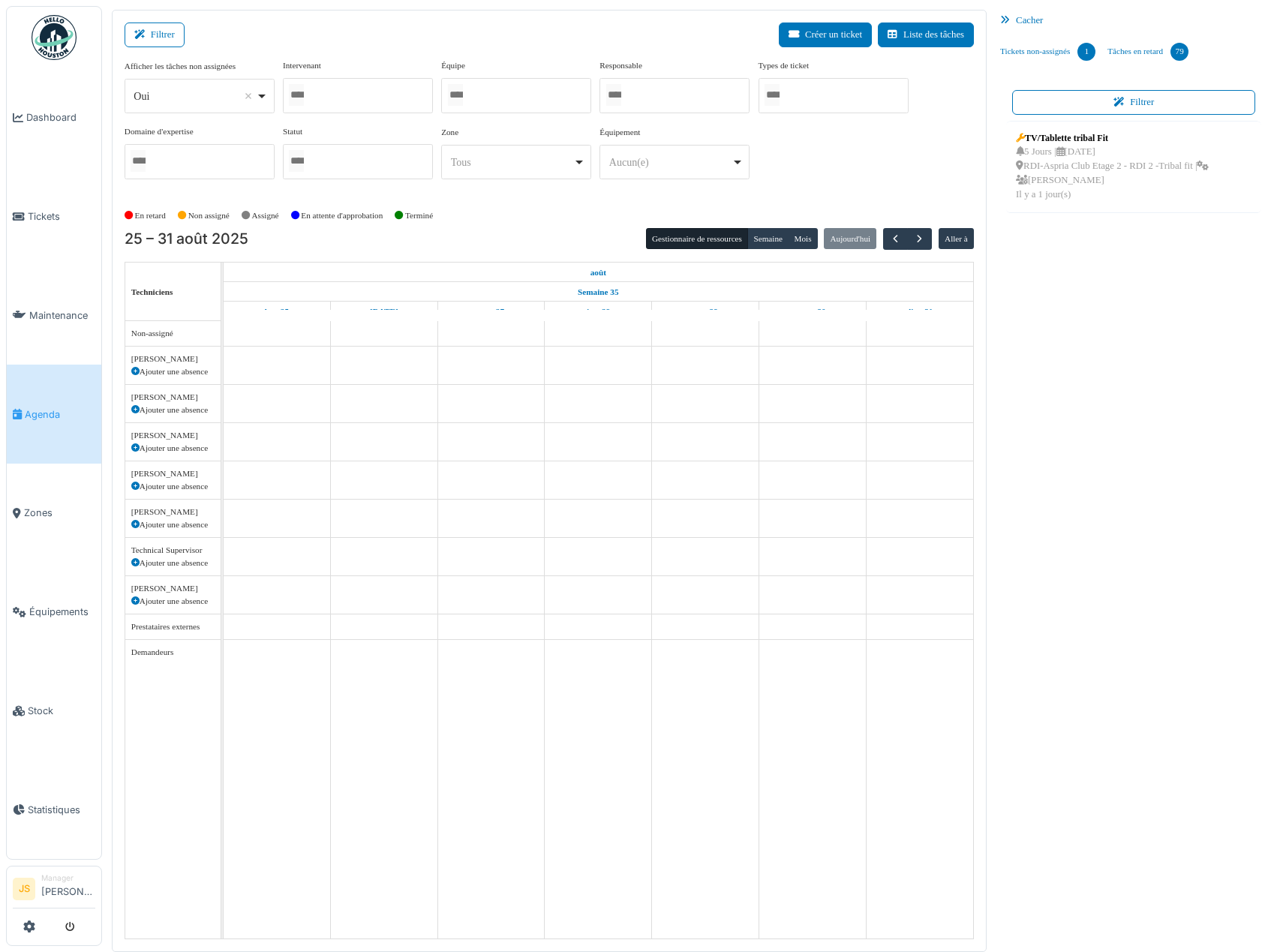
click at [322, 92] on div at bounding box center [358, 95] width 150 height 35
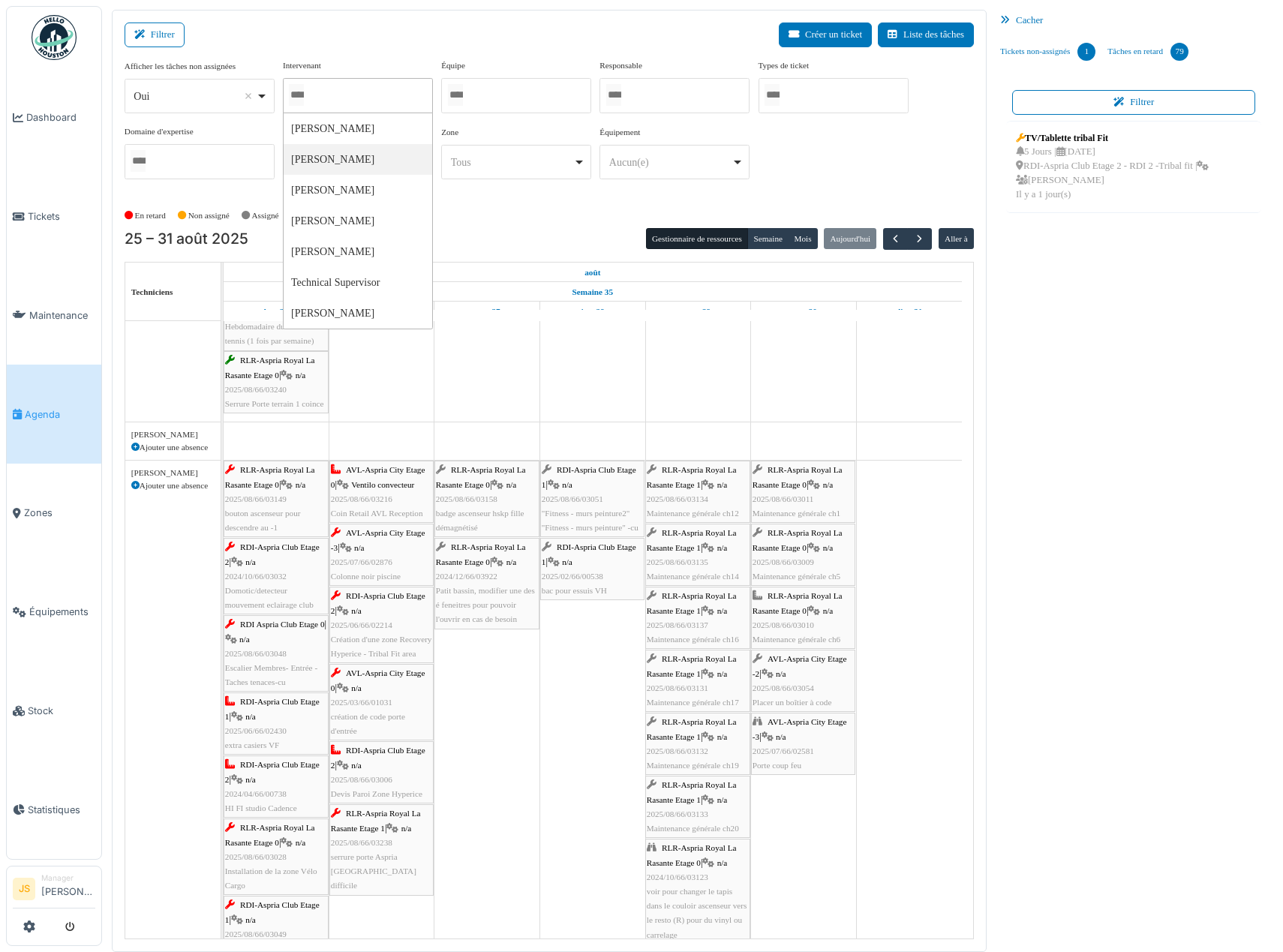
scroll to position [750, 0]
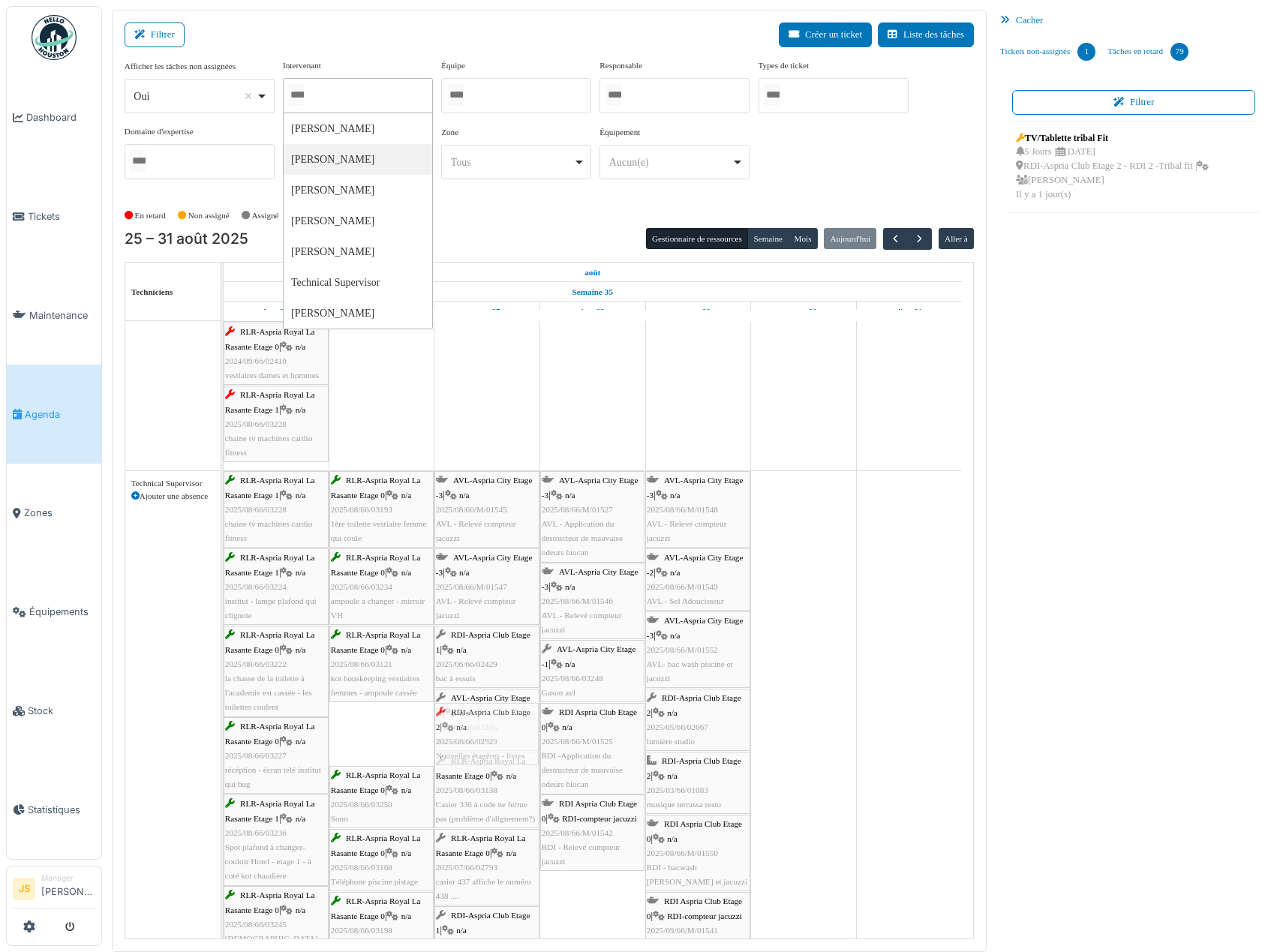
drag, startPoint x: 383, startPoint y: 735, endPoint x: 520, endPoint y: 739, distance: 137.1
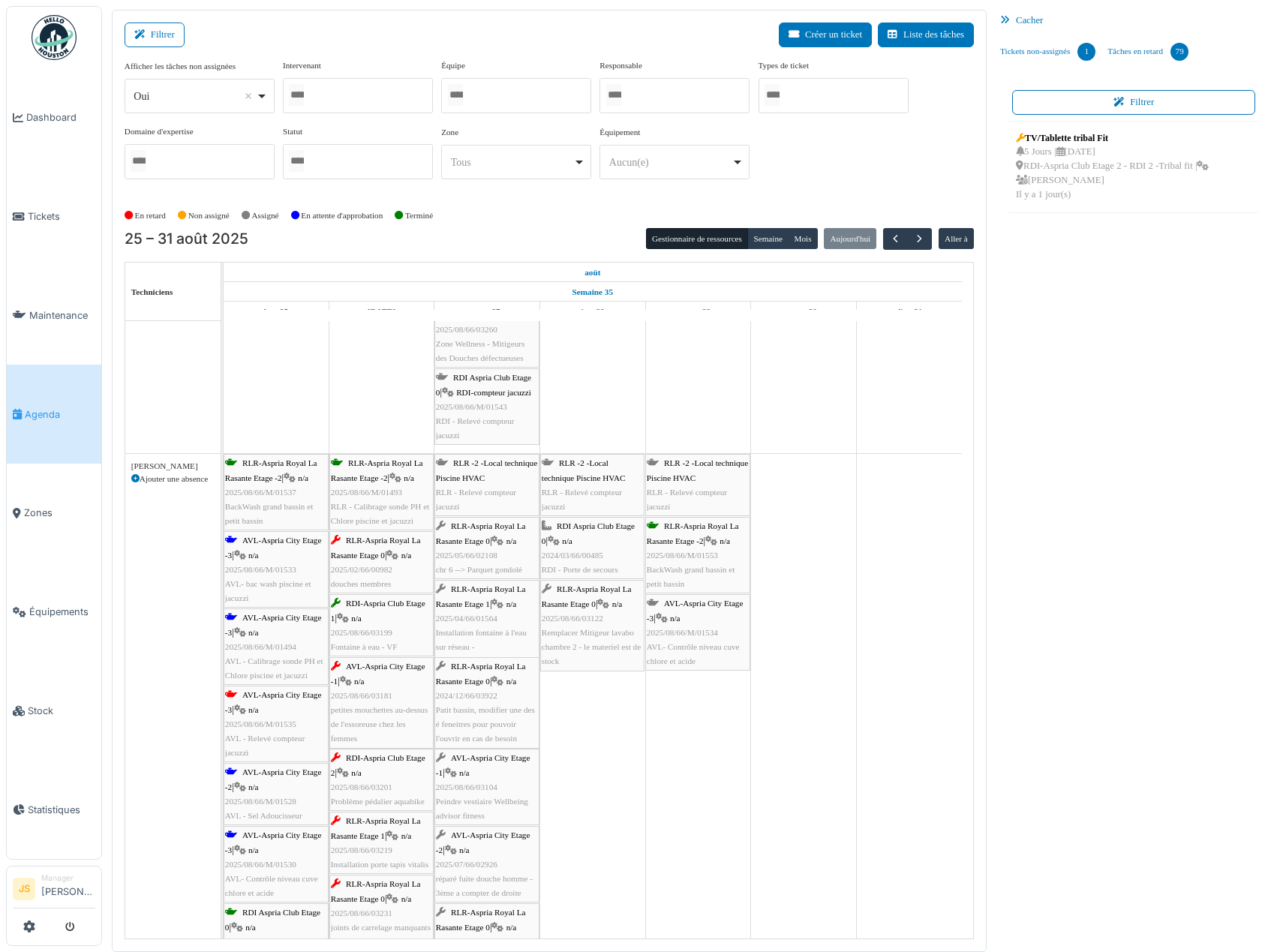
click at [273, 740] on span "AVL - Relevé compteur jacuzzi" at bounding box center [265, 745] width 80 height 23
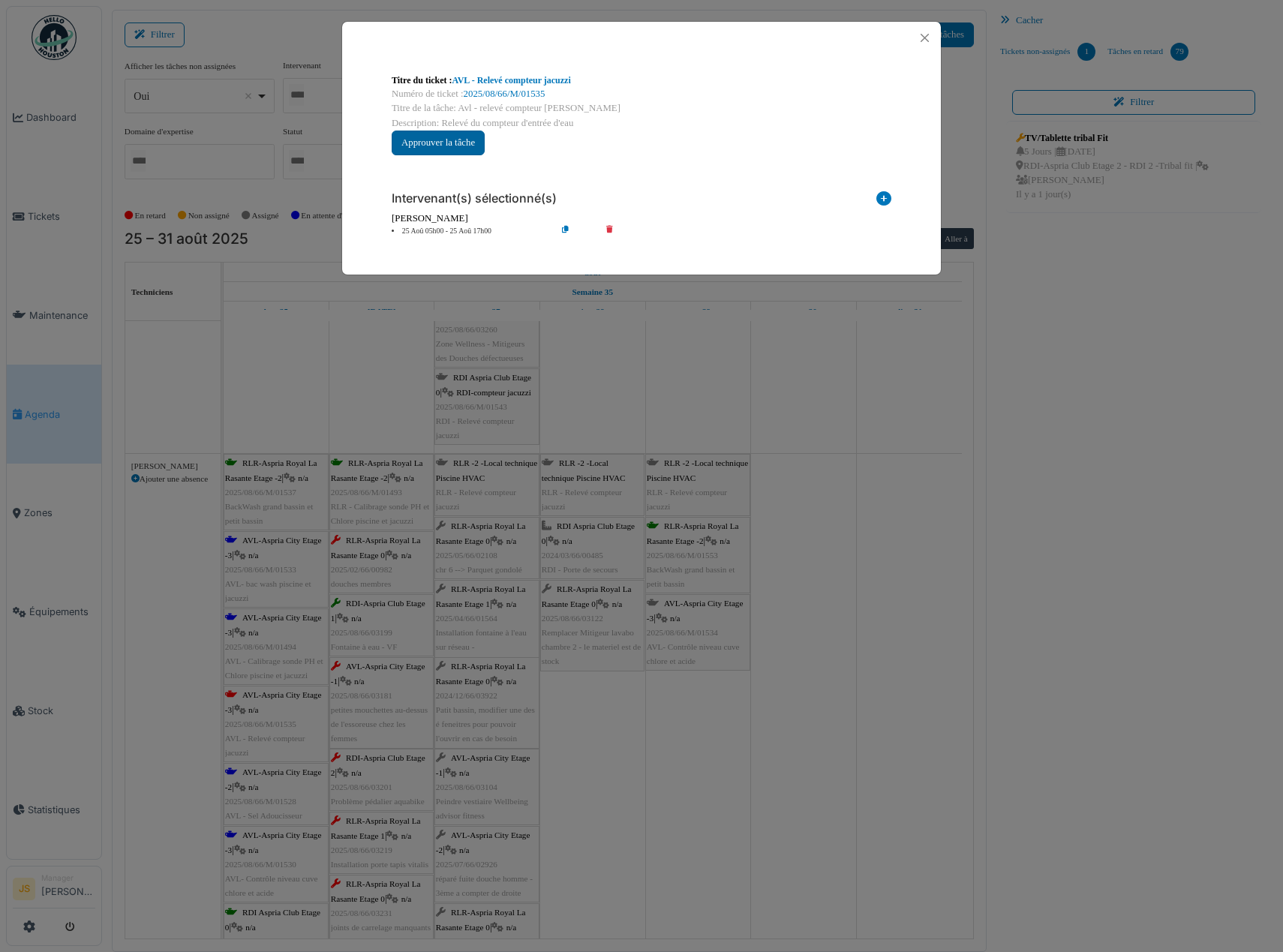
click at [450, 145] on button "Approuver la tâche" at bounding box center [439, 143] width 93 height 25
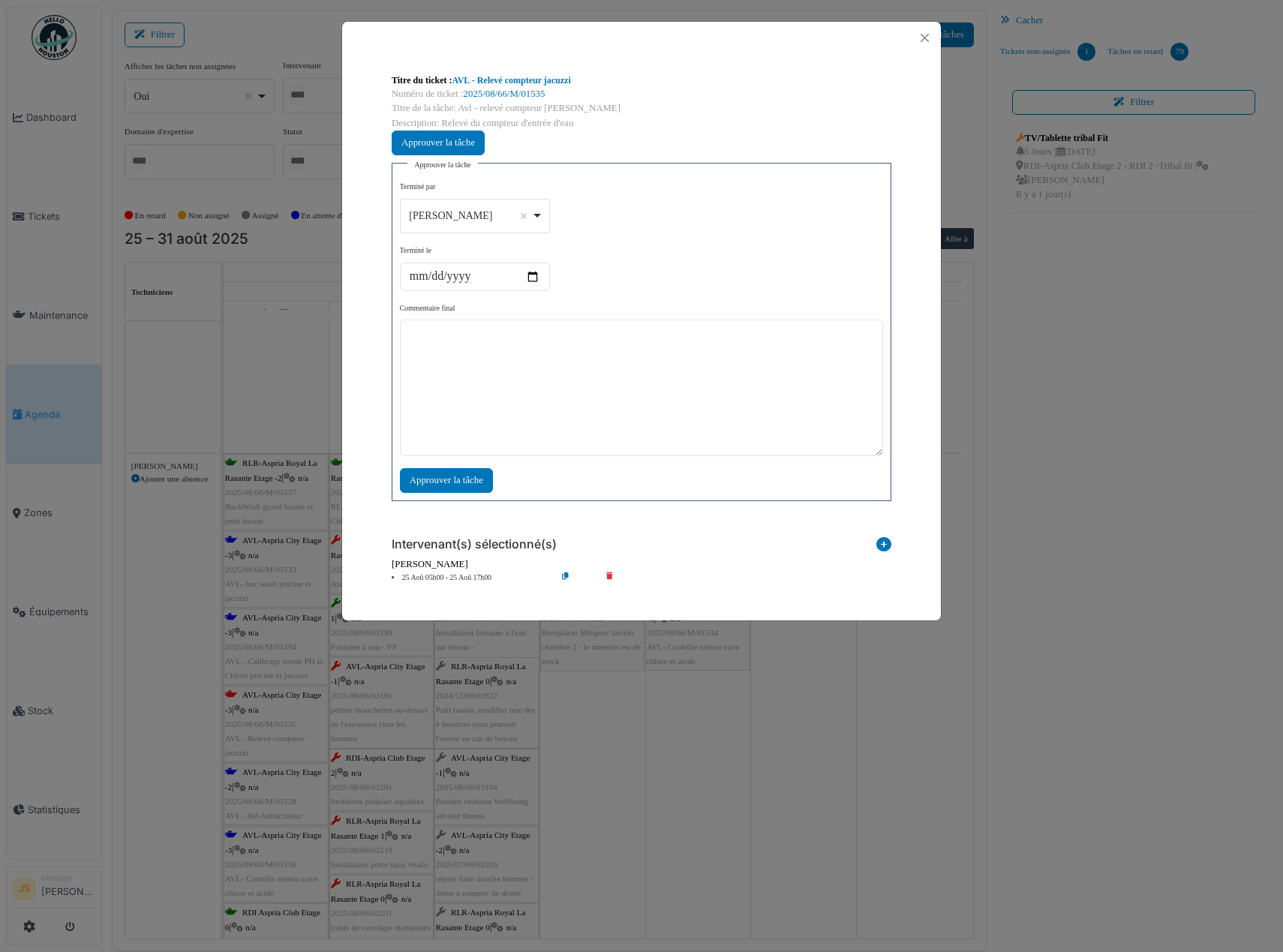
click at [539, 212] on div "Alexandre Michailidis Remove item" at bounding box center [475, 215] width 137 height 22
select select "****"
drag, startPoint x: 478, startPoint y: 458, endPoint x: 530, endPoint y: 410, distance: 70.8
click at [536, 399] on textarea at bounding box center [642, 388] width 483 height 137
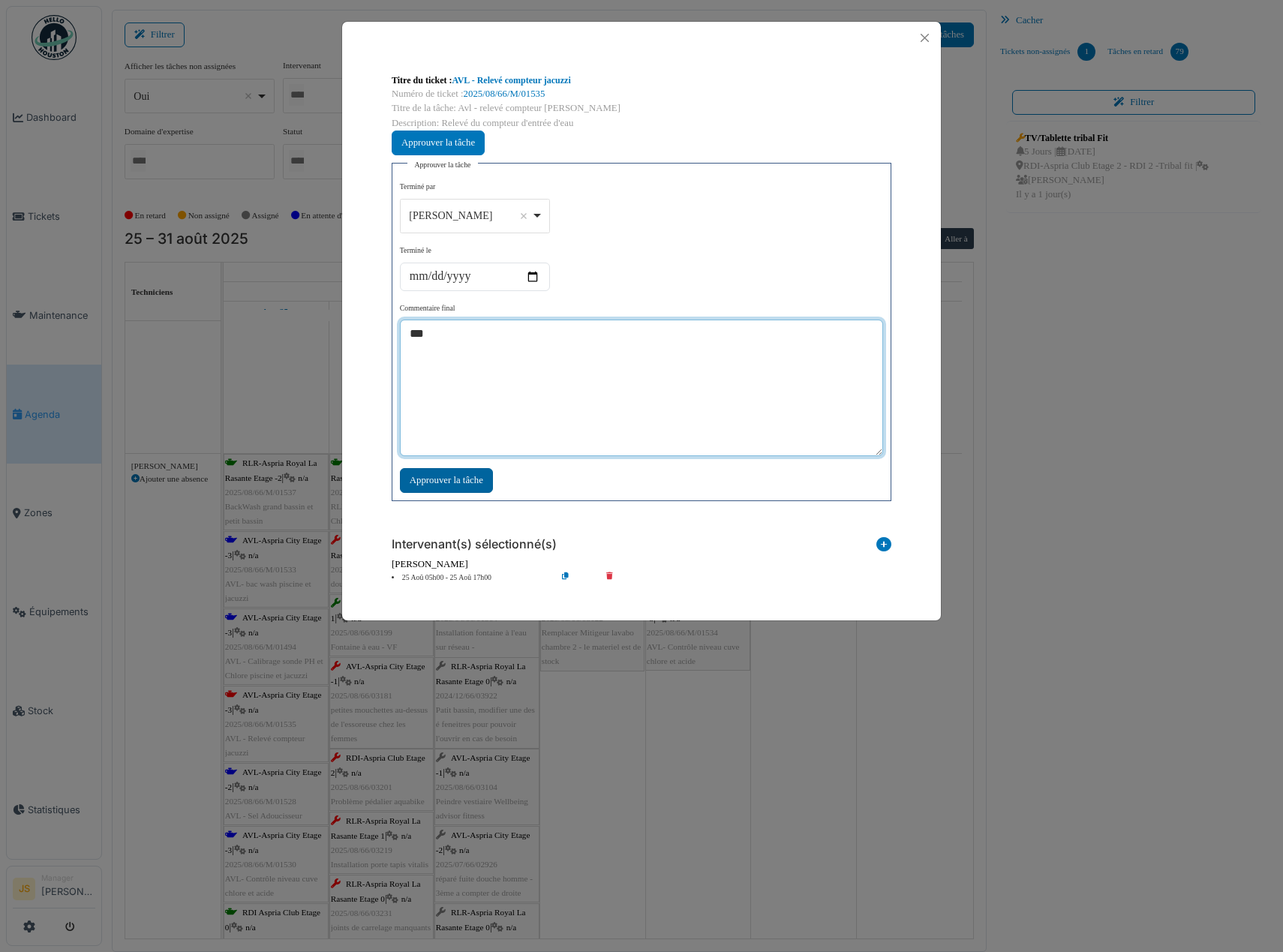
type textarea "***"
click at [472, 484] on div "Approuver la tâche" at bounding box center [447, 480] width 93 height 25
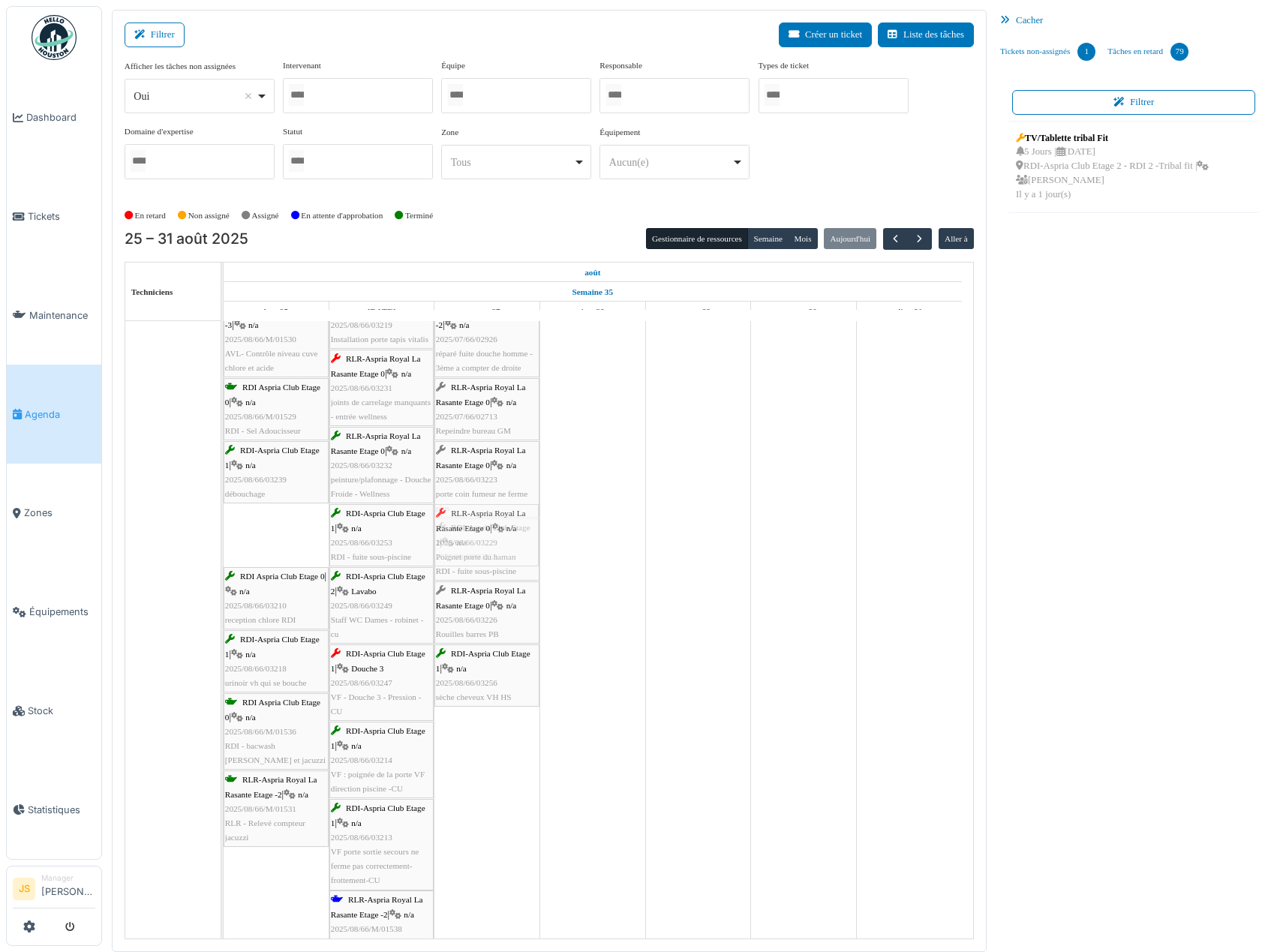
drag, startPoint x: 281, startPoint y: 535, endPoint x: 485, endPoint y: 541, distance: 204.1
click at [224, 541] on div "RLR-Aspria Royal La Rasante Etage -2 | n/a 2025/08/66/M/01537 BackWash grand ba…" at bounding box center [224, 452] width 0 height 1047
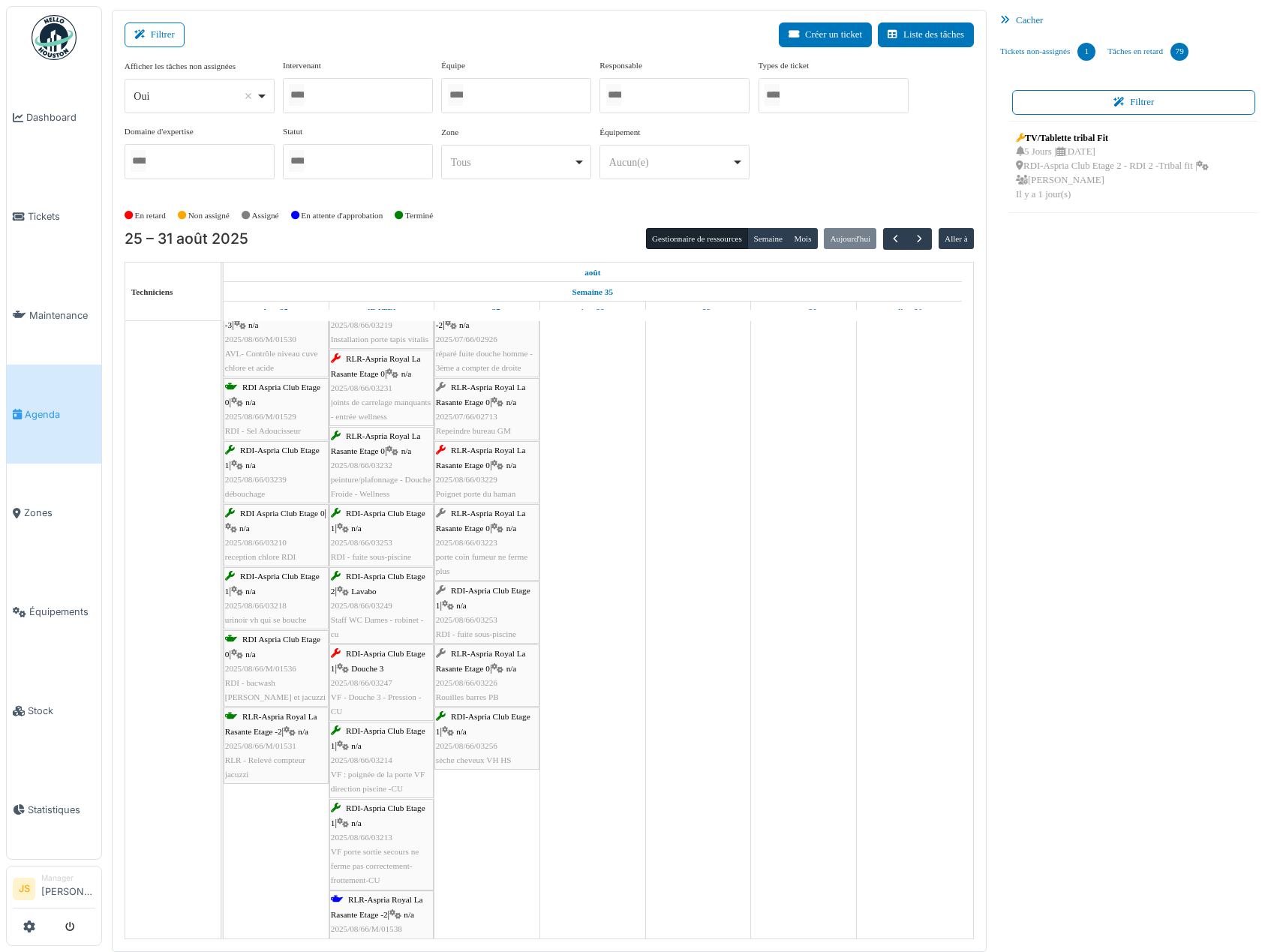
click at [491, 474] on span "2025/08/66/03229" at bounding box center [466, 479] width 62 height 9
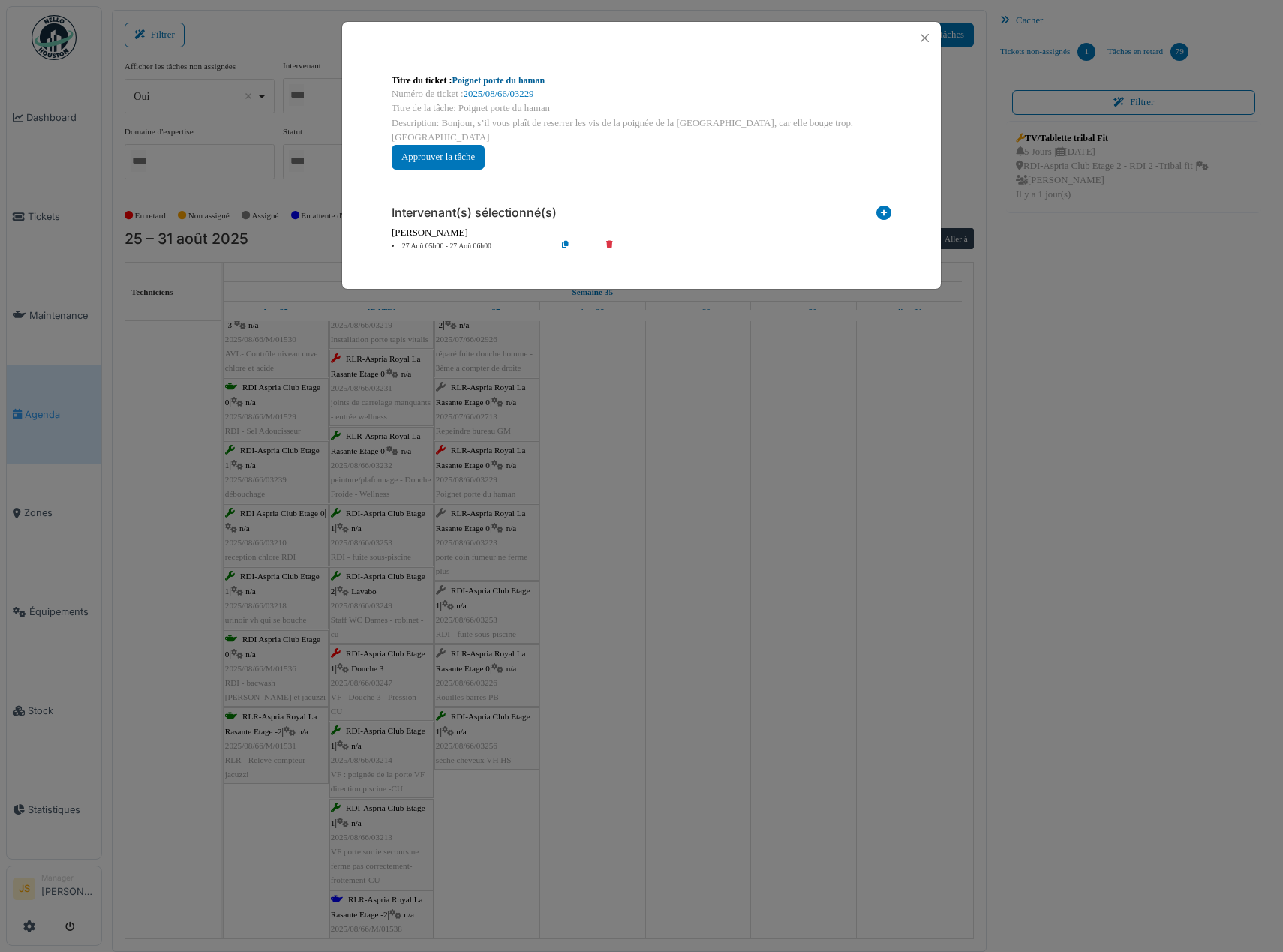
click at [518, 80] on link "Poignet porte du haman" at bounding box center [499, 80] width 93 height 11
drag, startPoint x: 684, startPoint y: 402, endPoint x: 690, endPoint y: 408, distance: 8.5
click at [689, 408] on div "**********" at bounding box center [642, 476] width 1283 height 952
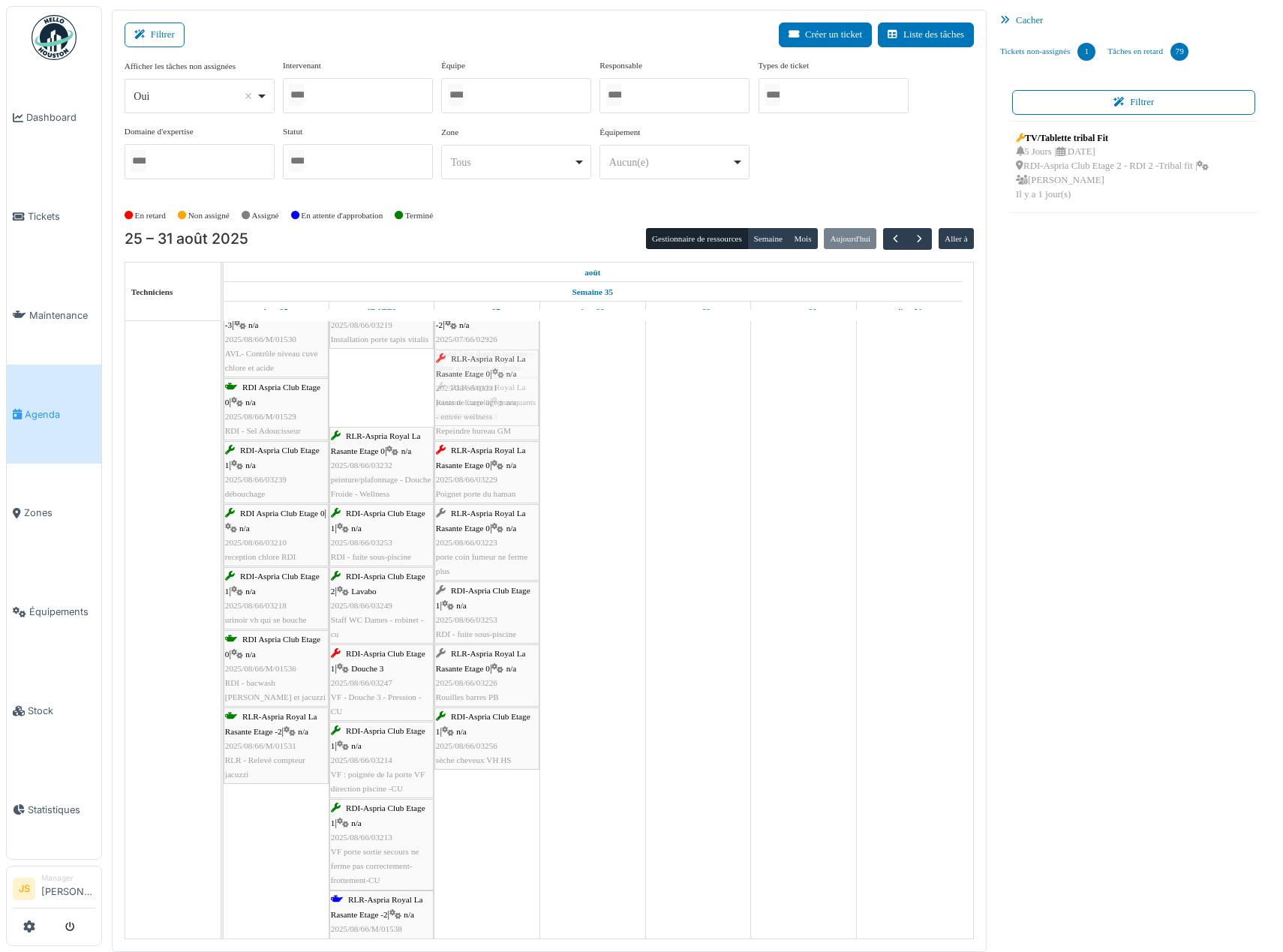
drag, startPoint x: 368, startPoint y: 386, endPoint x: 456, endPoint y: 400, distance: 89.1
click at [224, 400] on div "RLR-Aspria Royal La Rasante Etage -2 | n/a 2025/08/66/M/01537 BackWash grand ba…" at bounding box center [224, 452] width 0 height 1047
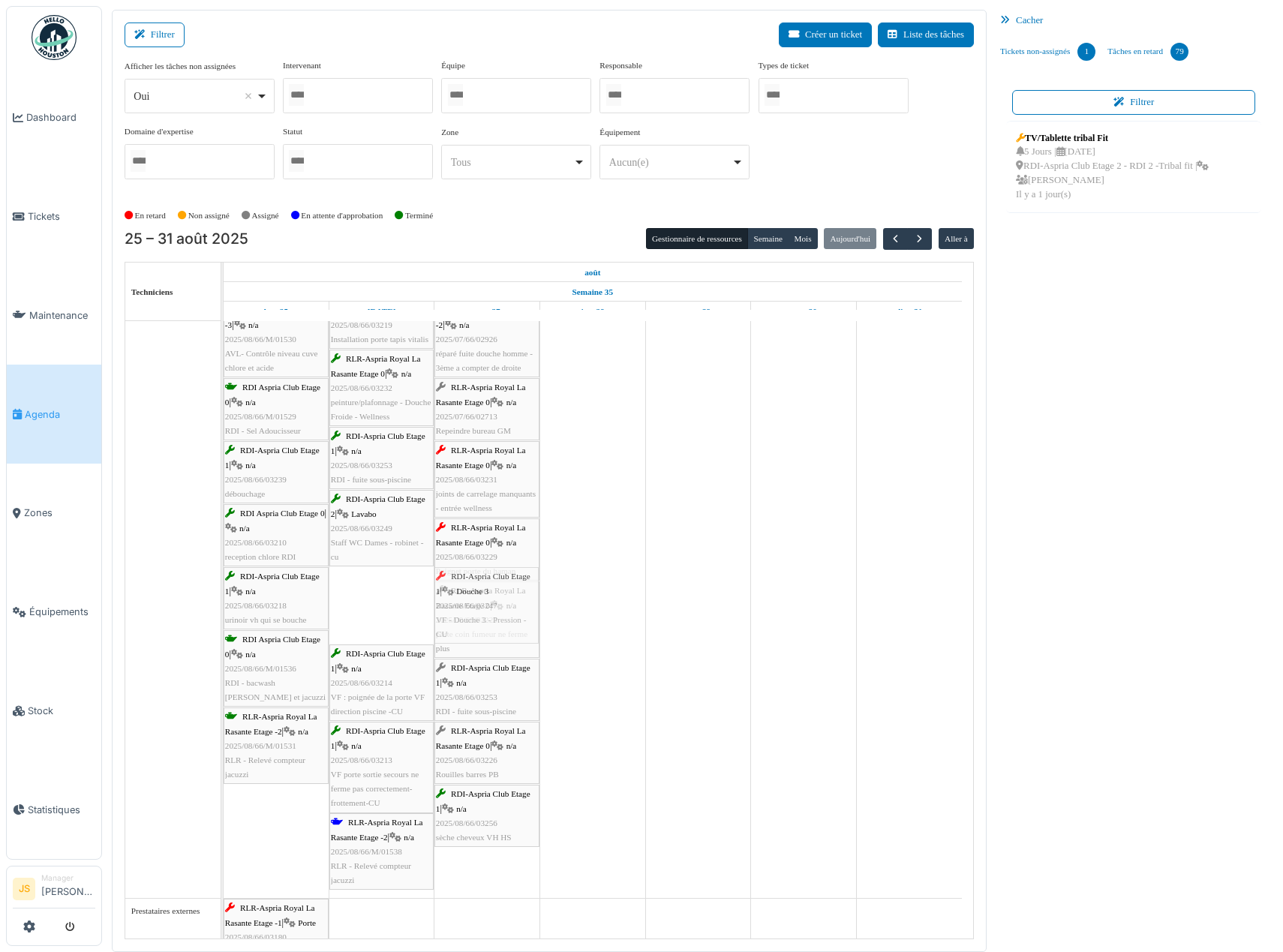
drag, startPoint x: 364, startPoint y: 622, endPoint x: 467, endPoint y: 626, distance: 103.1
click at [224, 626] on div "RLR-Aspria Royal La Rasante Etage -2 | n/a 2025/08/66/M/01537 BackWash grand ba…" at bounding box center [224, 413] width 0 height 969
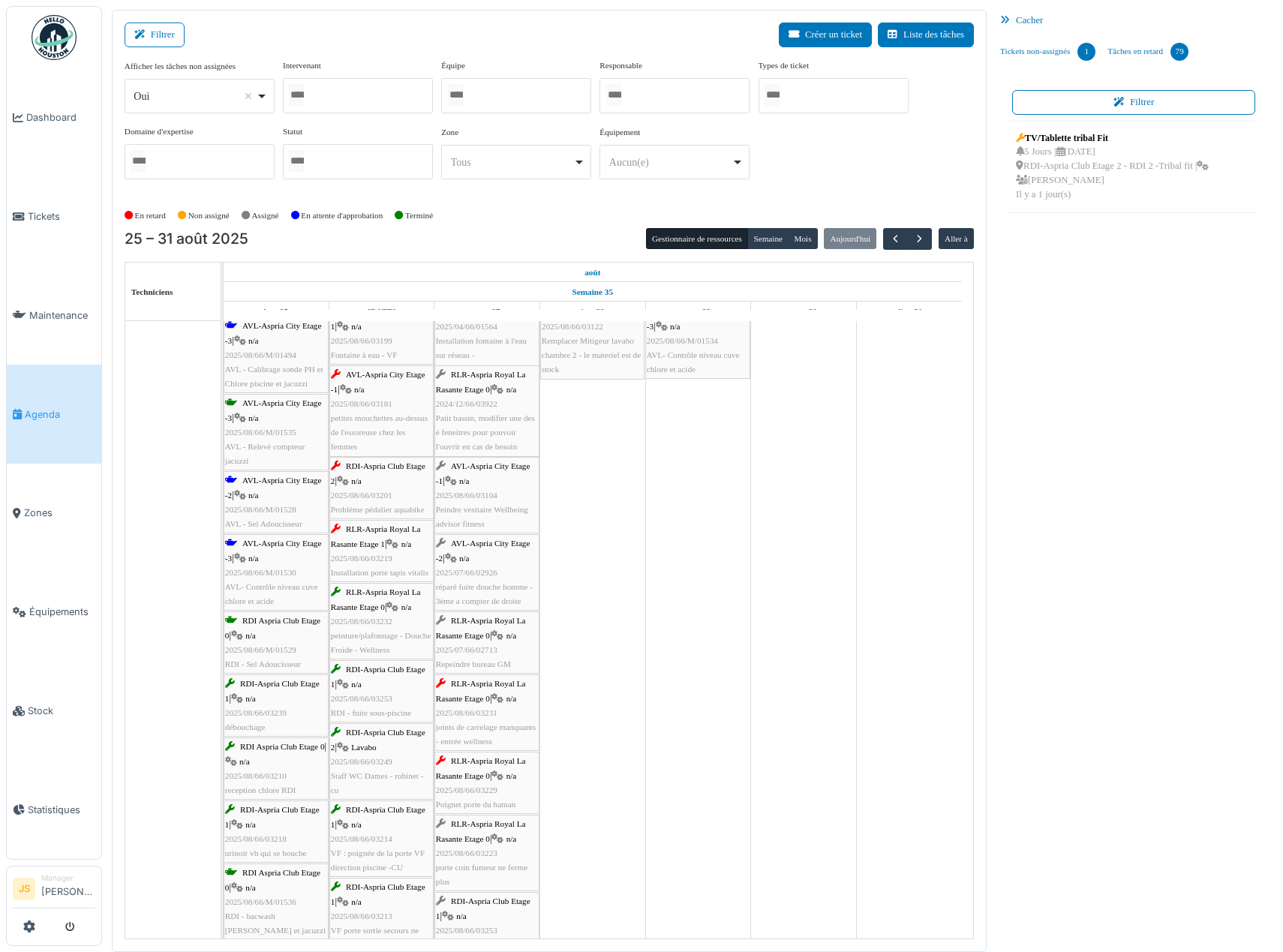
scroll to position [4276, 0]
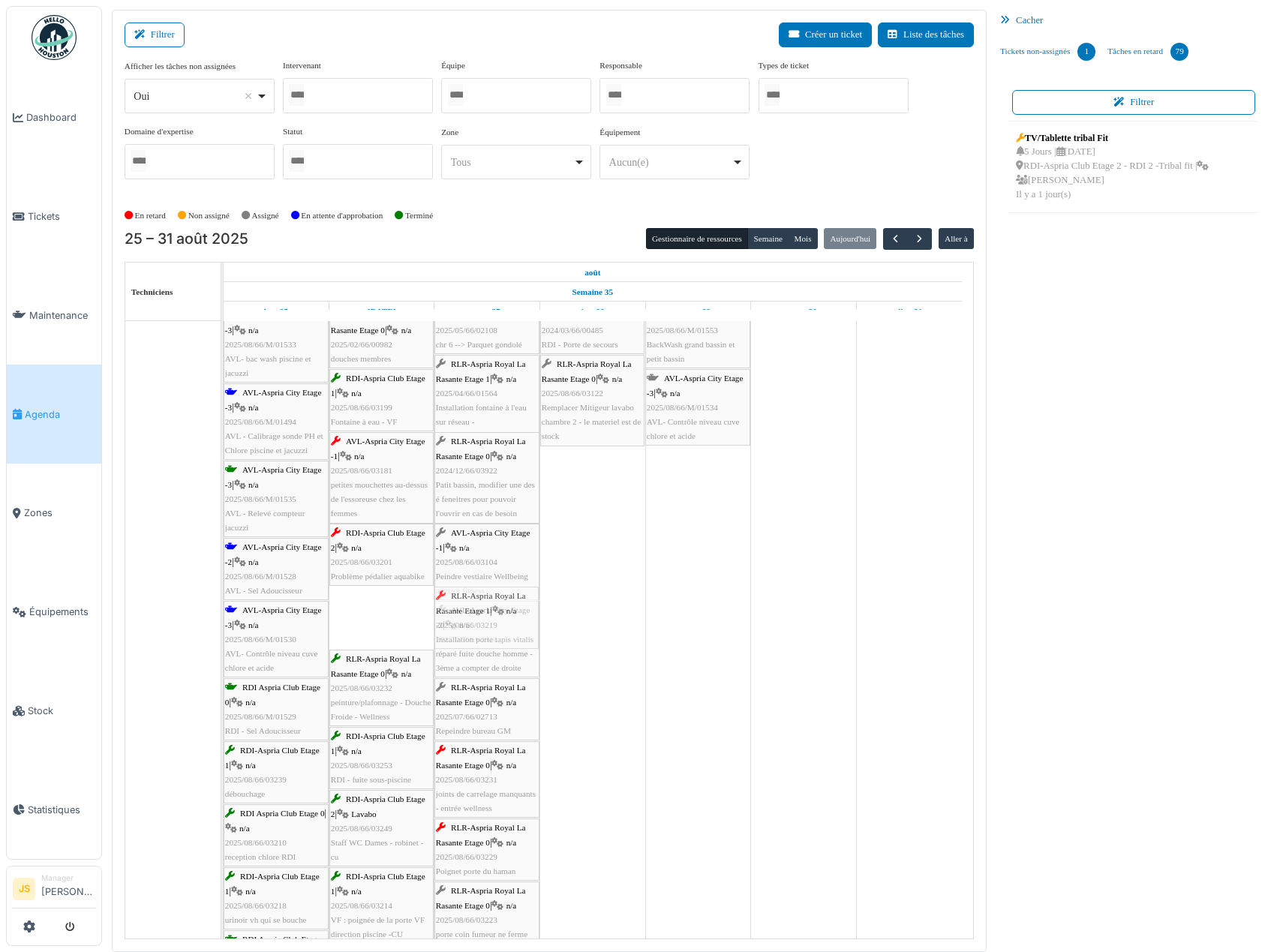
drag, startPoint x: 391, startPoint y: 619, endPoint x: 446, endPoint y: 619, distance: 55.0
click at [224, 619] on div "RLR-Aspria Royal La Rasante Etage -2 | n/a 2025/08/66/M/01537 BackWash grand ba…" at bounding box center [224, 731] width 0 height 1004
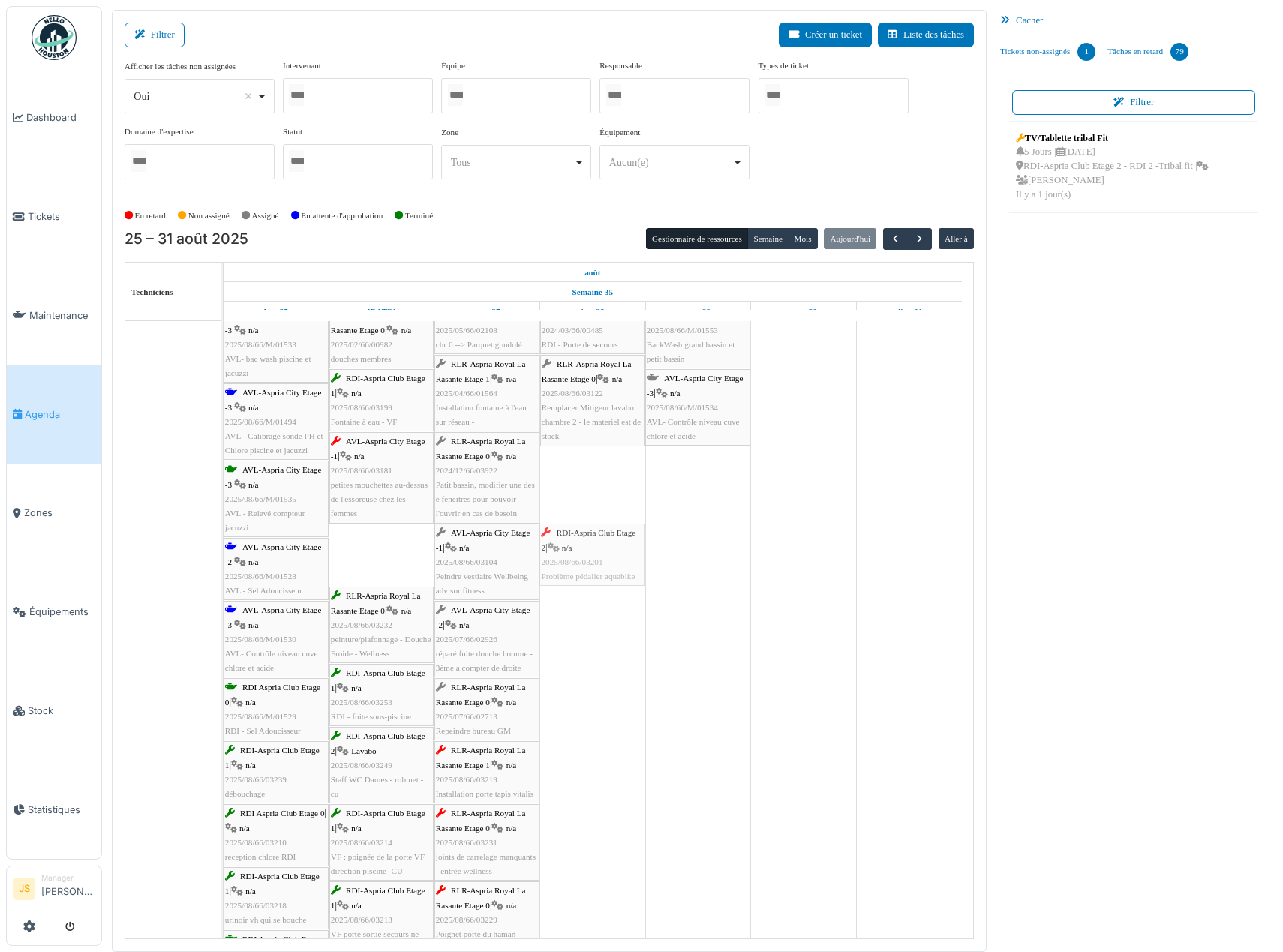
drag, startPoint x: 367, startPoint y: 562, endPoint x: 559, endPoint y: 562, distance: 192.0
click at [224, 562] on div "RLR-Aspria Royal La Rasante Etage -2 | n/a 2025/08/66/M/01537 BackWash grand ba…" at bounding box center [224, 762] width 0 height 1067
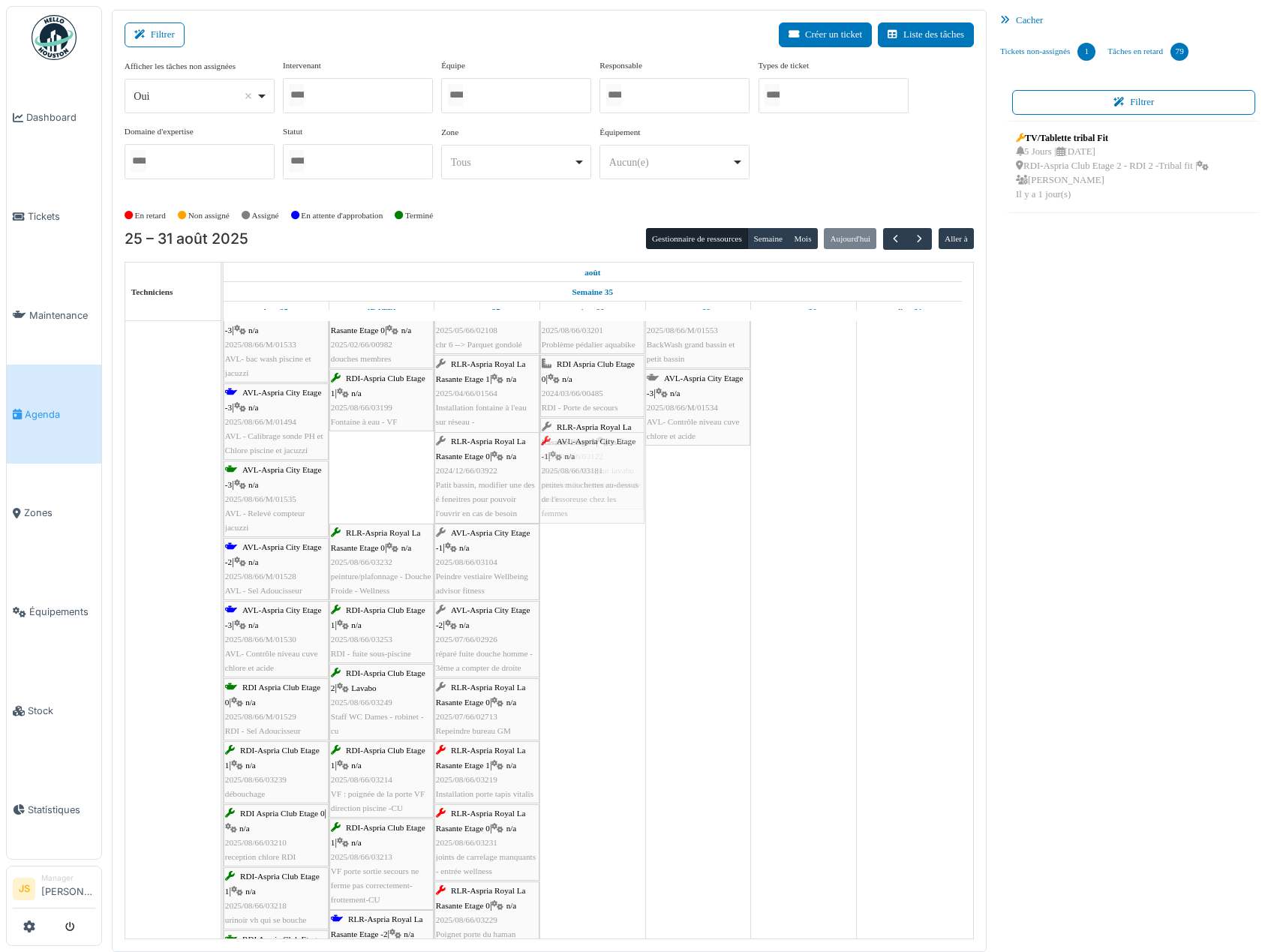
drag, startPoint x: 374, startPoint y: 487, endPoint x: 590, endPoint y: 491, distance: 216.0
click at [224, 491] on div "RLR-Aspria Royal La Rasante Etage -2 | n/a 2025/08/66/M/01537 BackWash grand ba…" at bounding box center [224, 762] width 0 height 1067
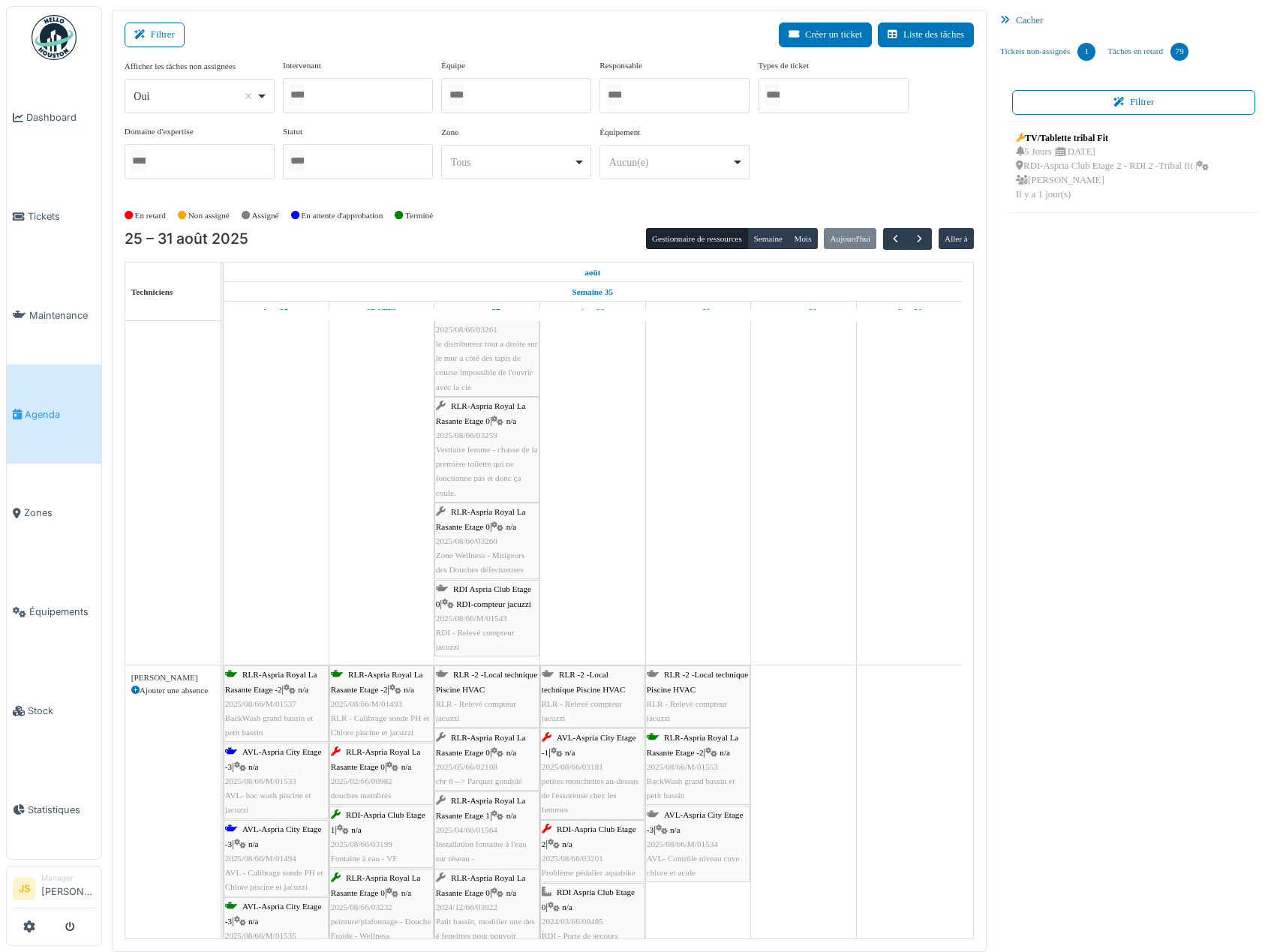
scroll to position [3825, 0]
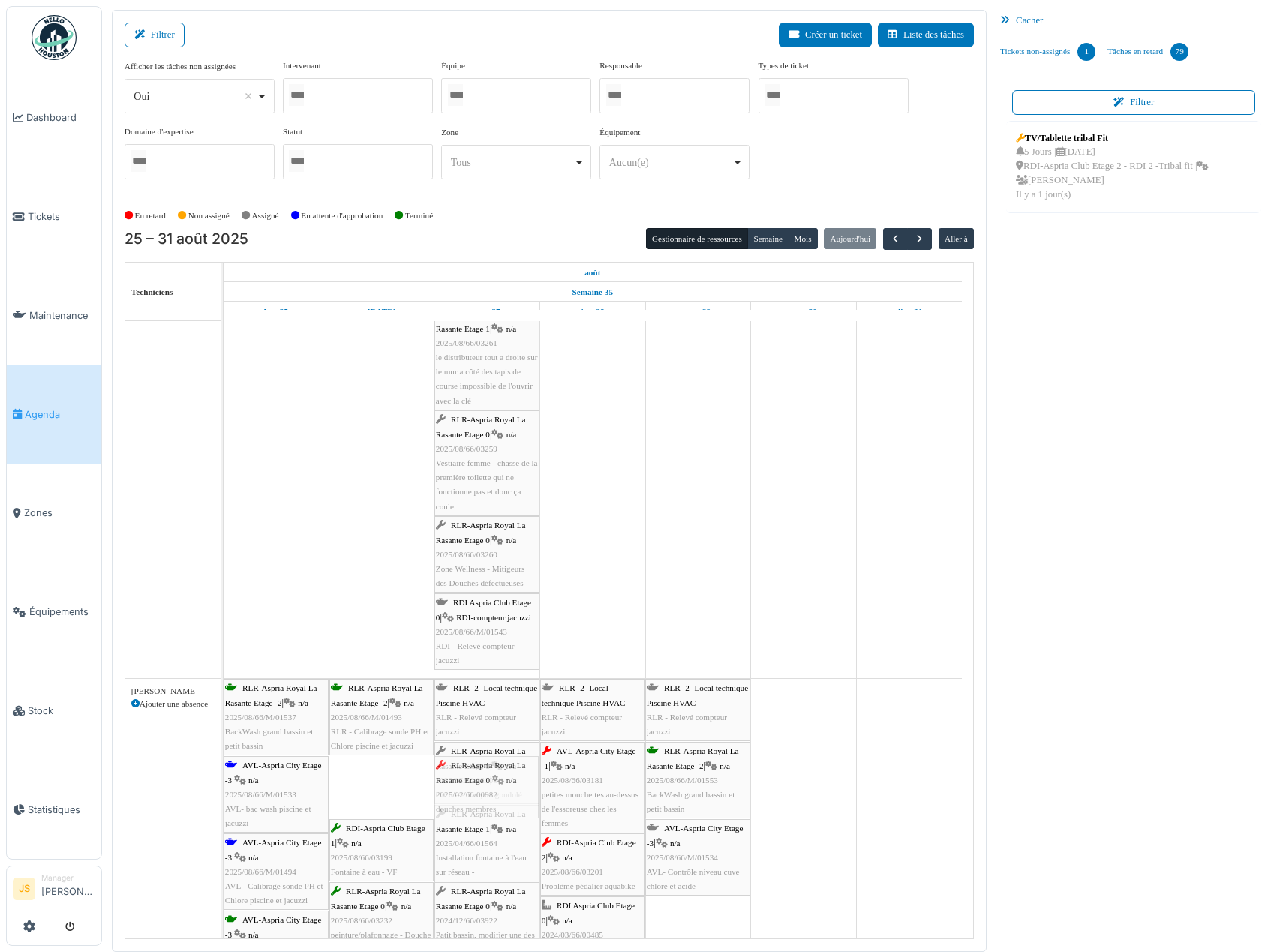
drag, startPoint x: 396, startPoint y: 773, endPoint x: 497, endPoint y: 781, distance: 101.3
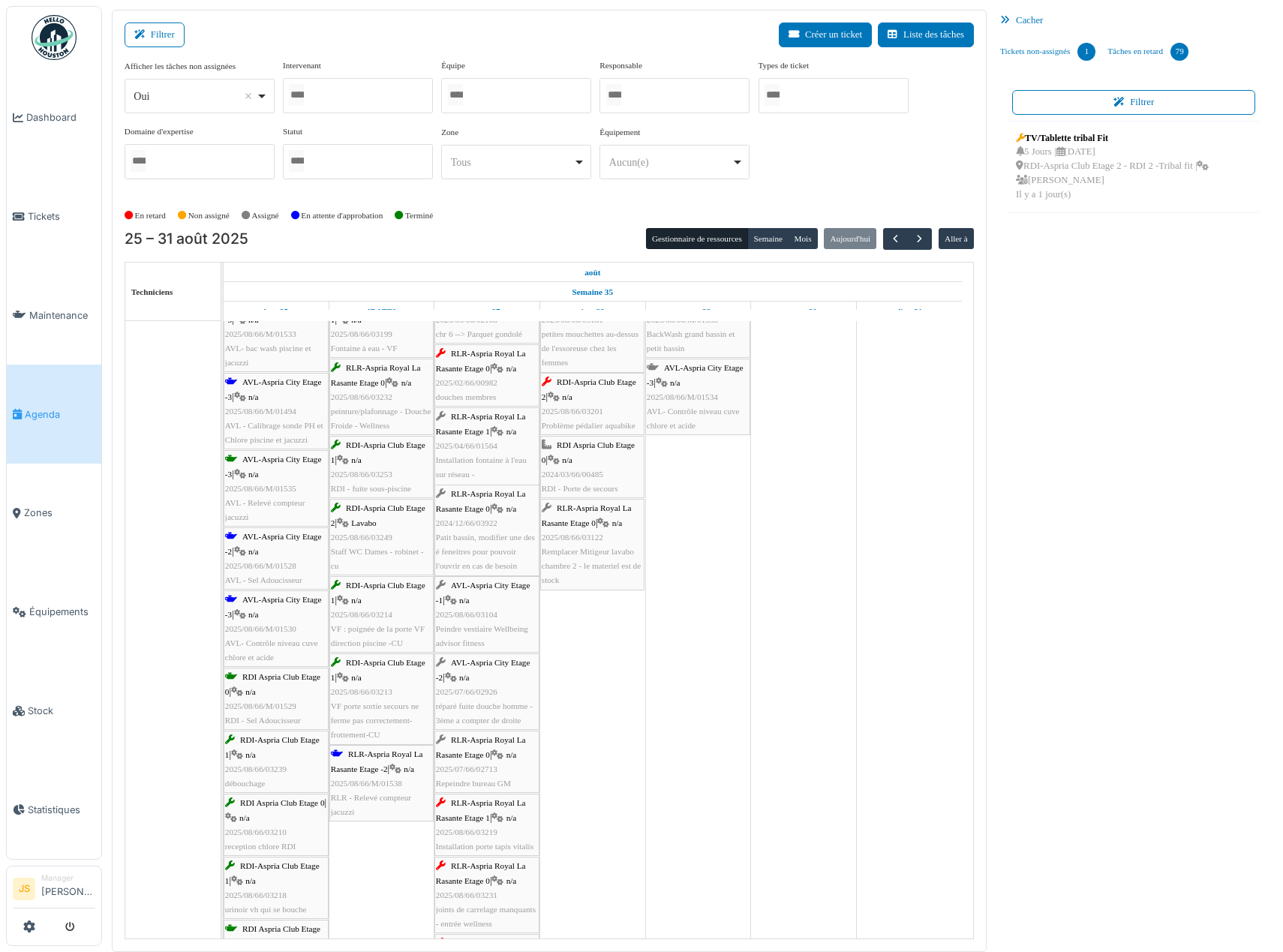
scroll to position [4152, 0]
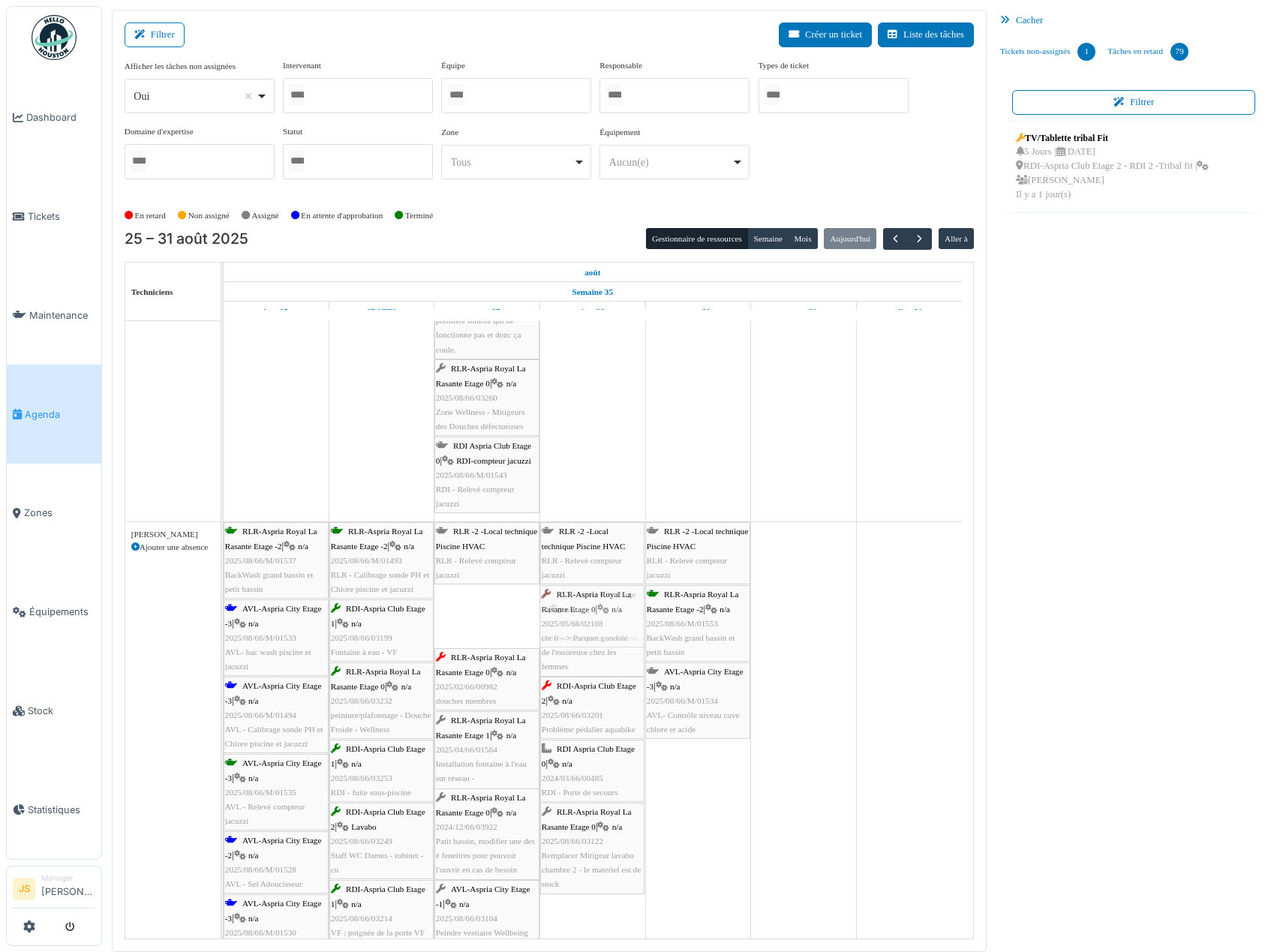
drag, startPoint x: 485, startPoint y: 623, endPoint x: 571, endPoint y: 624, distance: 86.0
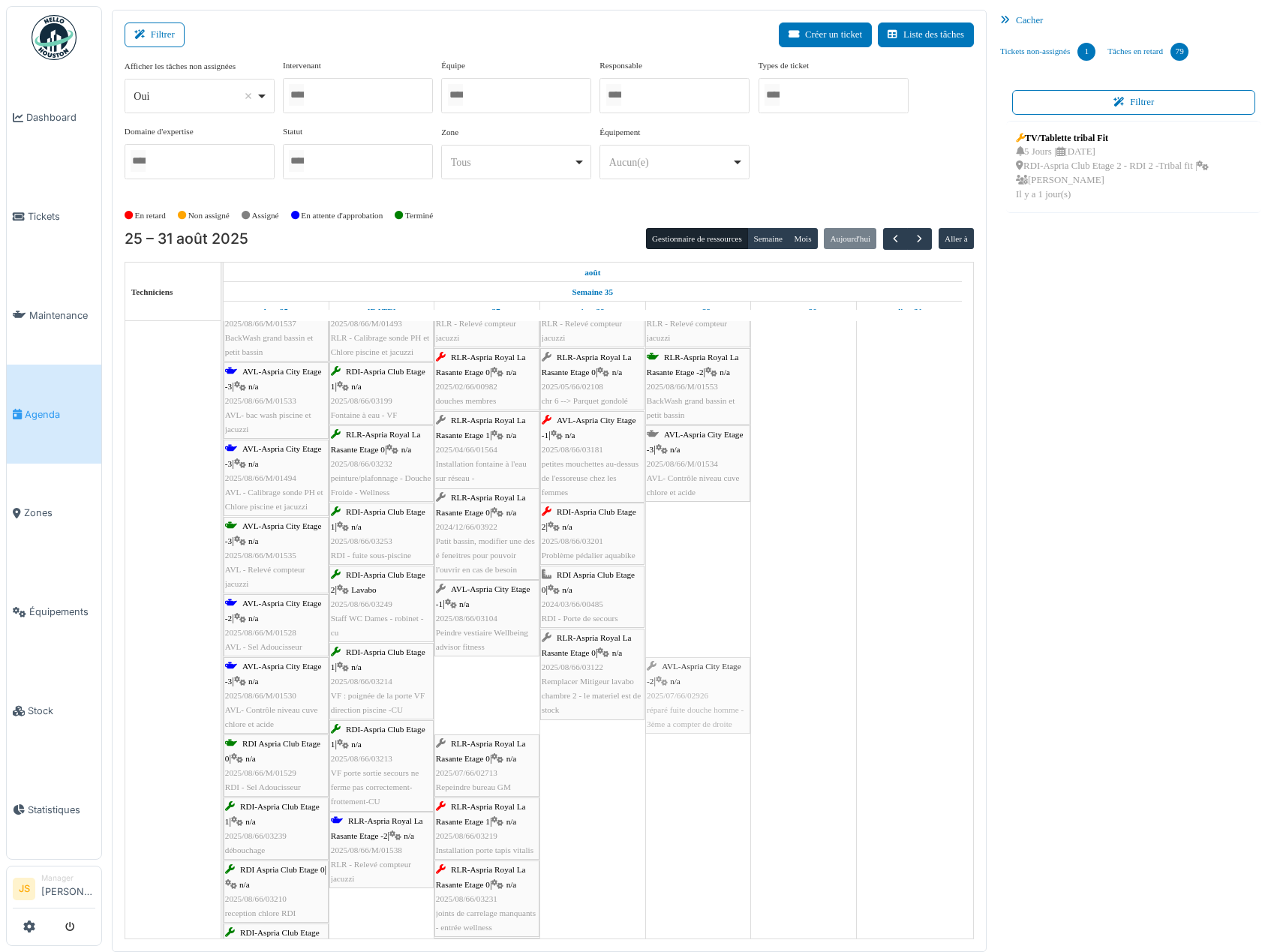
drag, startPoint x: 472, startPoint y: 706, endPoint x: 708, endPoint y: 707, distance: 236.0
click at [224, 707] on div "RLR-Aspria Royal La Rasante Etage -2 | n/a 2025/08/66/M/01537 BackWash grand ba…" at bounding box center [224, 818] width 0 height 1067
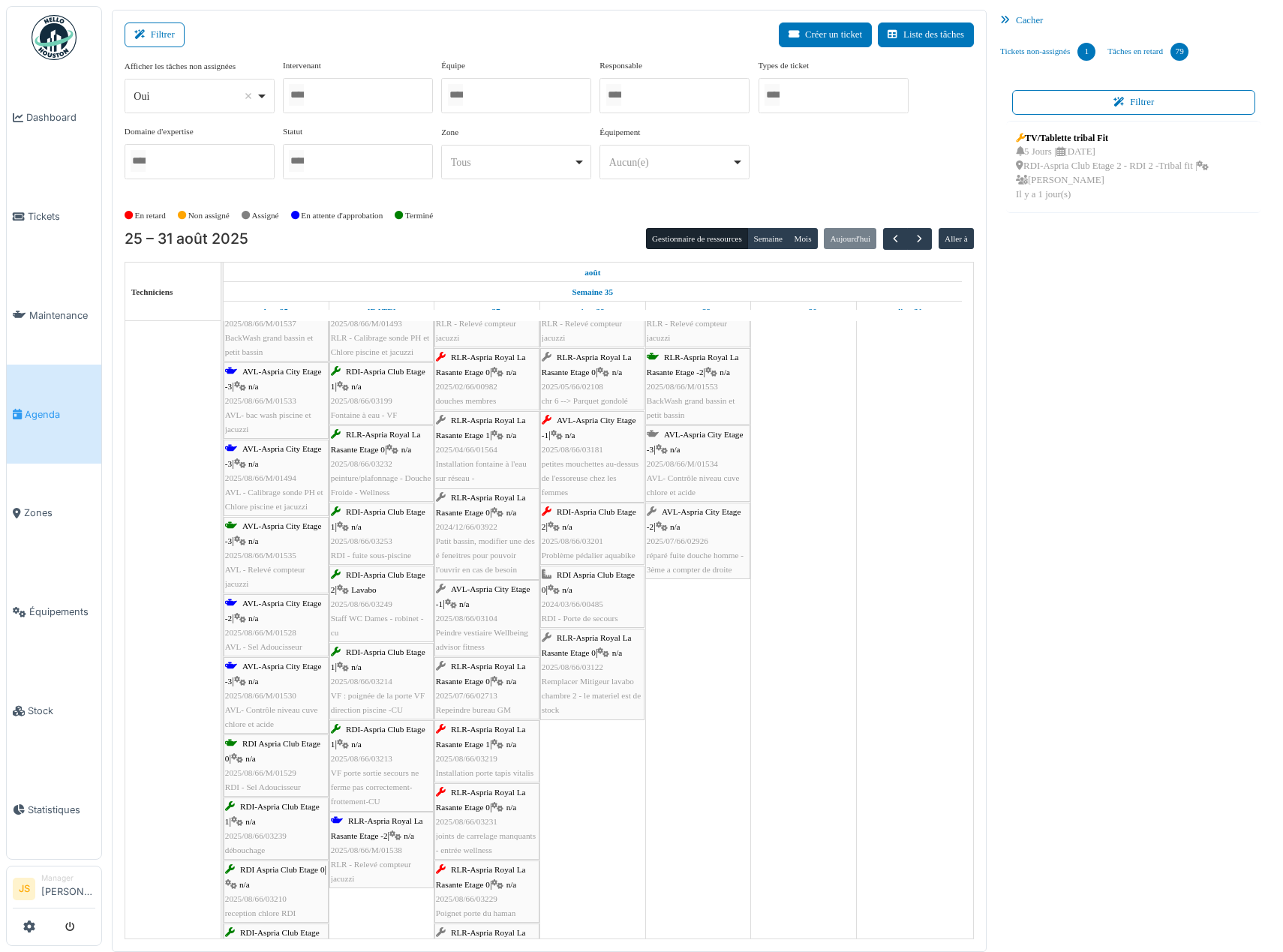
click at [696, 553] on span "réparé fuite douche homme - 3ème a compter de droite" at bounding box center [695, 562] width 97 height 23
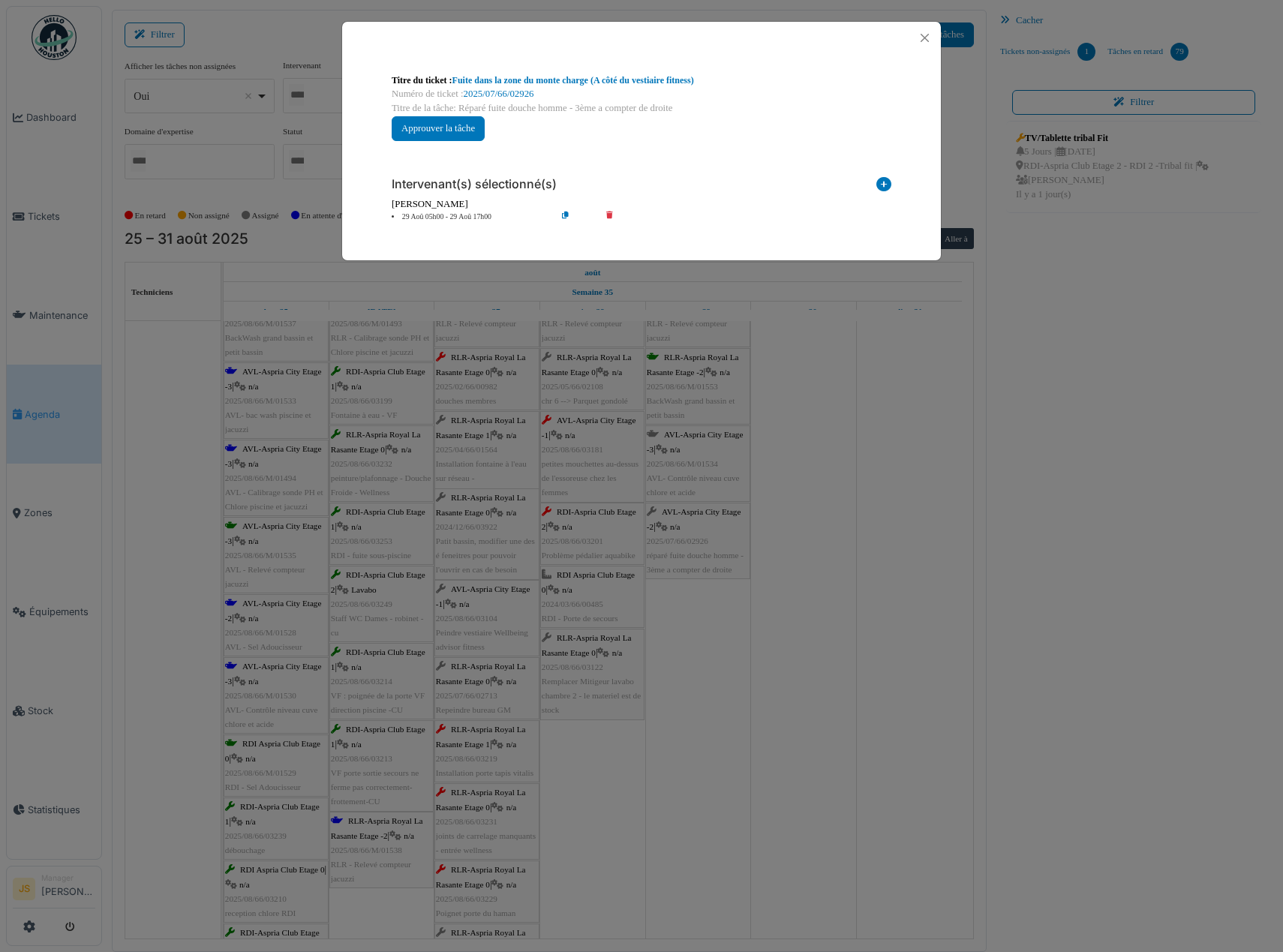
click at [722, 620] on div "**********" at bounding box center [642, 476] width 1283 height 952
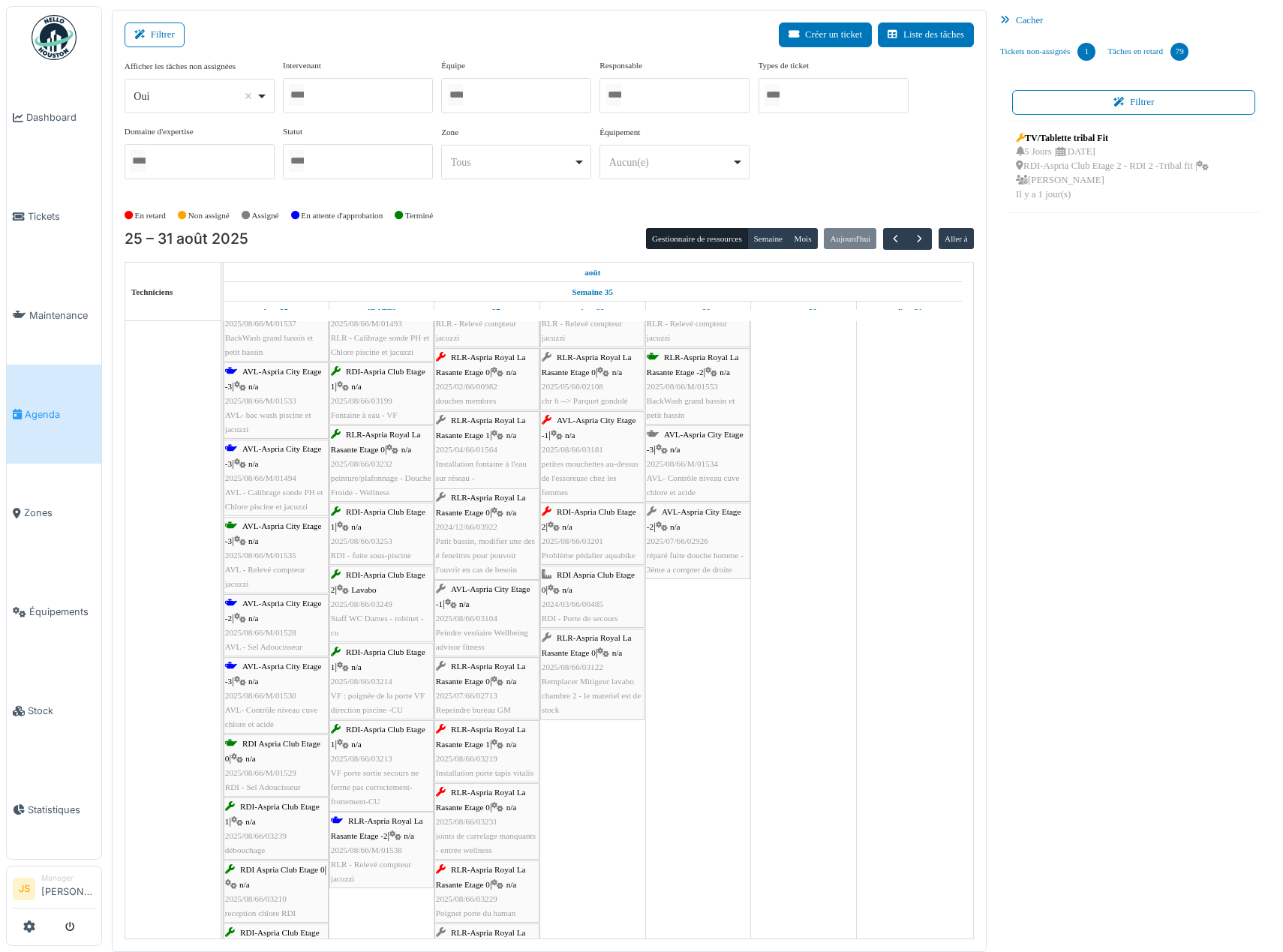
click at [705, 539] on span "2025/07/66/02926" at bounding box center [678, 541] width 62 height 9
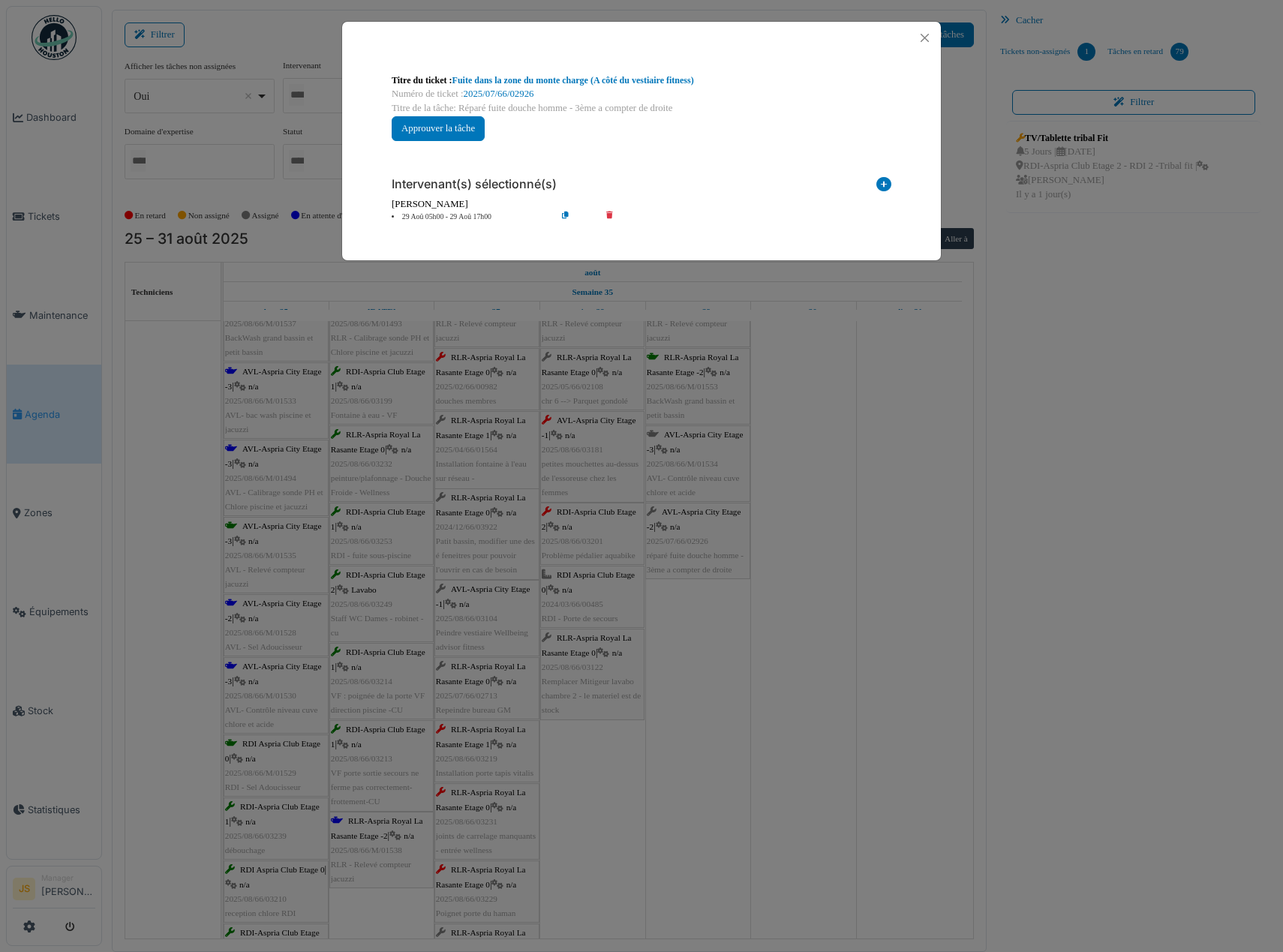
click at [466, 216] on li "29 Aoû 05h00 - 29 Aoû 17h00" at bounding box center [470, 217] width 172 height 11
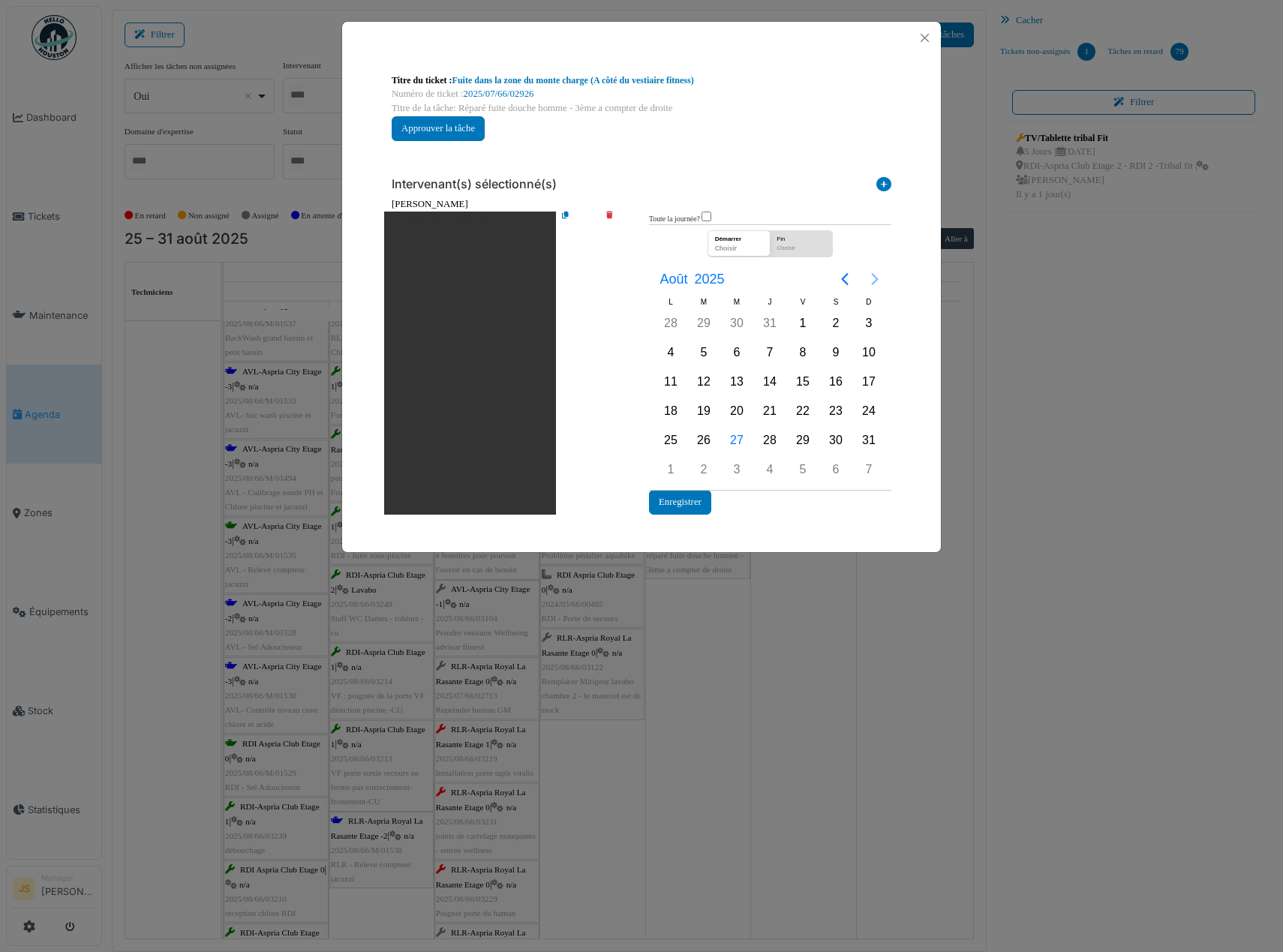
click at [871, 280] on icon "Next page" at bounding box center [875, 279] width 18 height 18
click at [674, 356] on div "8" at bounding box center [671, 353] width 23 height 23
click at [689, 507] on button "Enregistrer" at bounding box center [680, 502] width 62 height 25
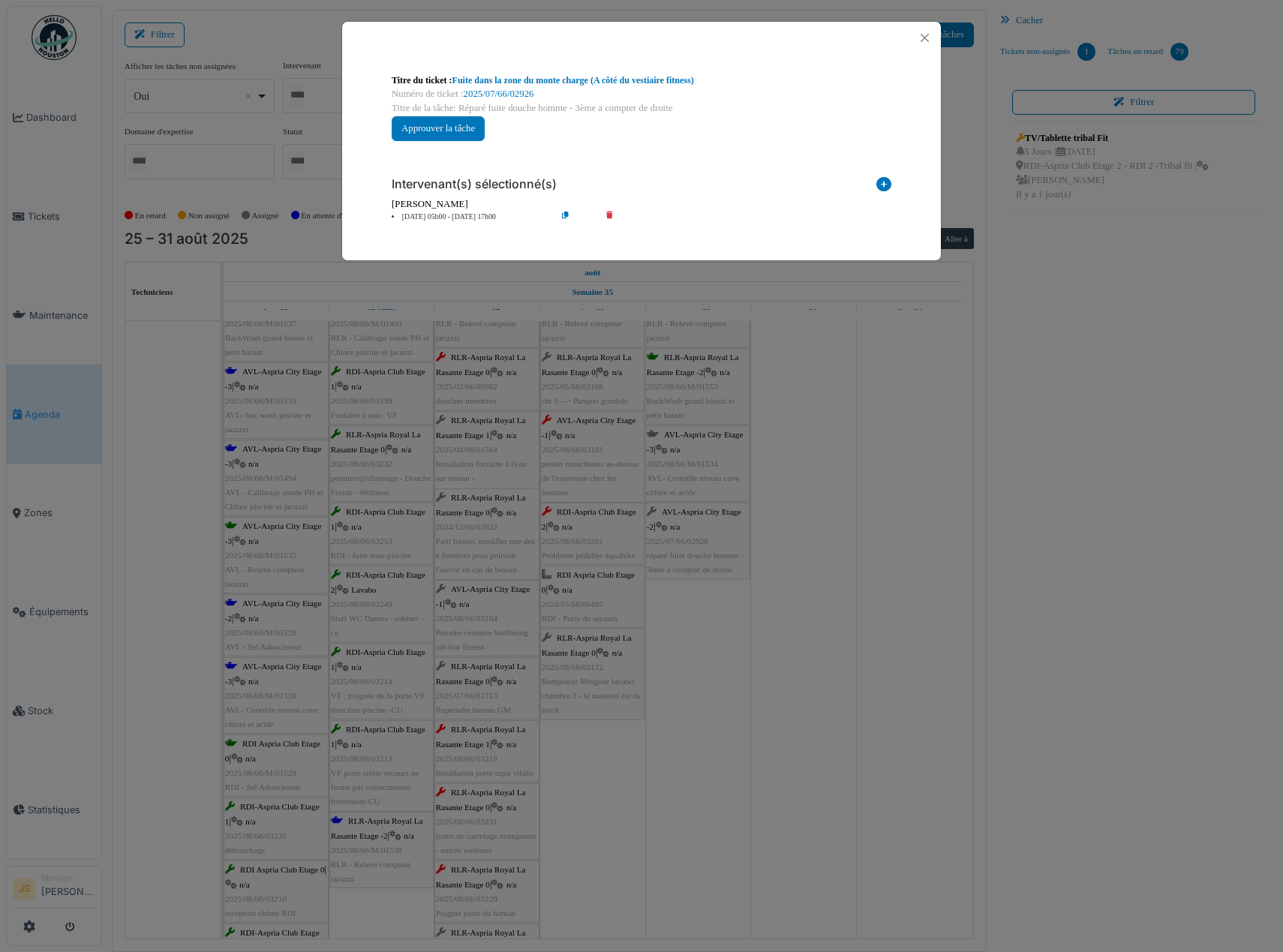
click at [699, 628] on div "**********" at bounding box center [642, 476] width 1283 height 952
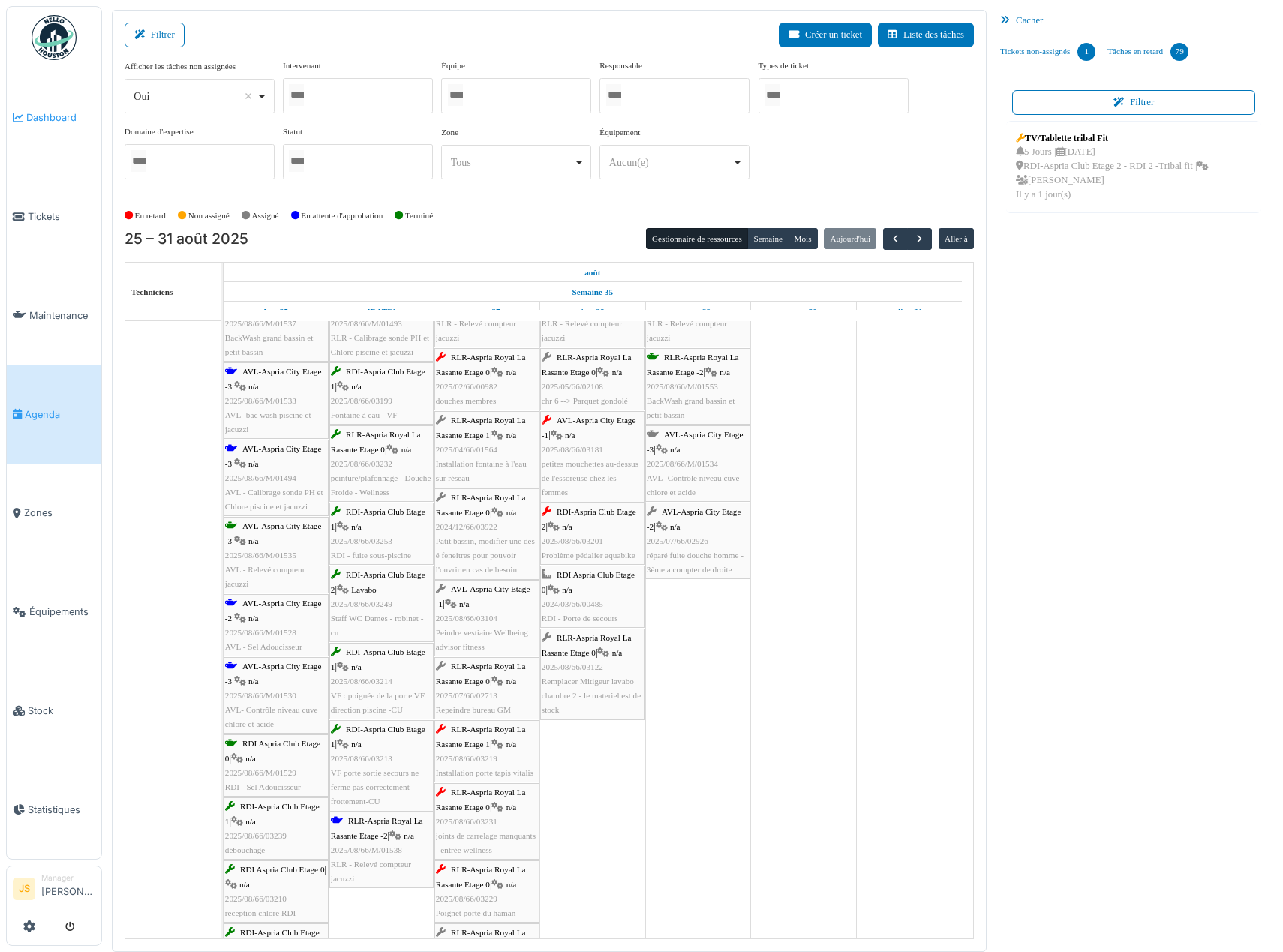
click at [65, 116] on span "Dashboard" at bounding box center [61, 117] width 69 height 14
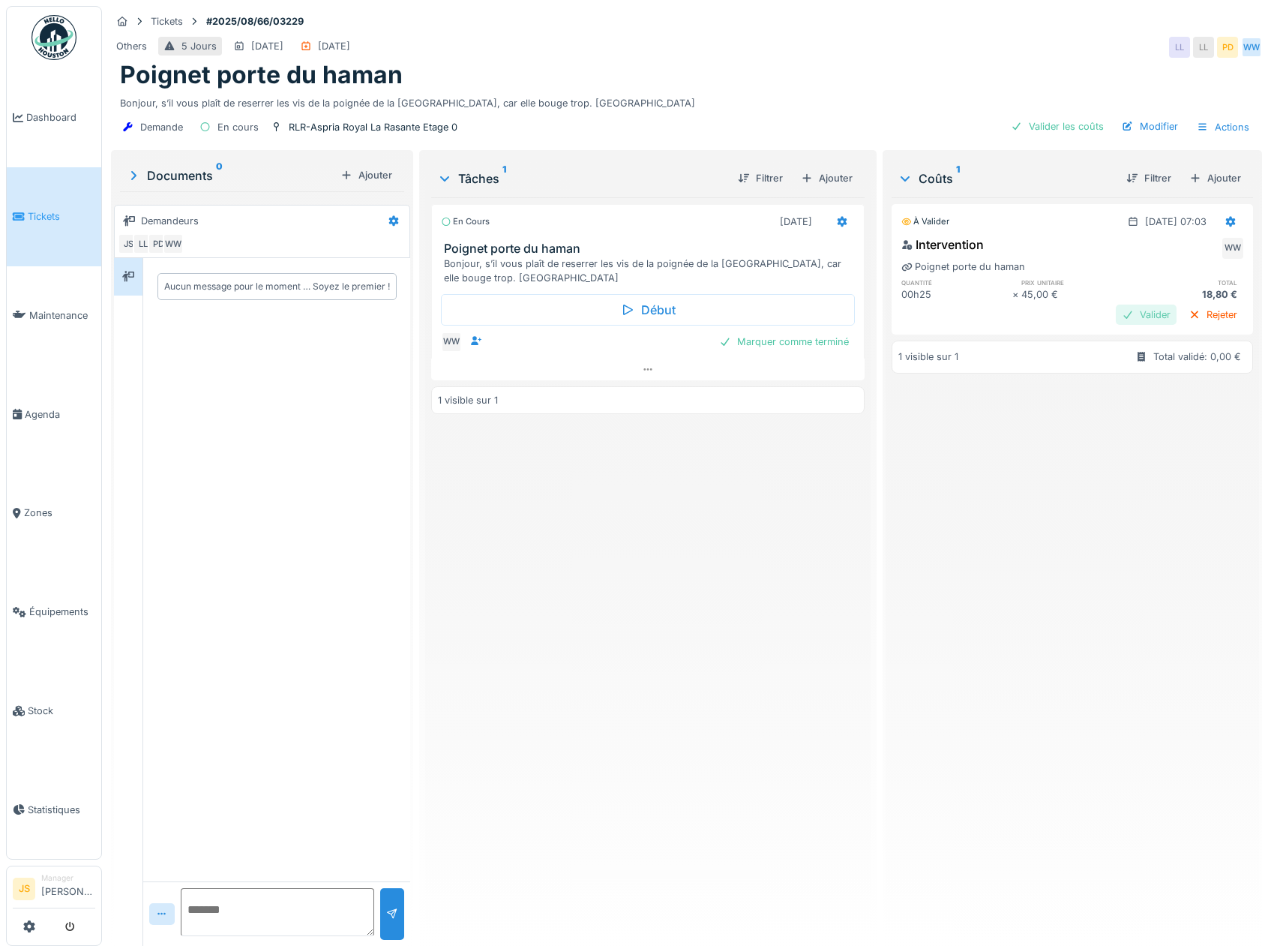
click at [1116, 315] on div "Valider" at bounding box center [1146, 315] width 61 height 20
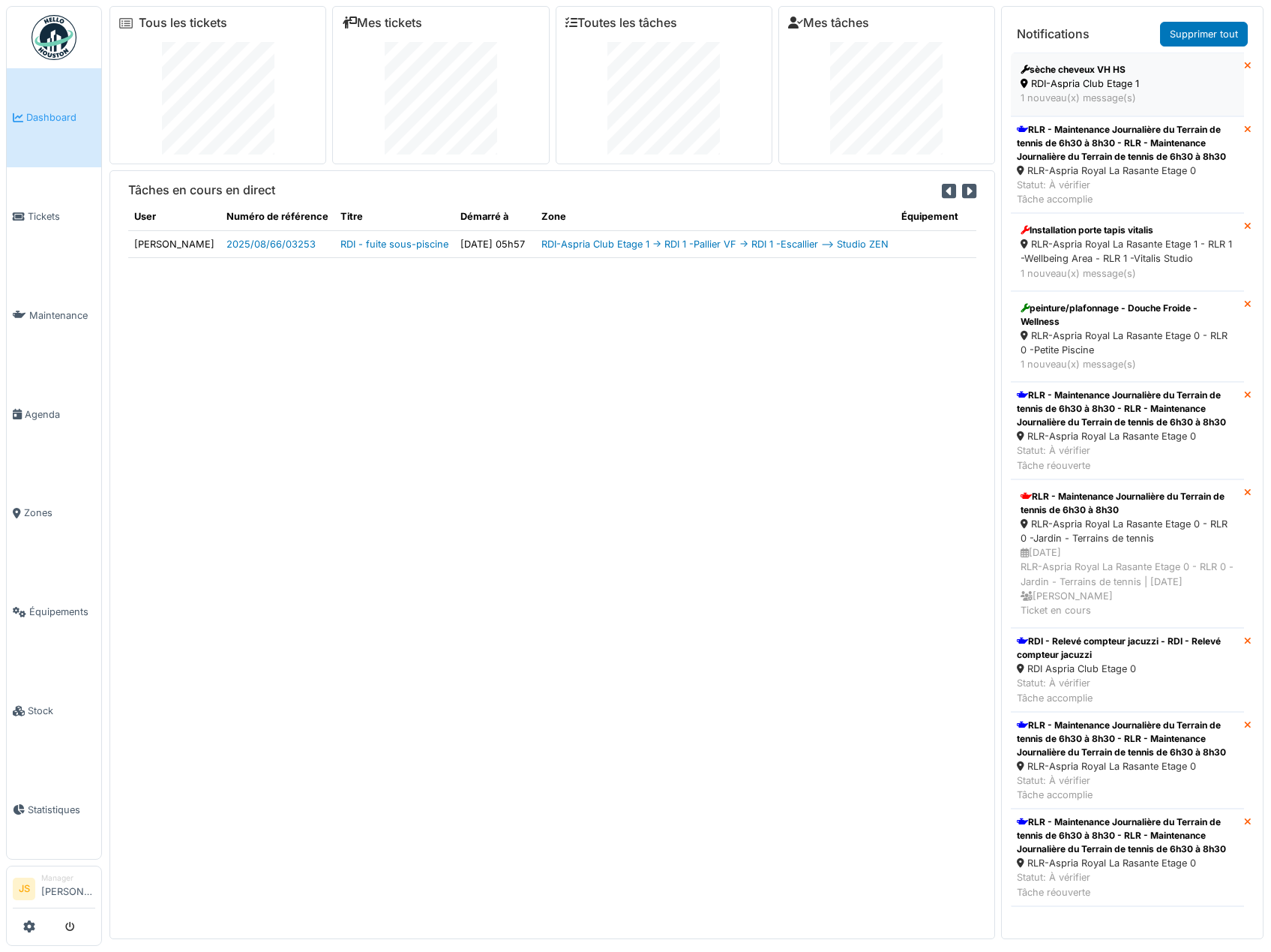
click at [1116, 76] on div "sèche cheveux VH HS" at bounding box center [1128, 70] width 214 height 14
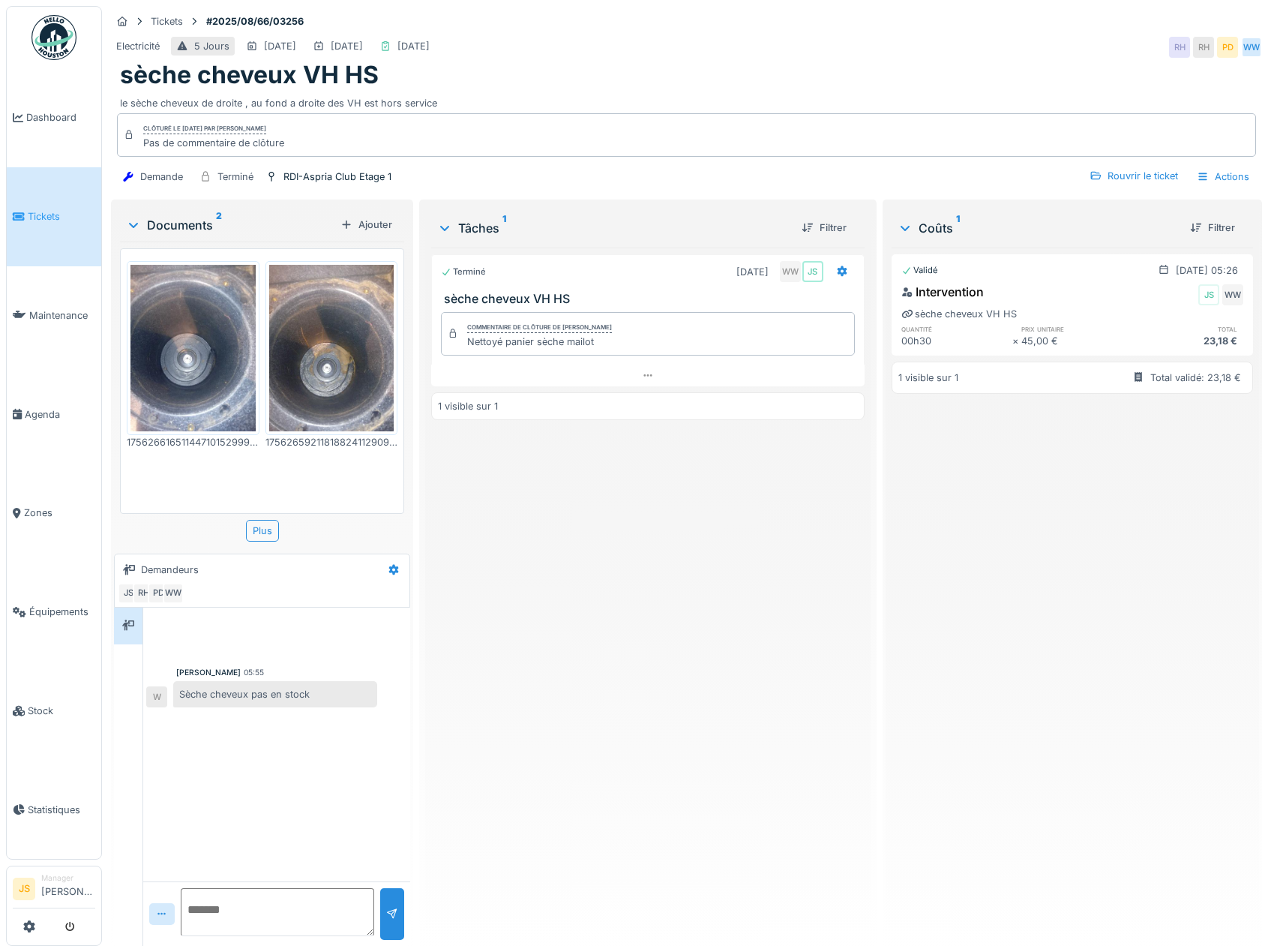
click at [212, 363] on img at bounding box center [193, 348] width 125 height 167
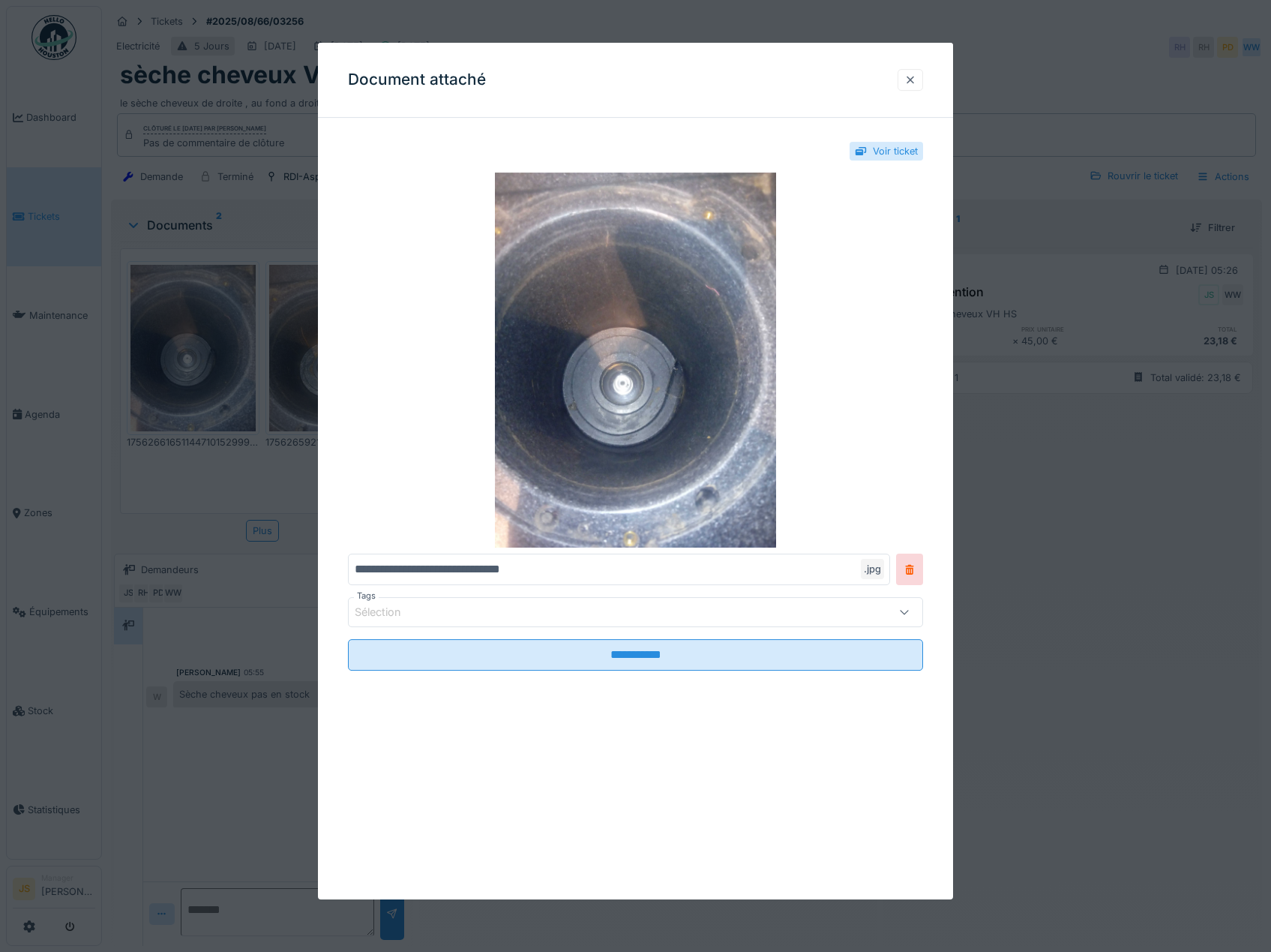
click at [917, 80] on div at bounding box center [911, 80] width 12 height 14
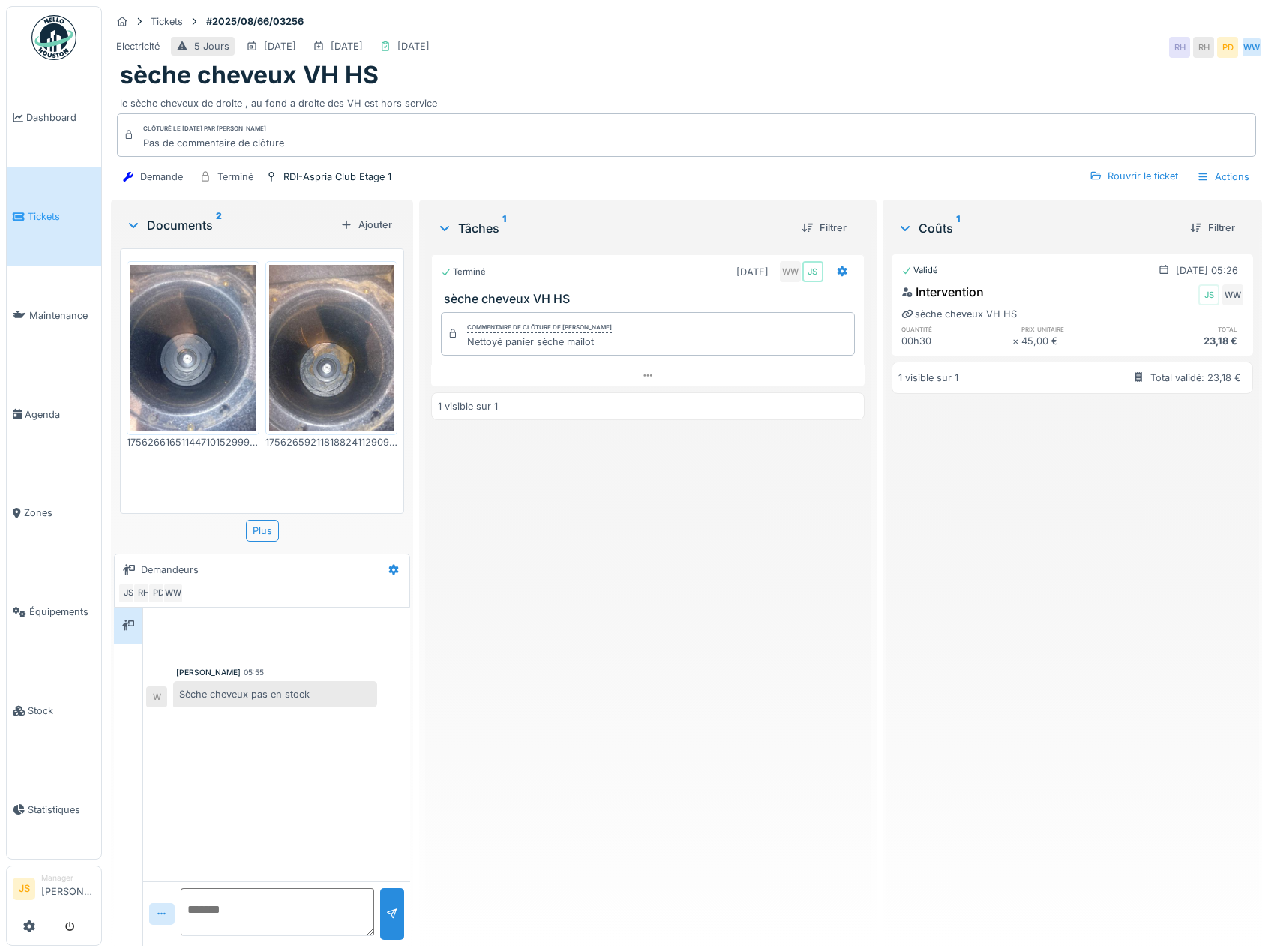
click at [236, 339] on img at bounding box center [193, 348] width 125 height 167
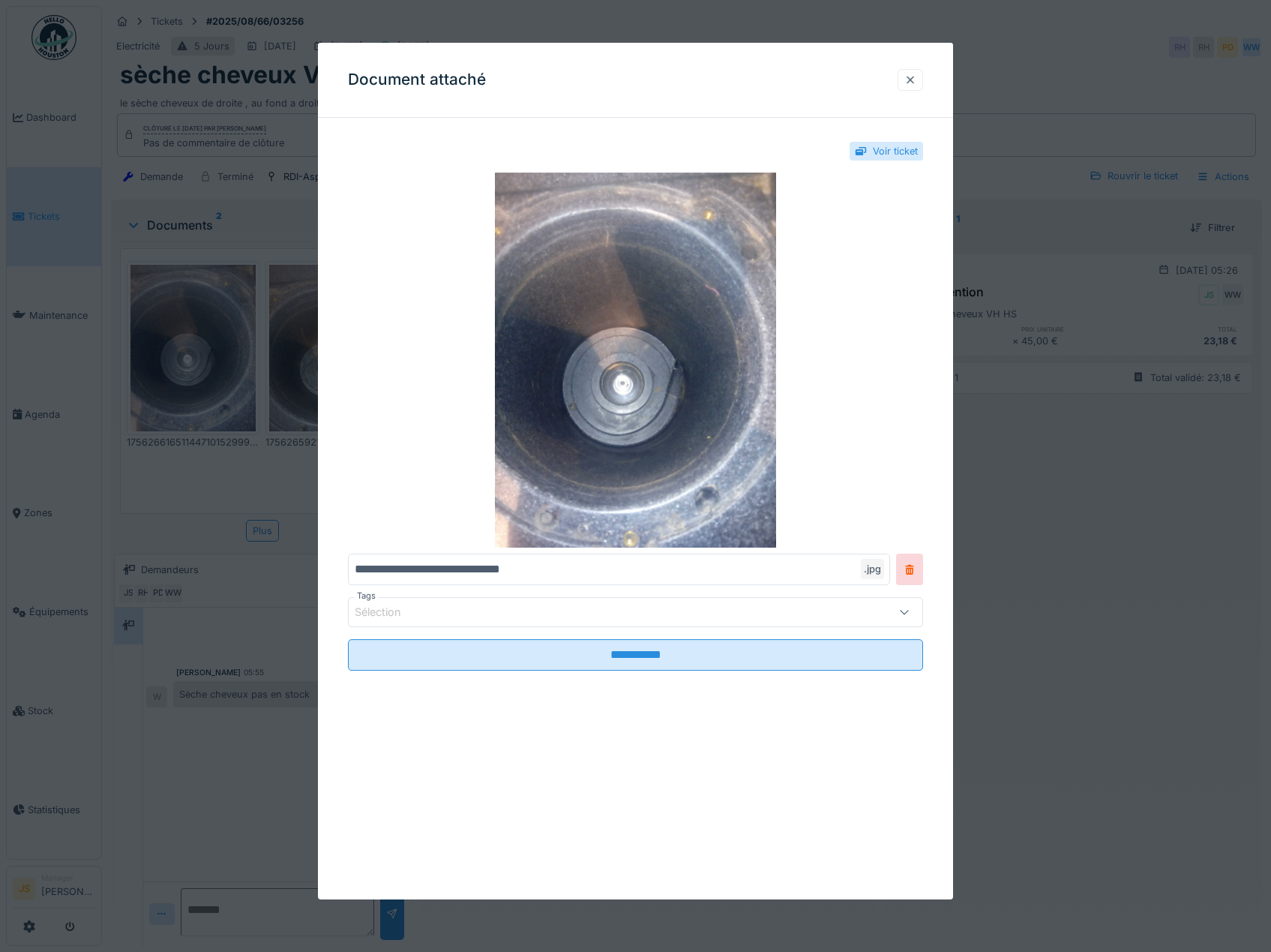
click at [917, 81] on div at bounding box center [911, 80] width 12 height 14
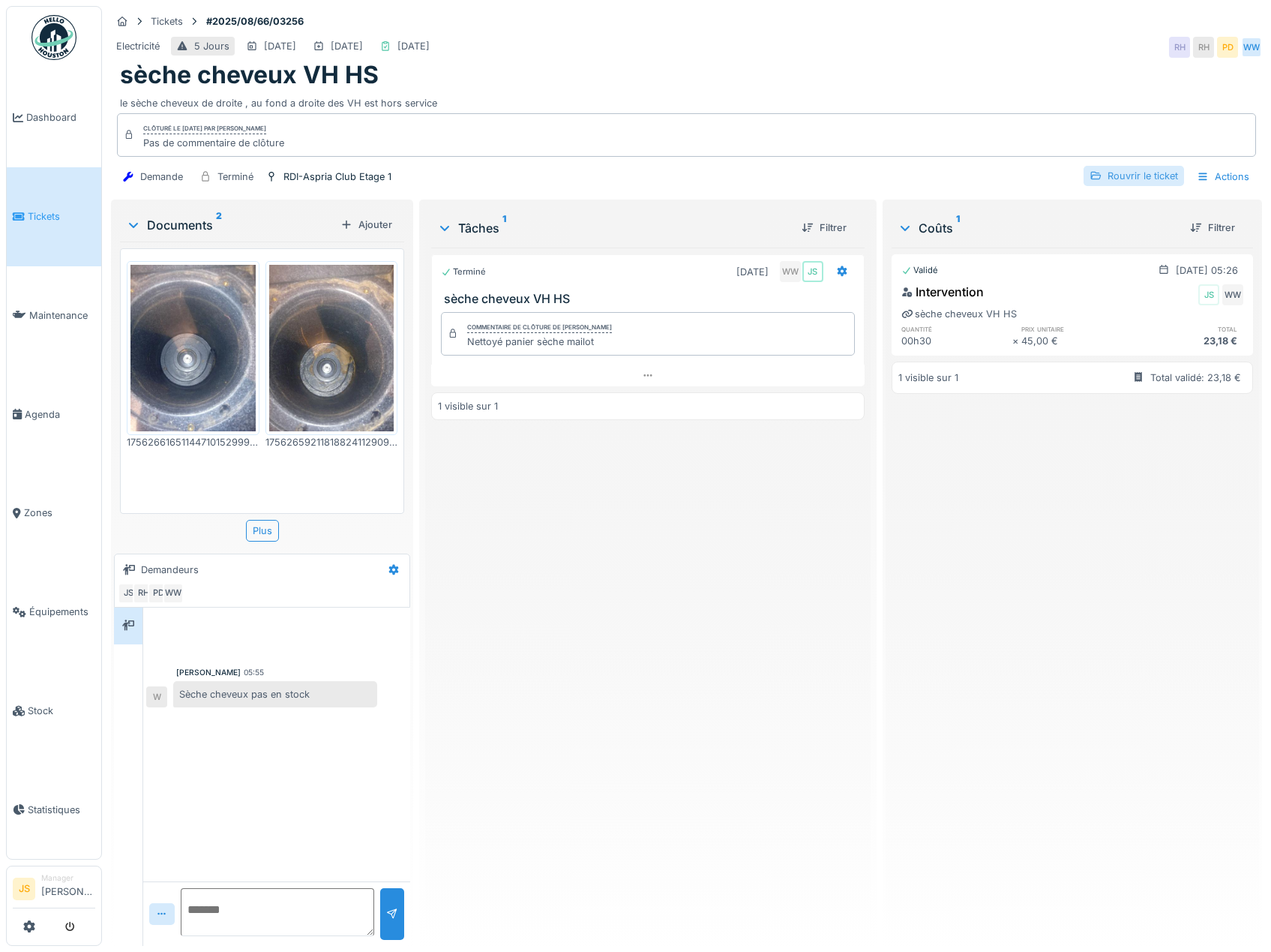
click at [1148, 177] on div "Rouvrir le ticket" at bounding box center [1134, 176] width 101 height 20
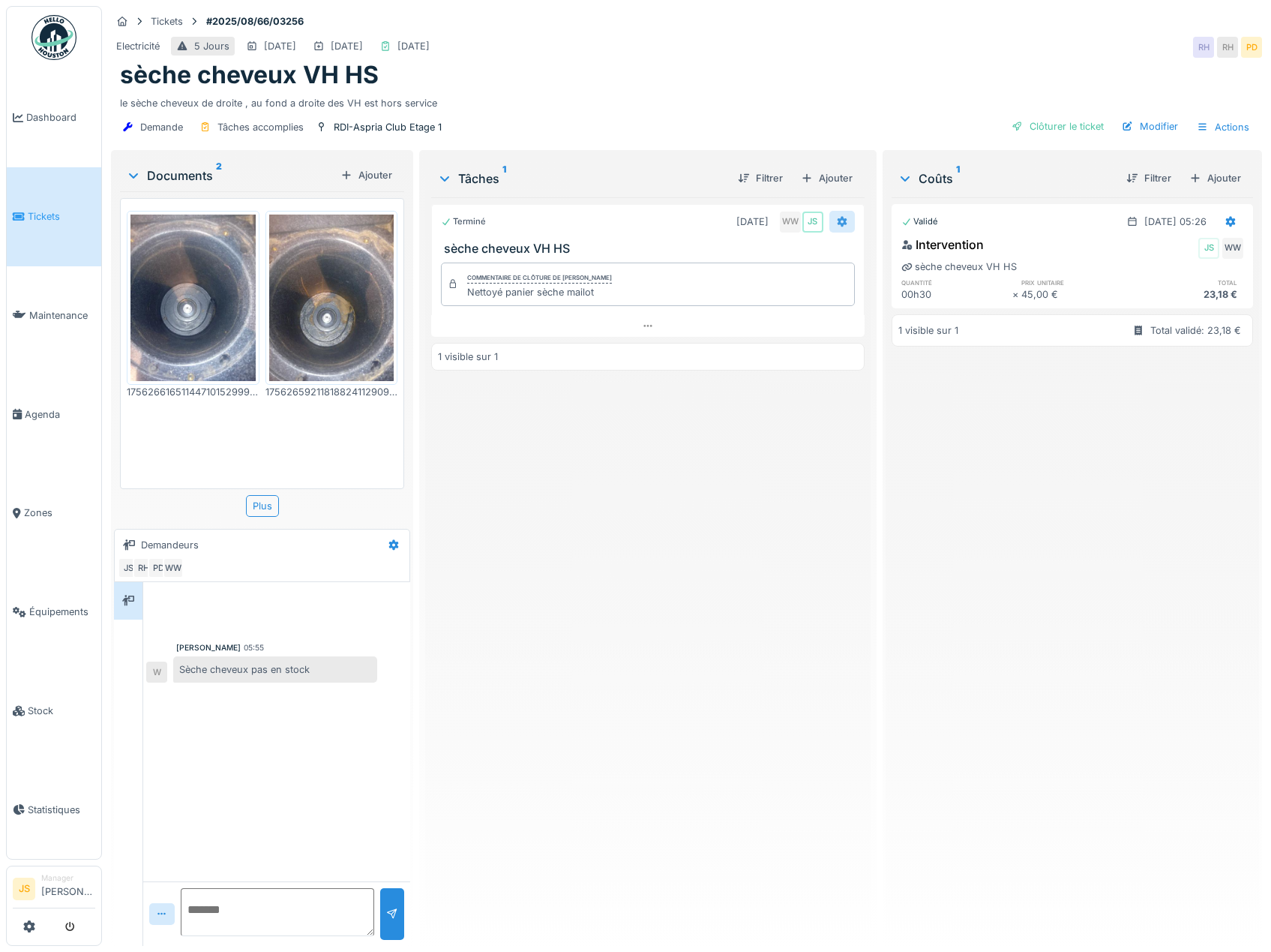
click at [841, 221] on div at bounding box center [842, 221] width 26 height 22
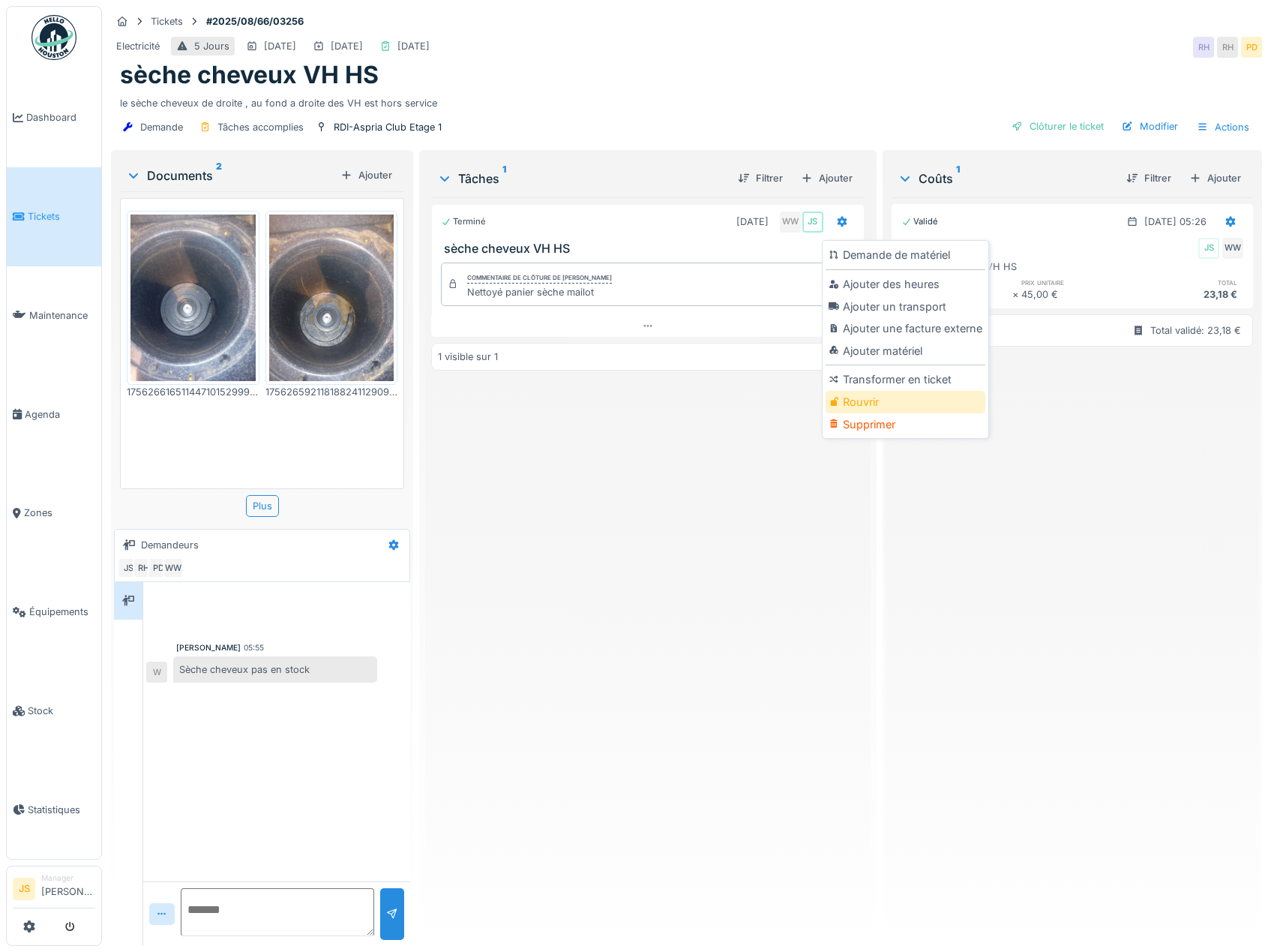
click at [866, 404] on div "Rouvrir" at bounding box center [905, 402] width 160 height 23
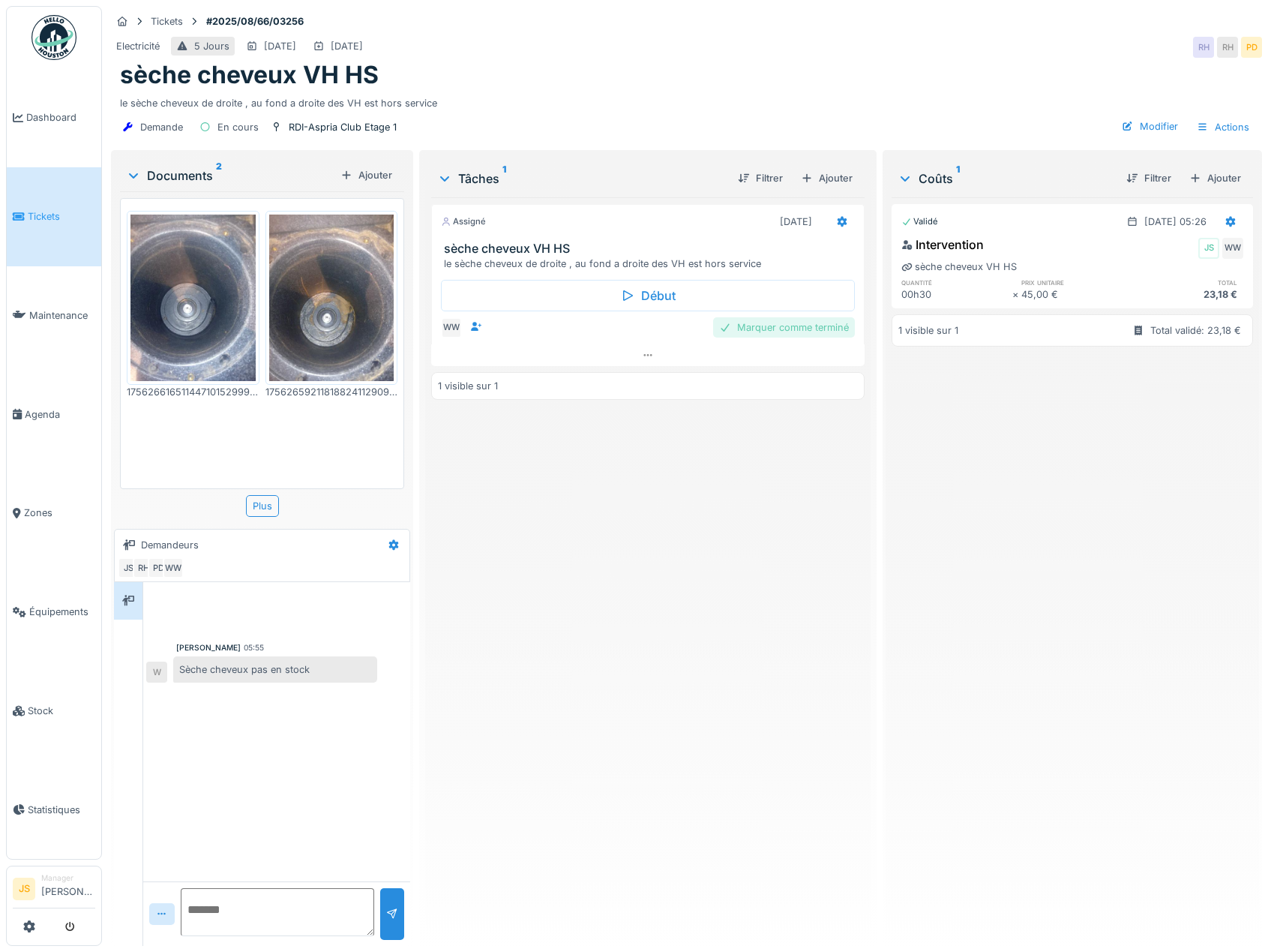
click at [803, 324] on div "Marquer comme terminé" at bounding box center [784, 327] width 142 height 20
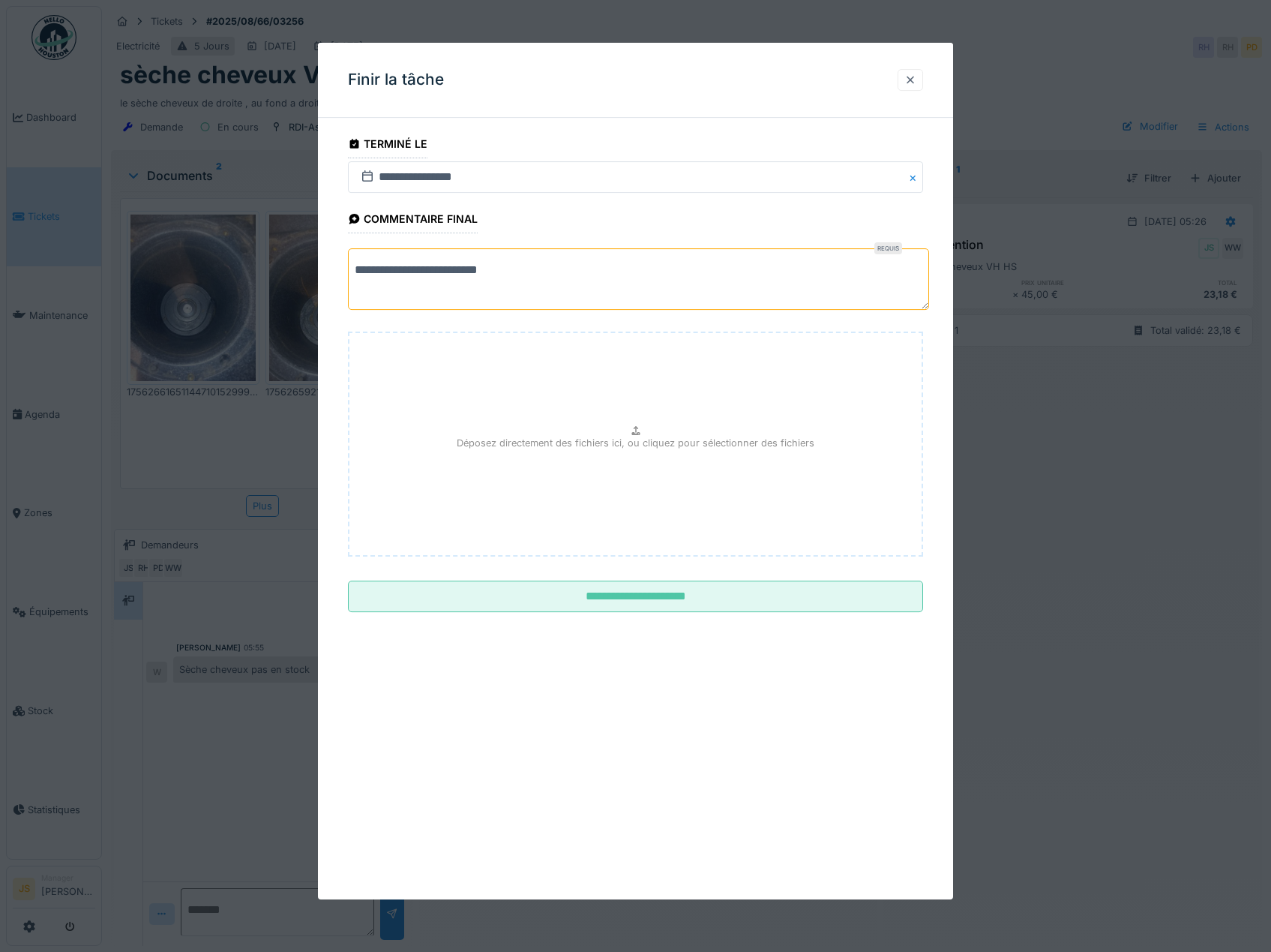
click at [911, 83] on div at bounding box center [911, 80] width 12 height 14
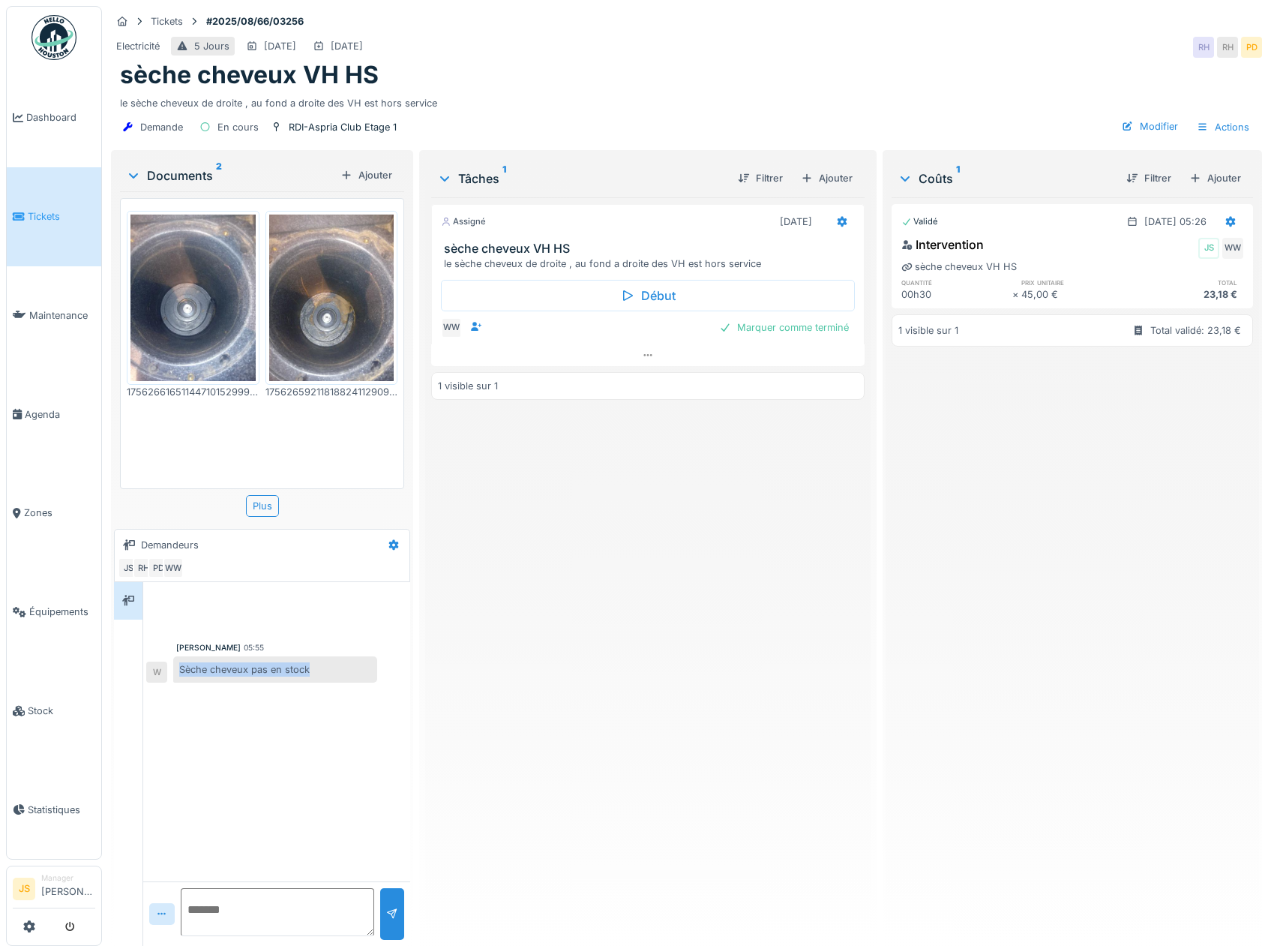
drag, startPoint x: 315, startPoint y: 667, endPoint x: 172, endPoint y: 678, distance: 143.4
click at [172, 678] on div "Sèche cheveux pas en stock W" at bounding box center [262, 669] width 231 height 26
copy div "Sèche cheveux pas en stock"
click at [740, 321] on div "Marquer comme terminé" at bounding box center [784, 327] width 142 height 20
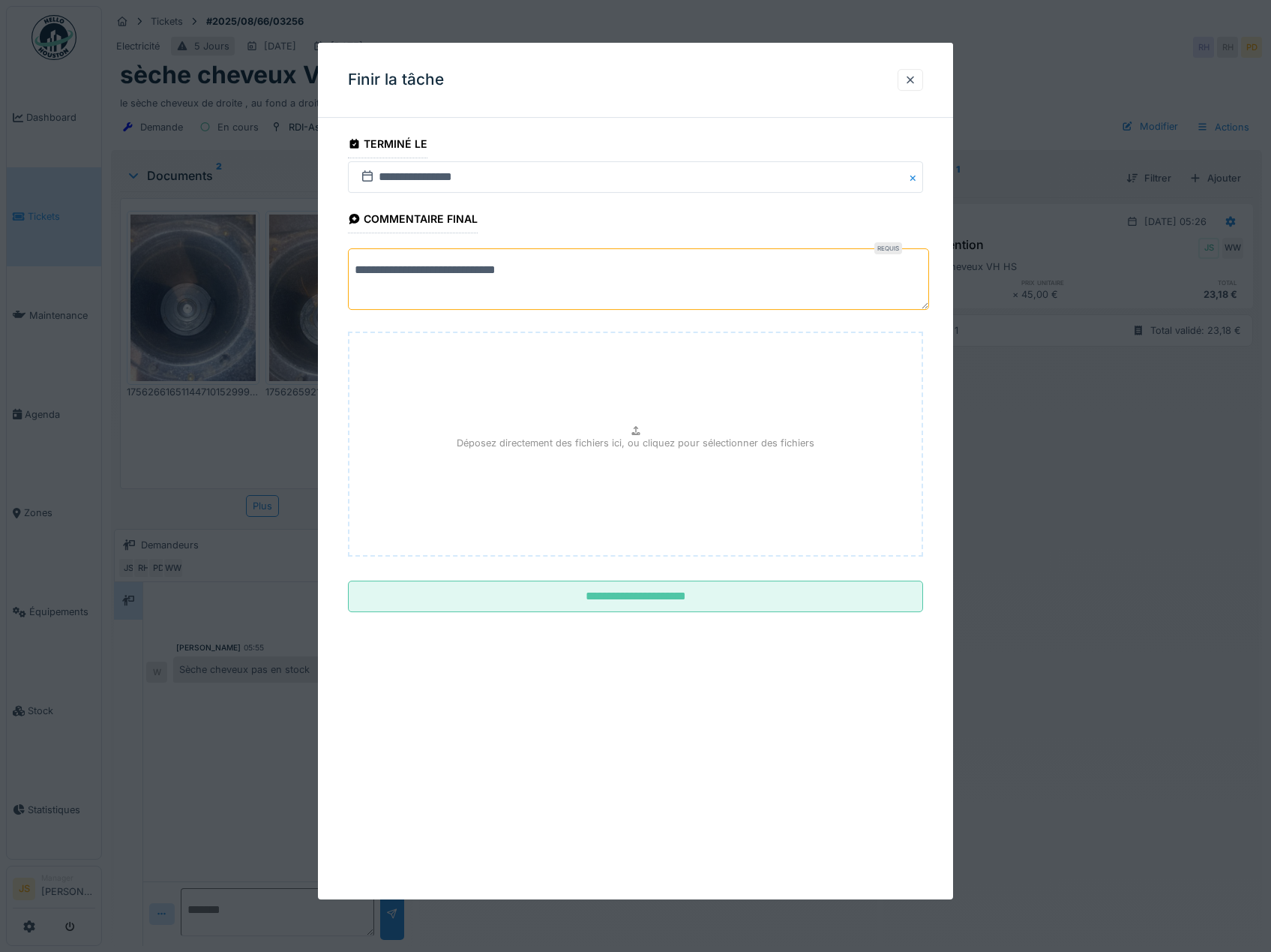
paste textarea "**********"
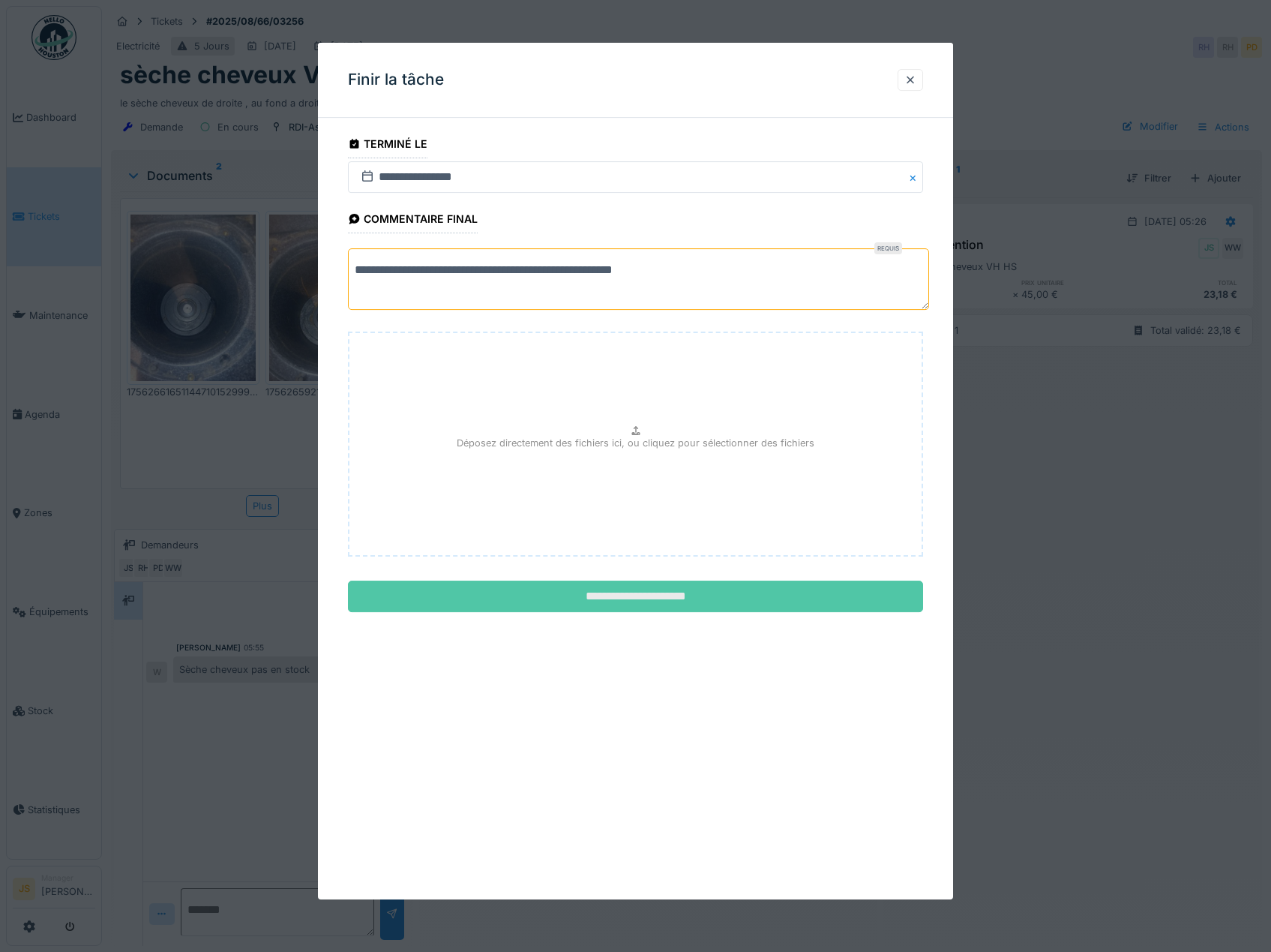
type textarea "**********"
click at [675, 594] on input "**********" at bounding box center [636, 597] width 576 height 32
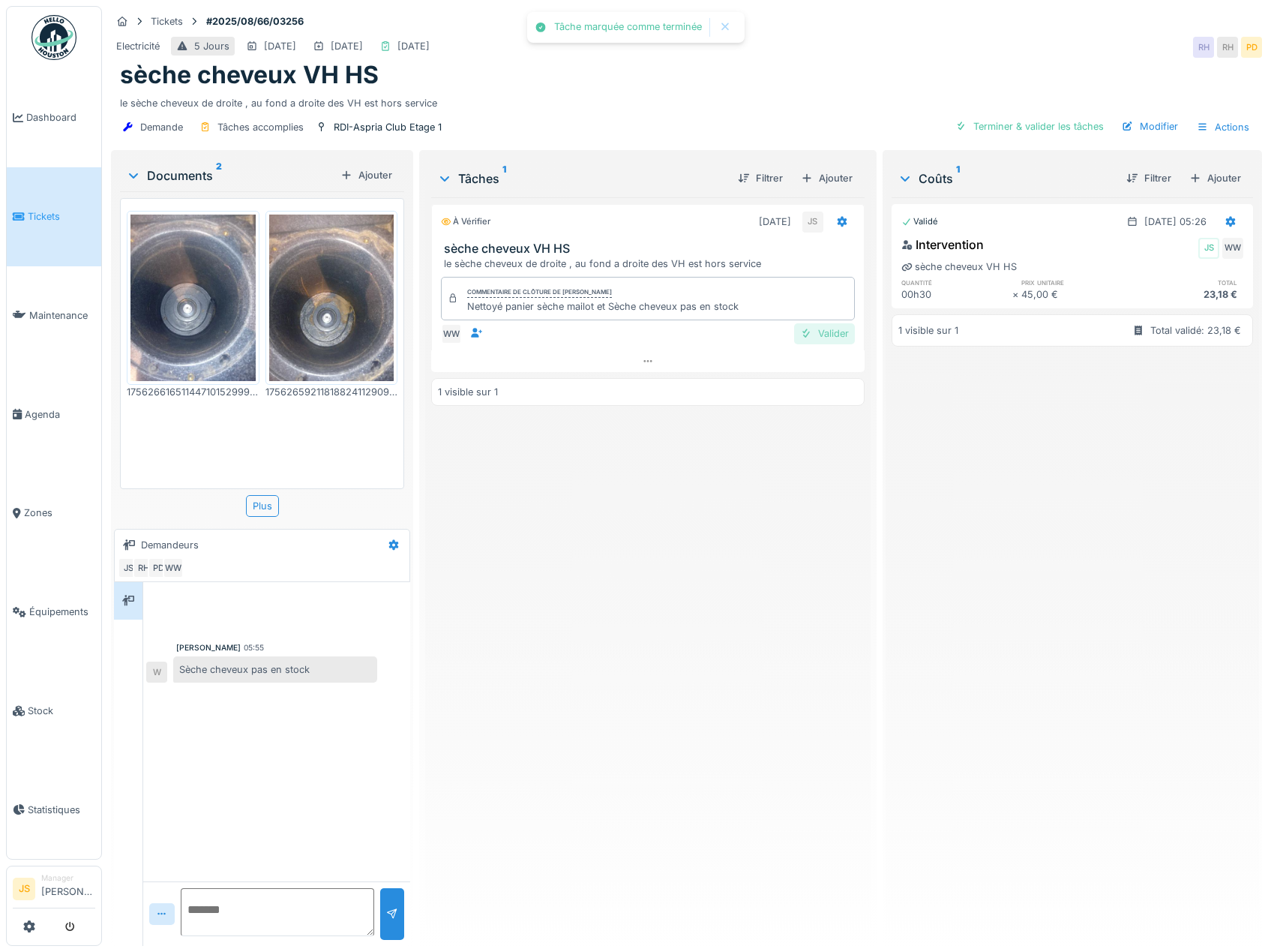
click at [823, 332] on div "Valider" at bounding box center [824, 333] width 61 height 20
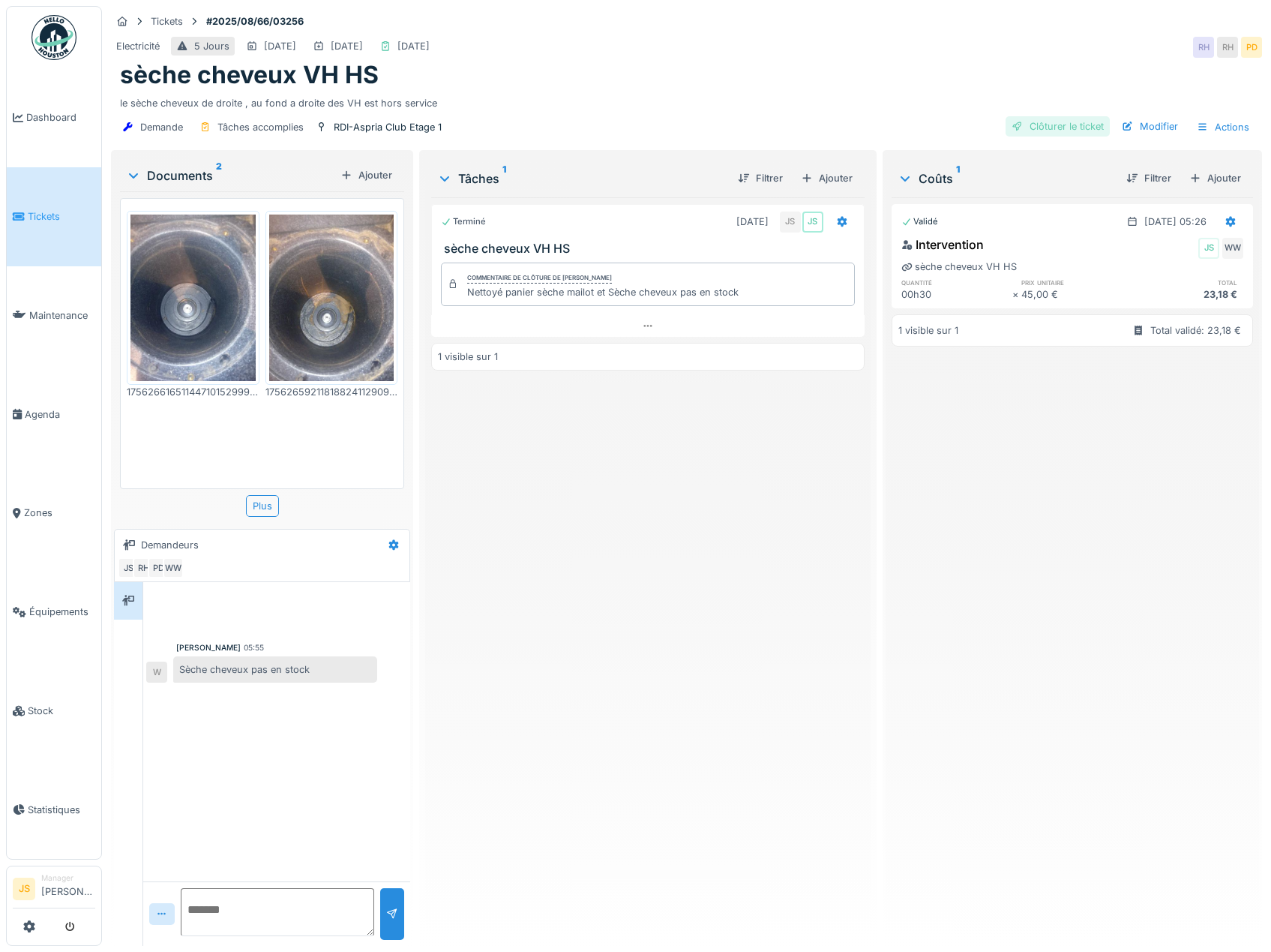
click at [1059, 128] on div "Clôturer le ticket" at bounding box center [1058, 126] width 104 height 20
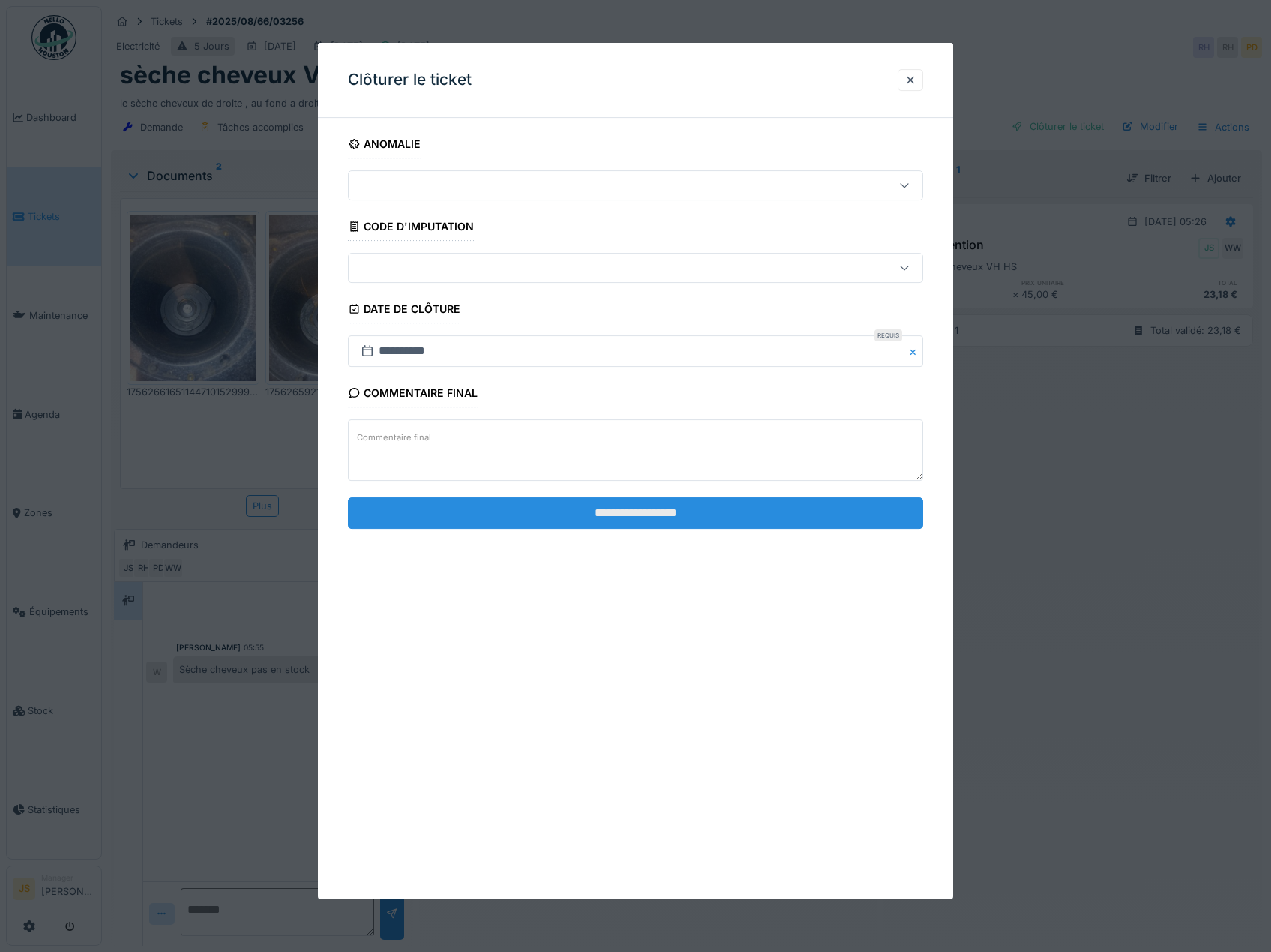
click at [661, 517] on input "**********" at bounding box center [636, 513] width 576 height 32
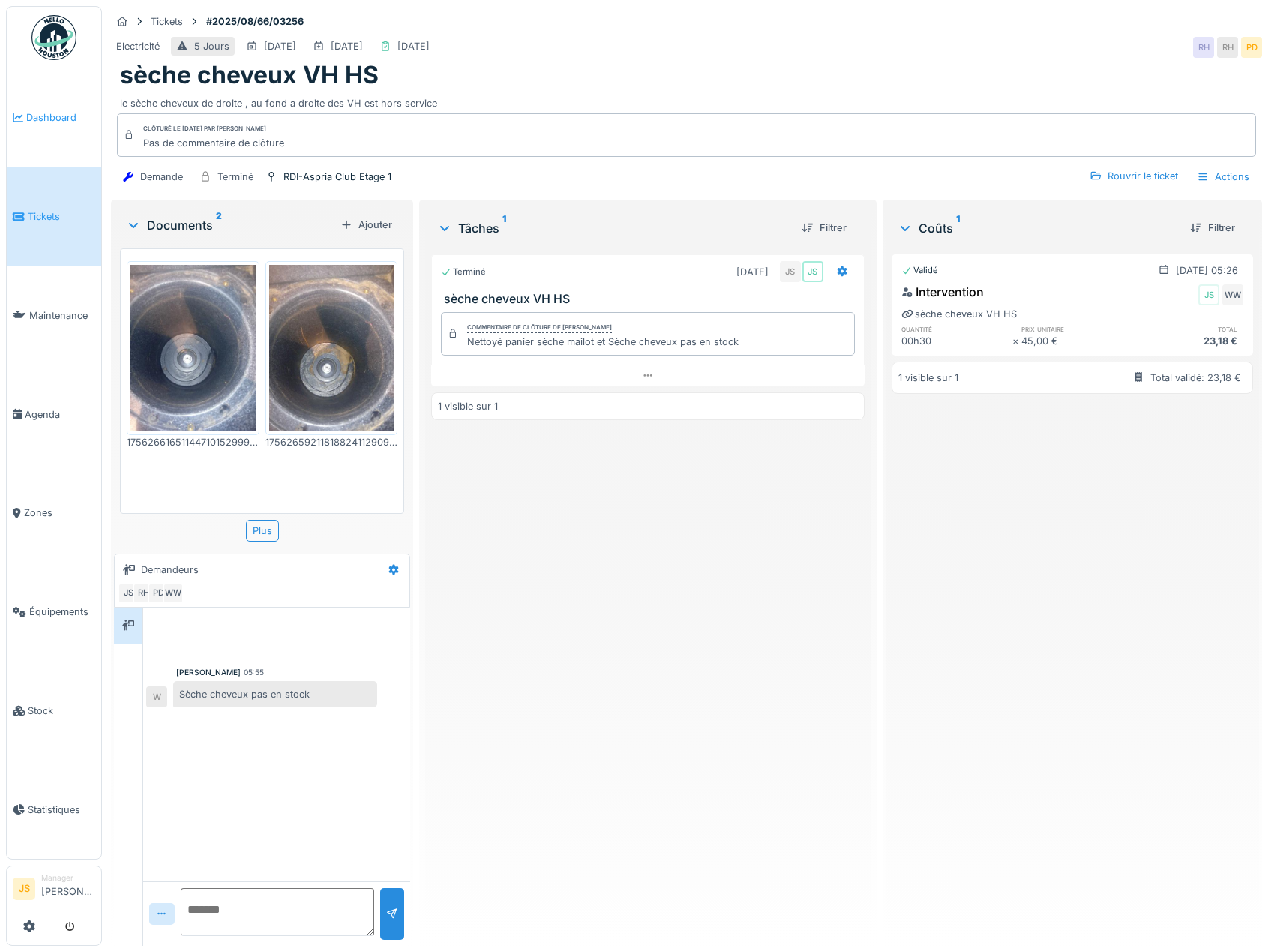
click at [63, 119] on span "Dashboard" at bounding box center [61, 117] width 69 height 14
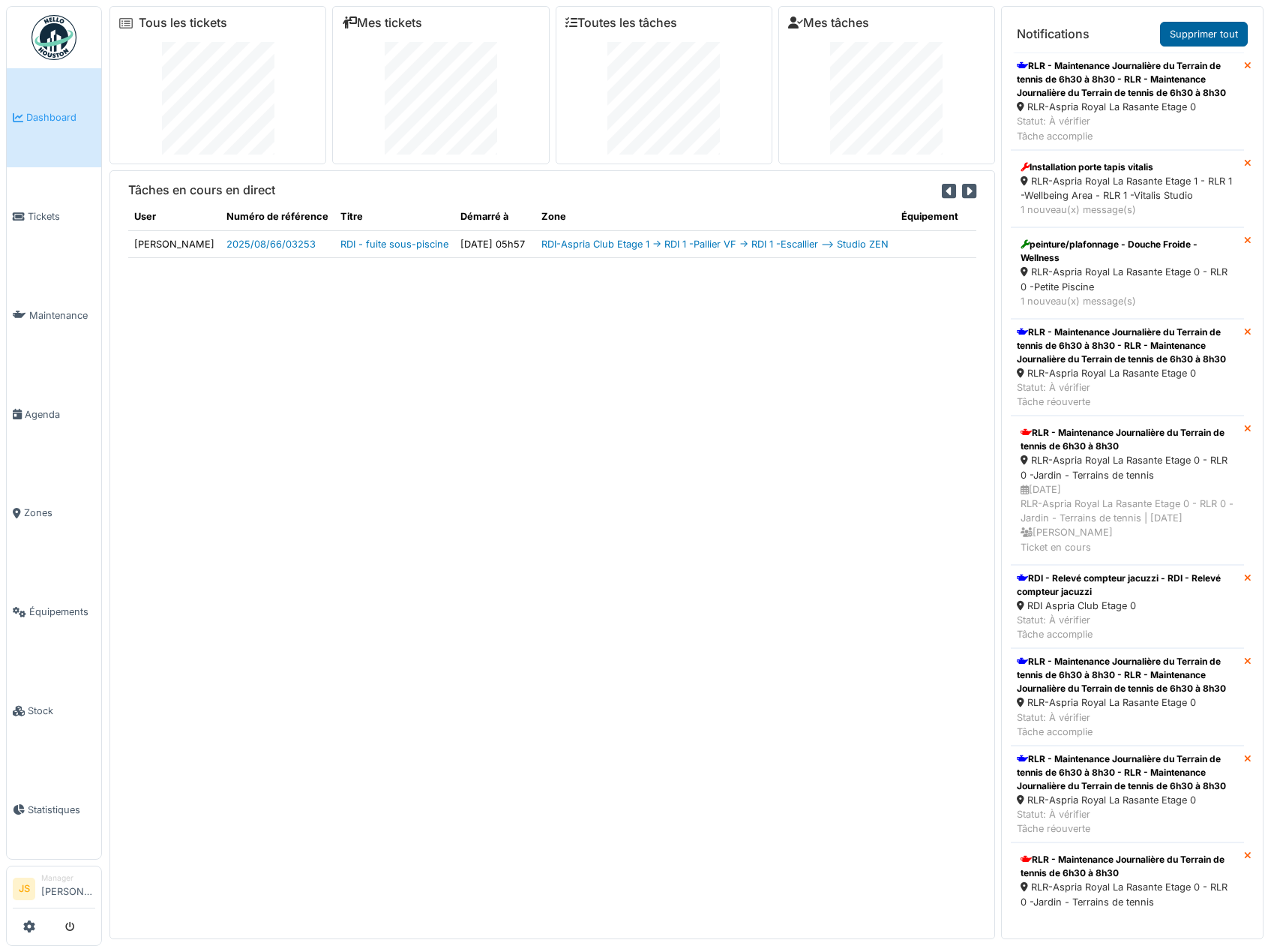
click at [1195, 35] on link "Supprimer tout" at bounding box center [1204, 34] width 88 height 25
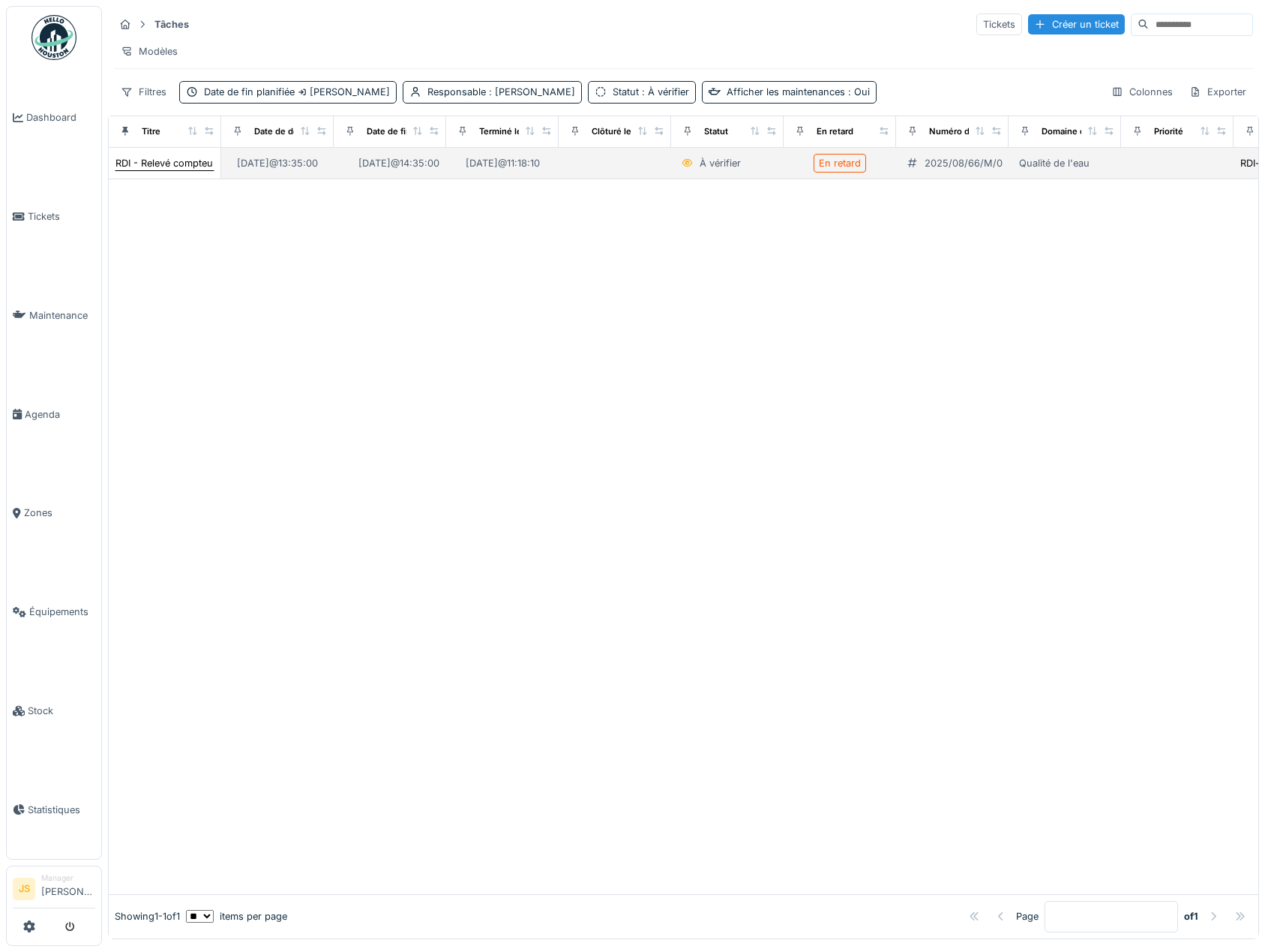
click at [173, 170] on div "RDI - Relevé compteur jacuzzi" at bounding box center [183, 163] width 136 height 14
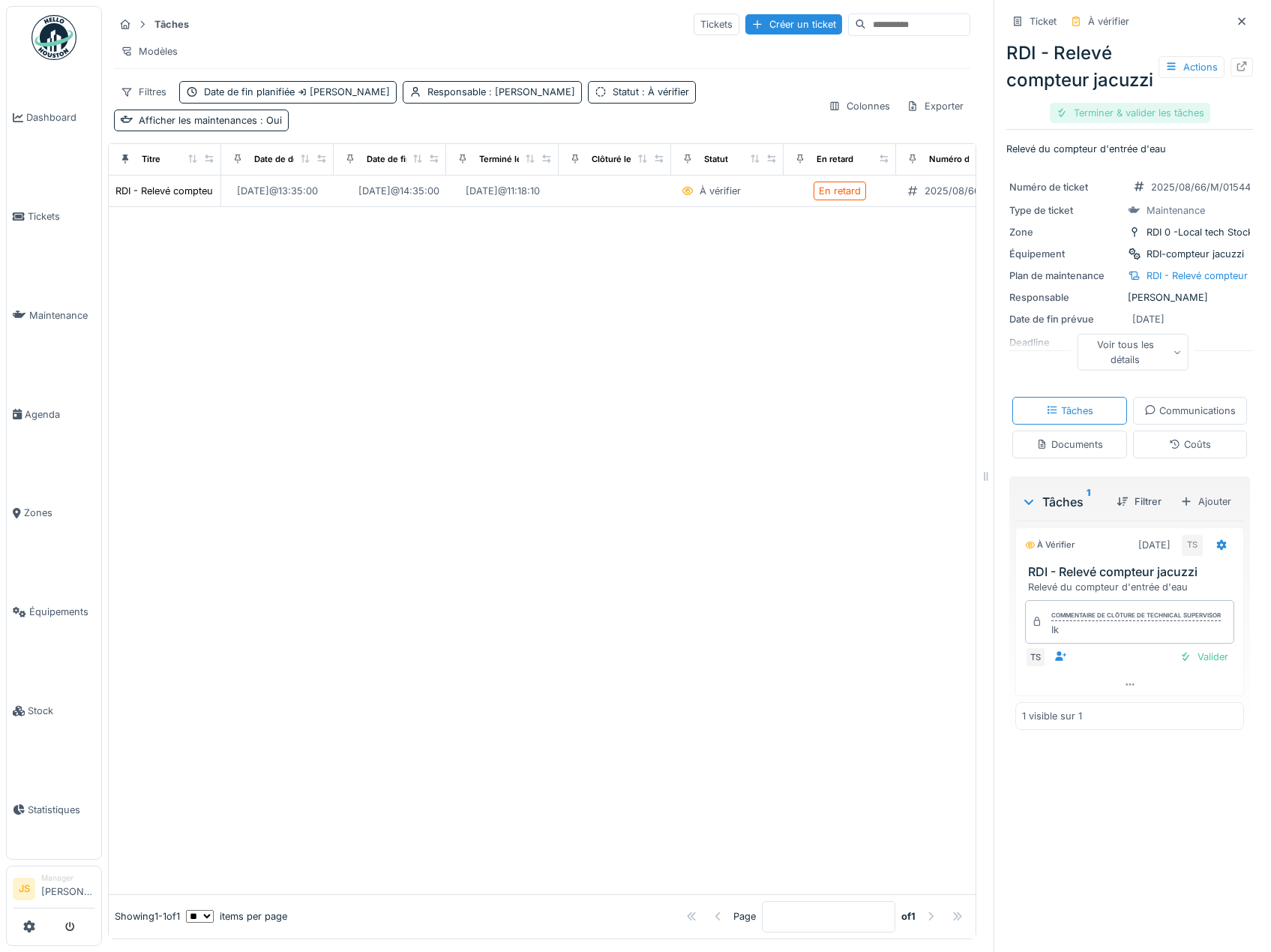
click at [1101, 123] on div "Terminer & valider les tâches" at bounding box center [1131, 113] width 161 height 20
click at [1103, 123] on div "Clôturer le ticket" at bounding box center [1130, 113] width 104 height 20
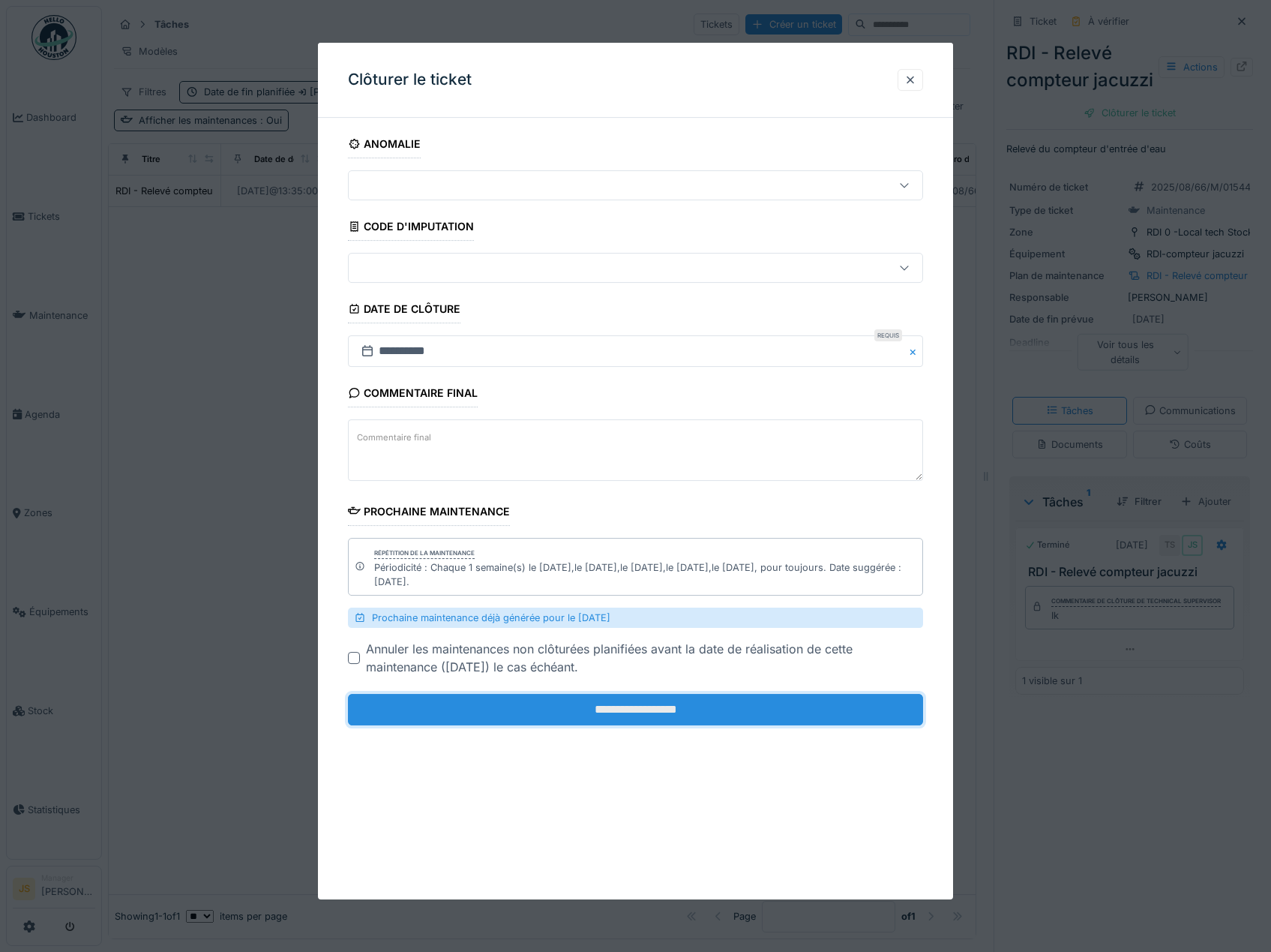
click at [637, 701] on input "**********" at bounding box center [636, 710] width 576 height 32
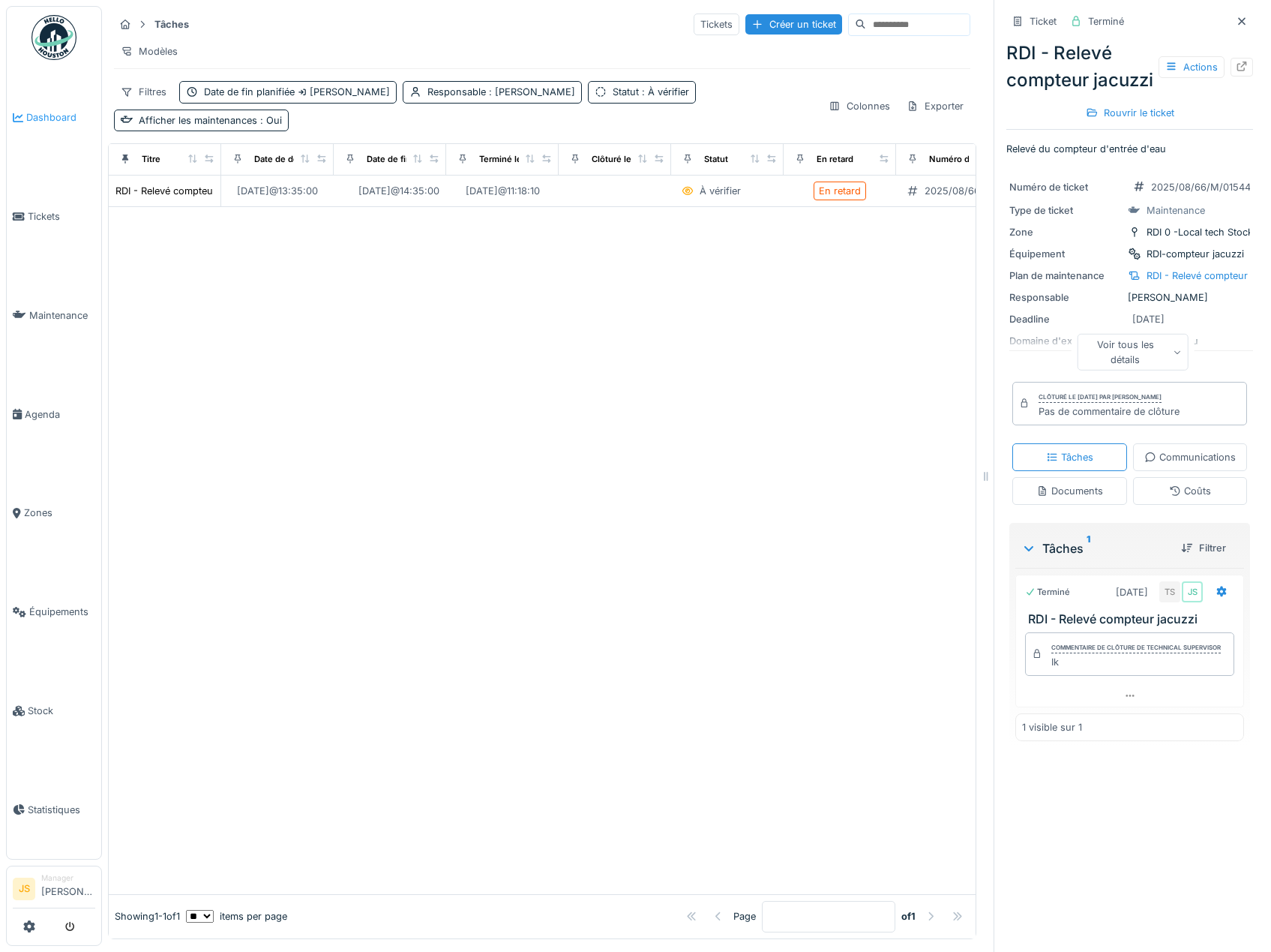
click at [47, 119] on span "Dashboard" at bounding box center [61, 117] width 69 height 14
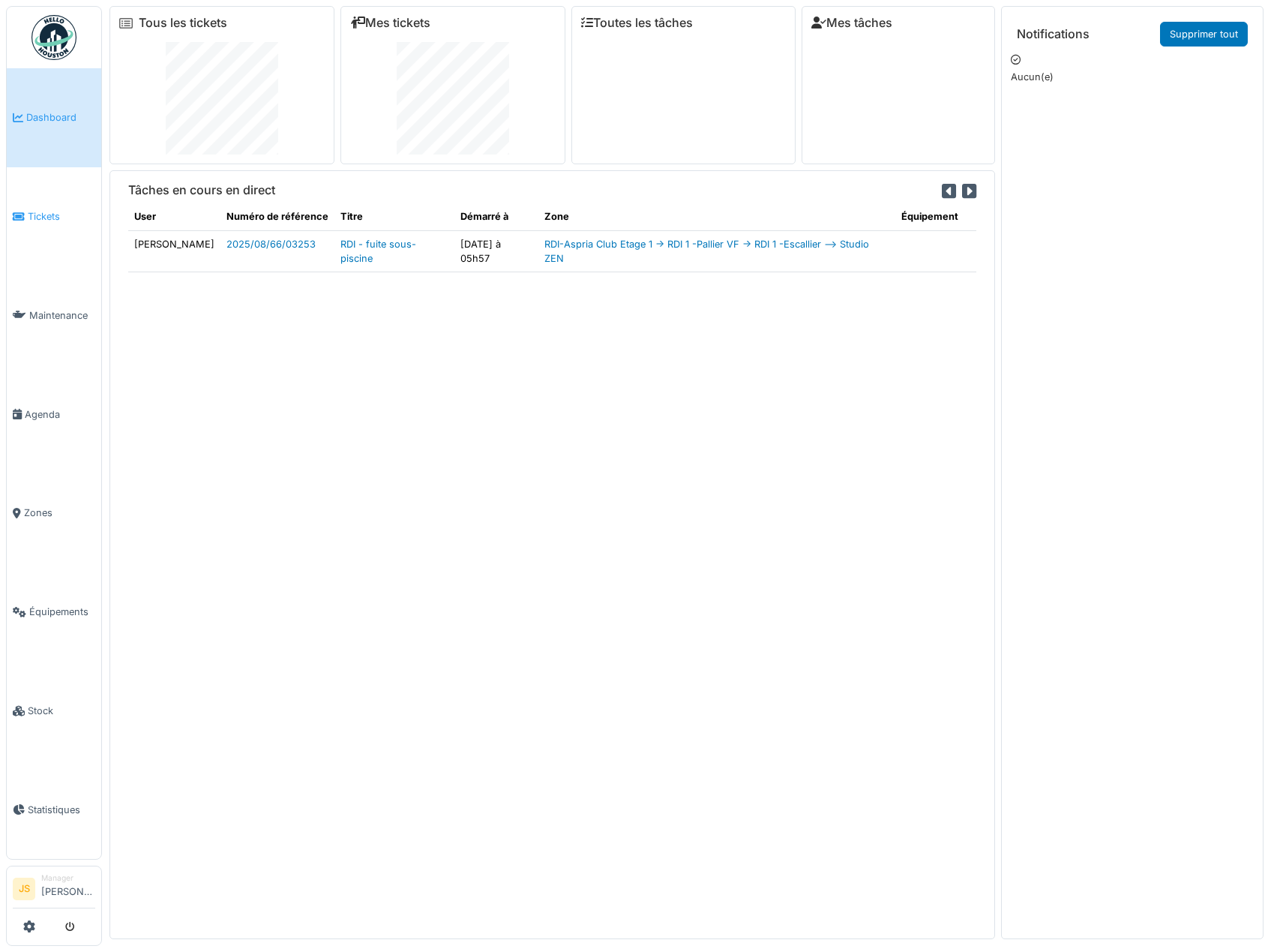
click at [41, 211] on span "Tickets" at bounding box center [62, 216] width 68 height 14
